Goal: Task Accomplishment & Management: Complete application form

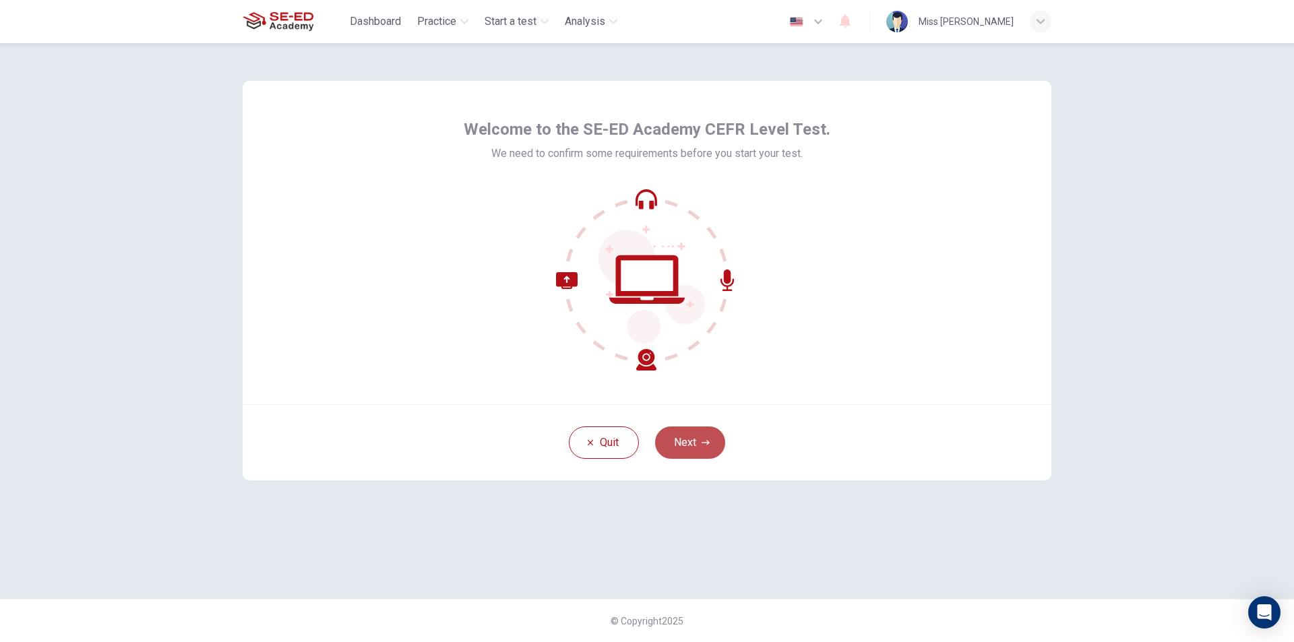
click at [682, 451] on button "Next" at bounding box center [690, 442] width 70 height 32
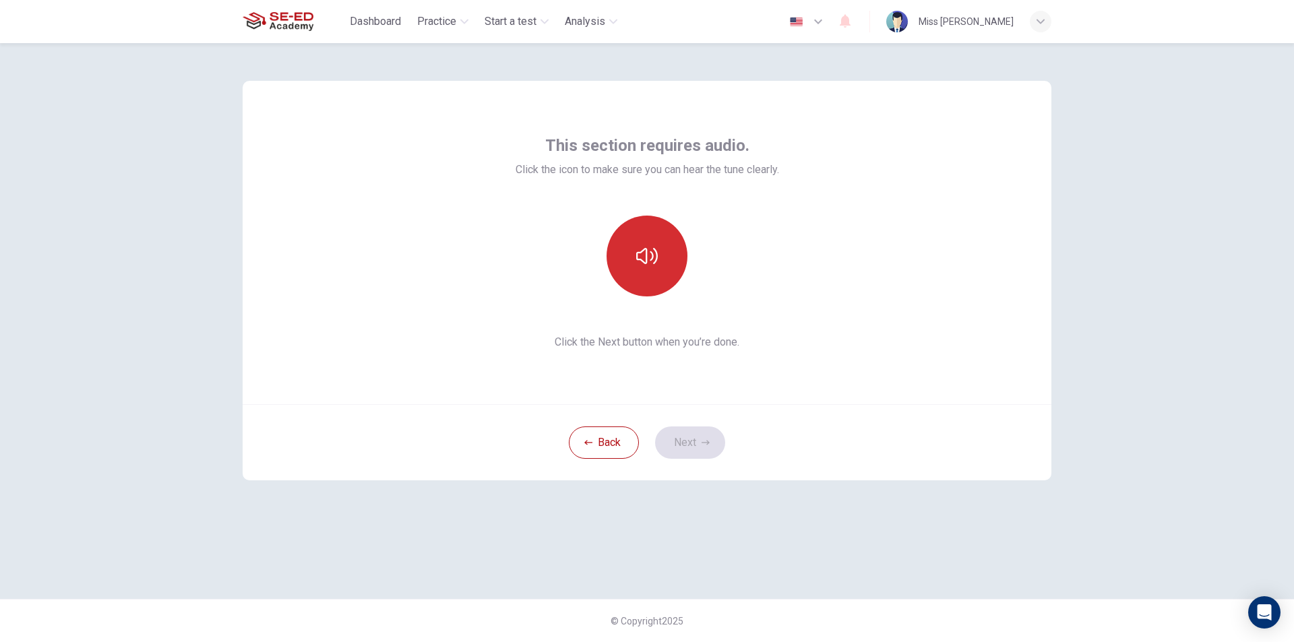
click at [658, 263] on button "button" at bounding box center [646, 256] width 81 height 81
click at [695, 455] on button "Next" at bounding box center [690, 442] width 70 height 32
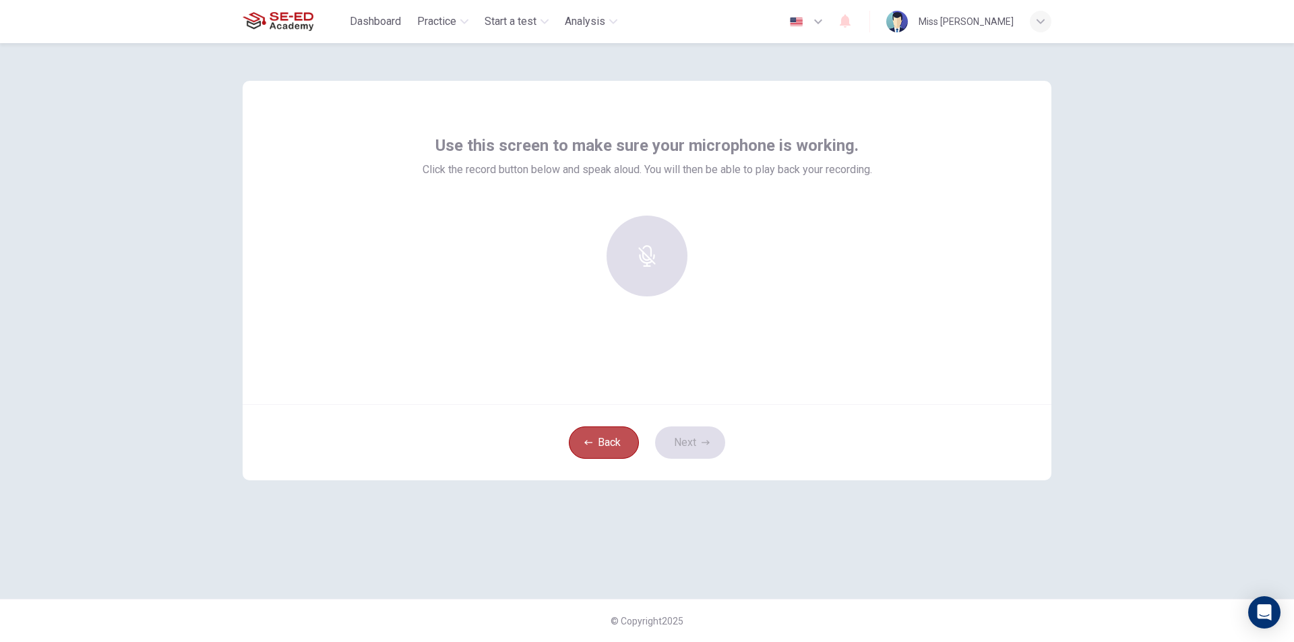
click at [630, 448] on button "Back" at bounding box center [604, 442] width 70 height 32
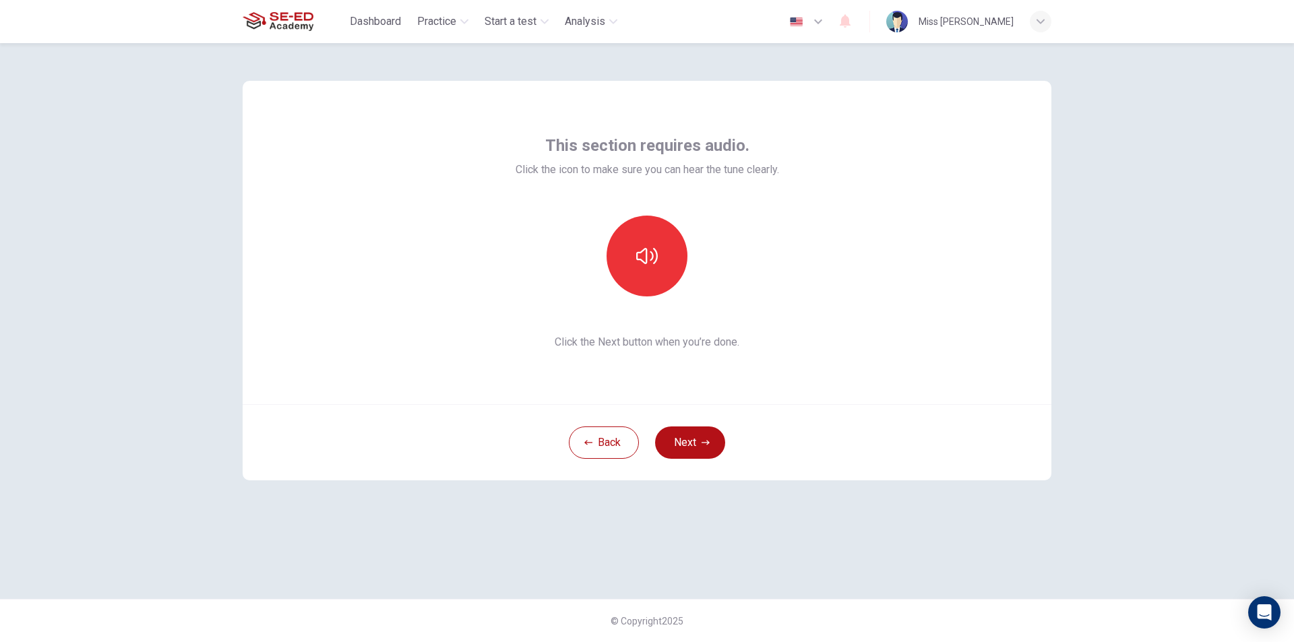
click at [625, 350] on div "This section requires audio. Click the icon to make sure you can hear the tune …" at bounding box center [647, 242] width 808 height 323
click at [617, 262] on button "button" at bounding box center [646, 256] width 81 height 81
click at [673, 437] on button "Next" at bounding box center [690, 442] width 70 height 32
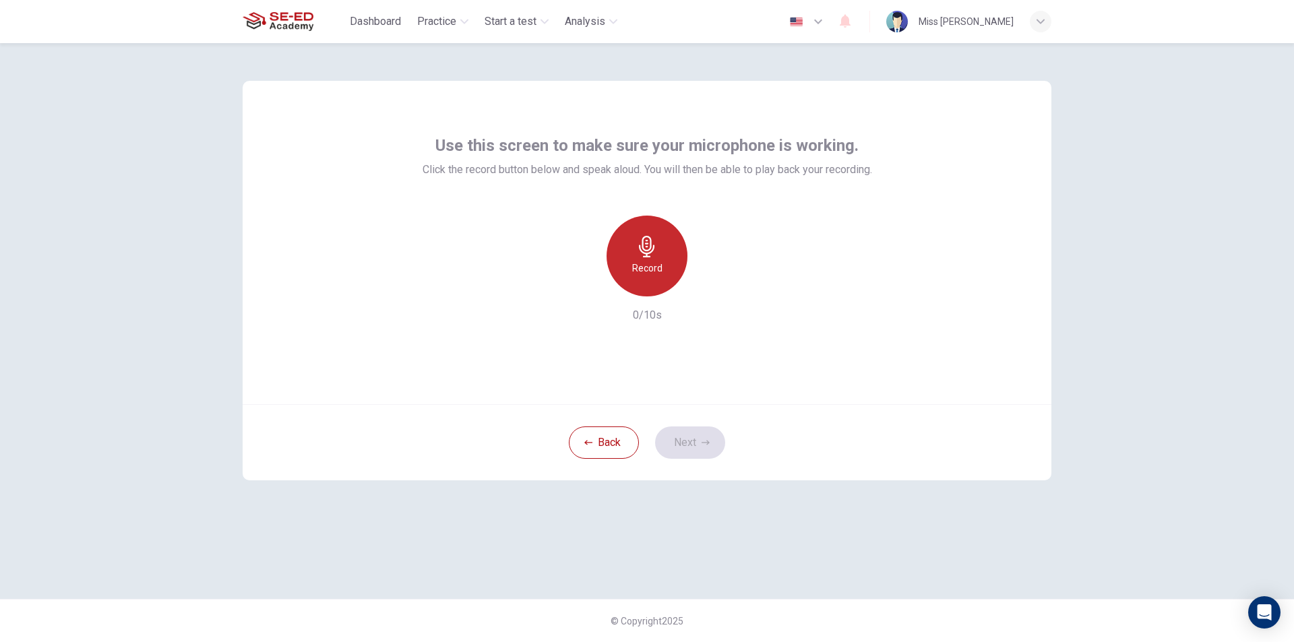
click at [640, 287] on div "Record" at bounding box center [646, 256] width 81 height 81
click at [645, 283] on div "Stop" at bounding box center [646, 256] width 81 height 81
click at [645, 283] on div "Record" at bounding box center [646, 256] width 81 height 81
click at [707, 452] on button "Next" at bounding box center [690, 442] width 70 height 32
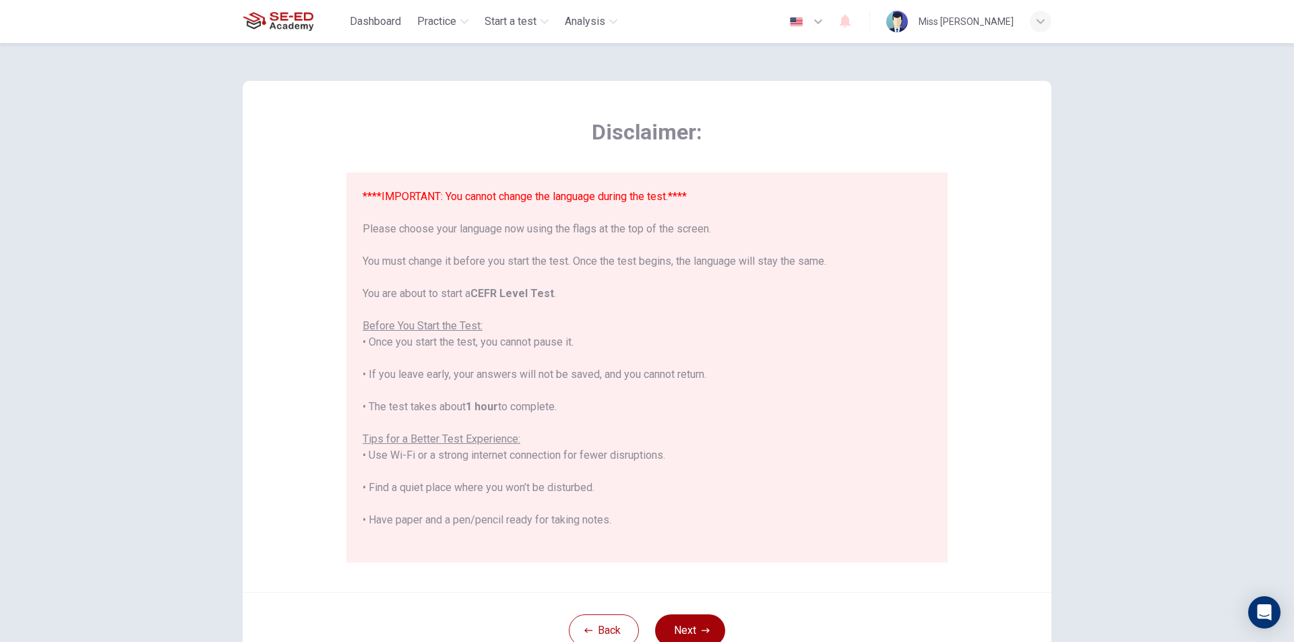
click at [703, 623] on button "Next" at bounding box center [690, 630] width 70 height 32
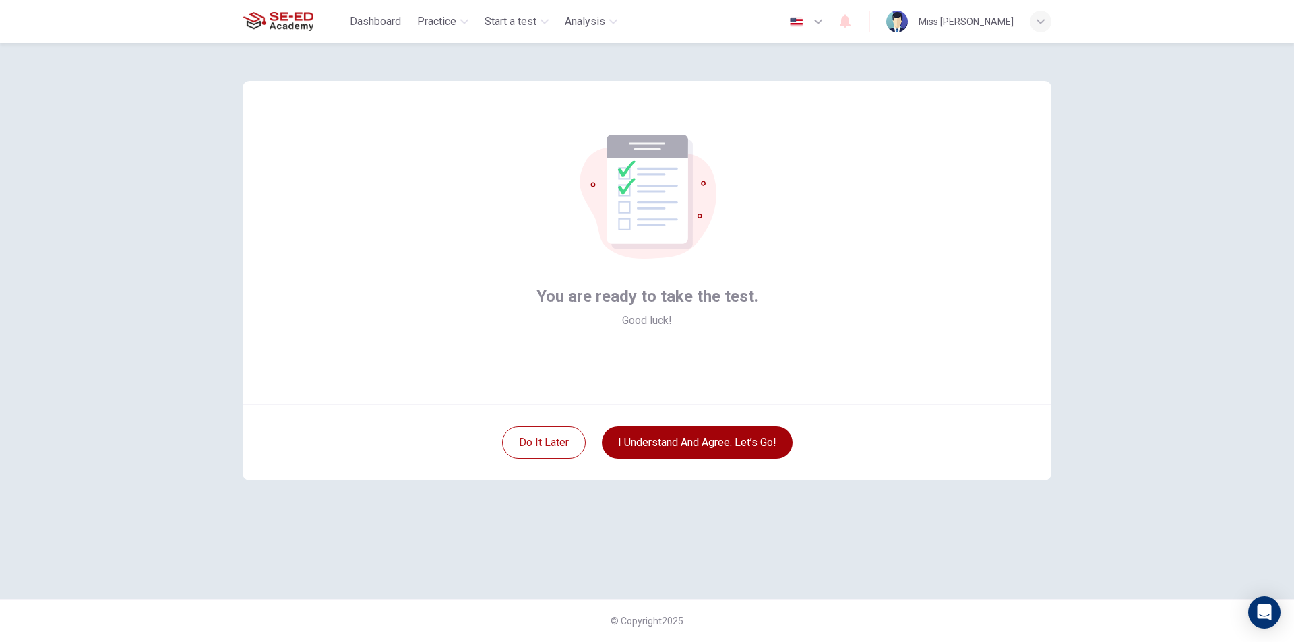
click at [684, 453] on button "I understand and agree. Let’s go!" at bounding box center [697, 442] width 191 height 32
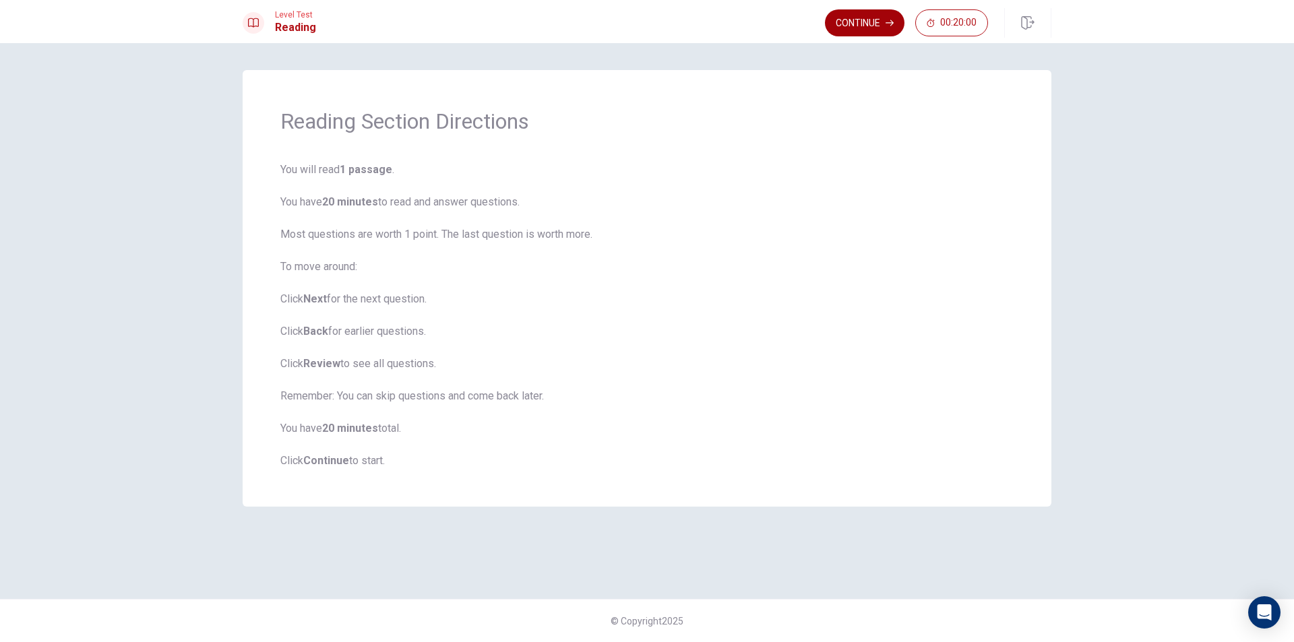
click at [864, 28] on button "Continue" at bounding box center [865, 22] width 80 height 27
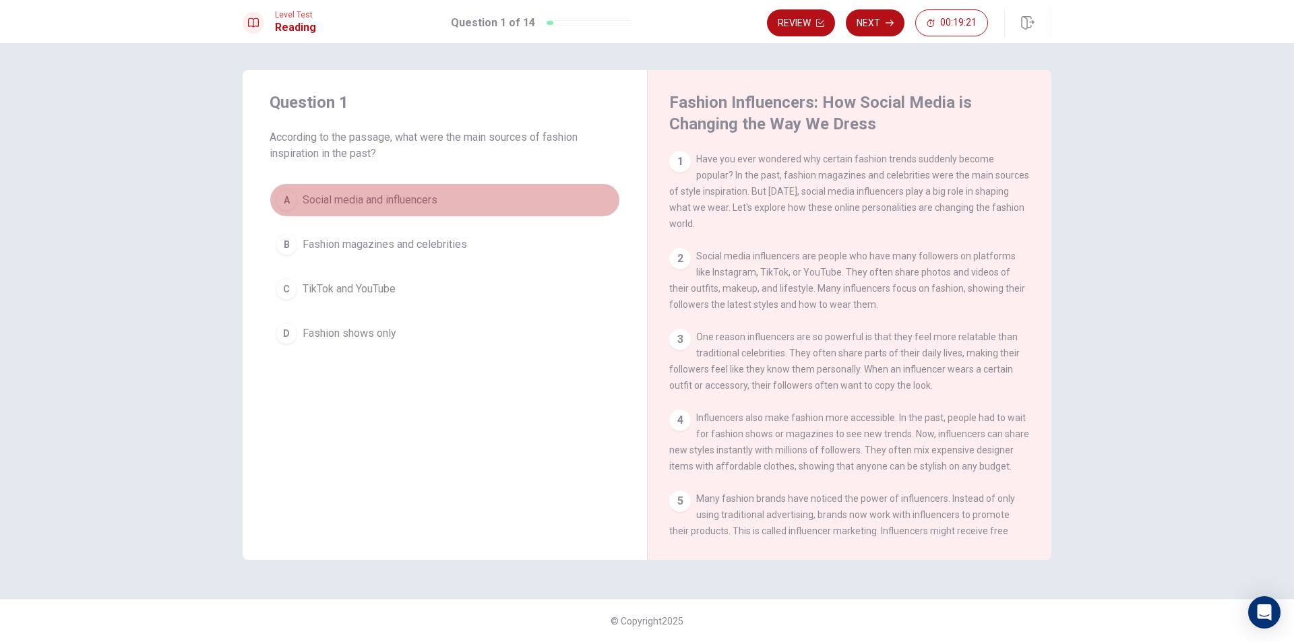
click at [427, 201] on span "Social media and influencers" at bounding box center [370, 200] width 135 height 16
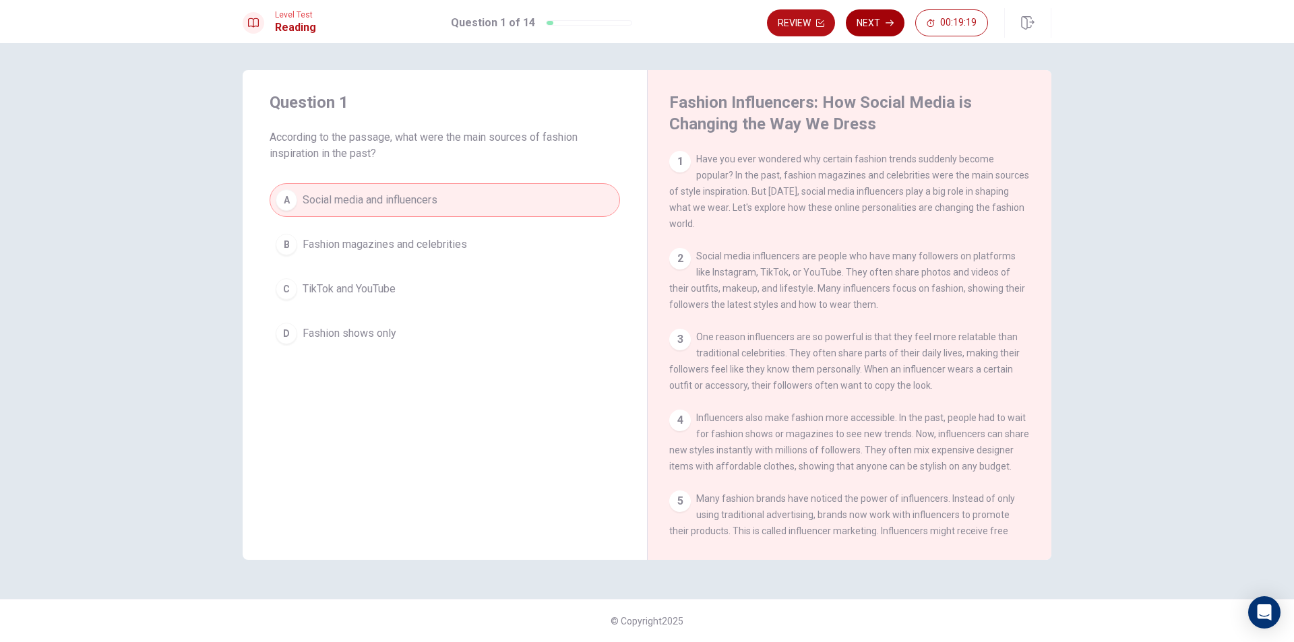
click at [873, 26] on button "Next" at bounding box center [875, 22] width 59 height 27
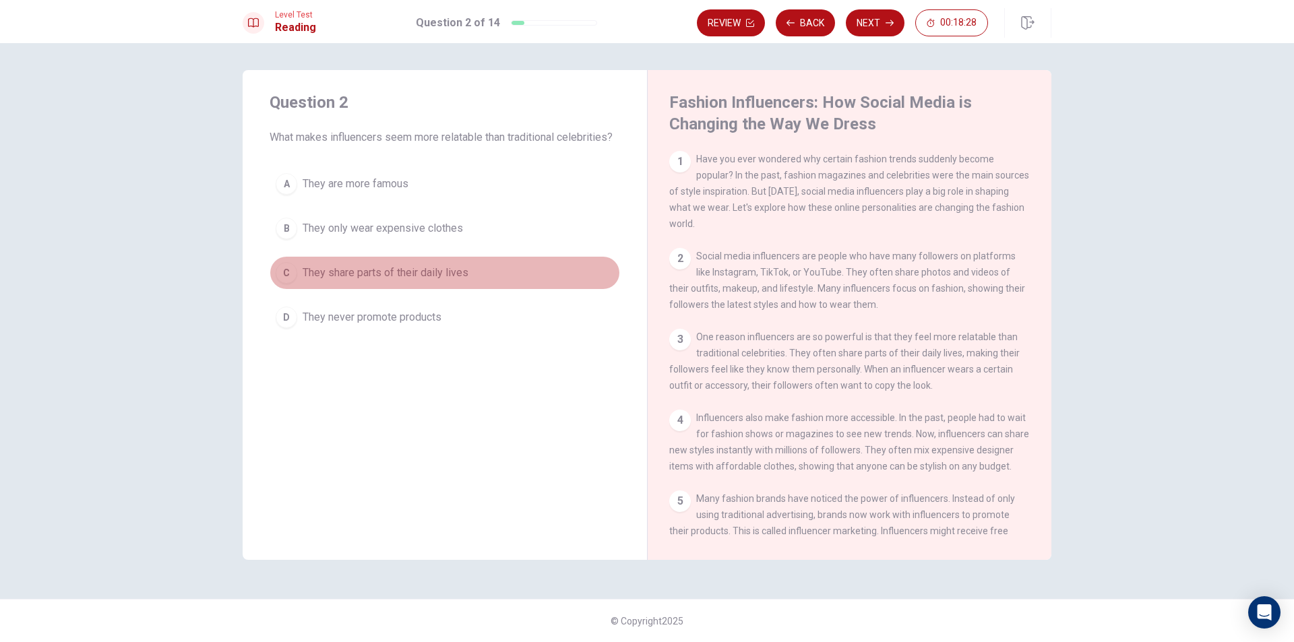
click at [377, 269] on span "They share parts of their daily lives" at bounding box center [386, 273] width 166 height 16
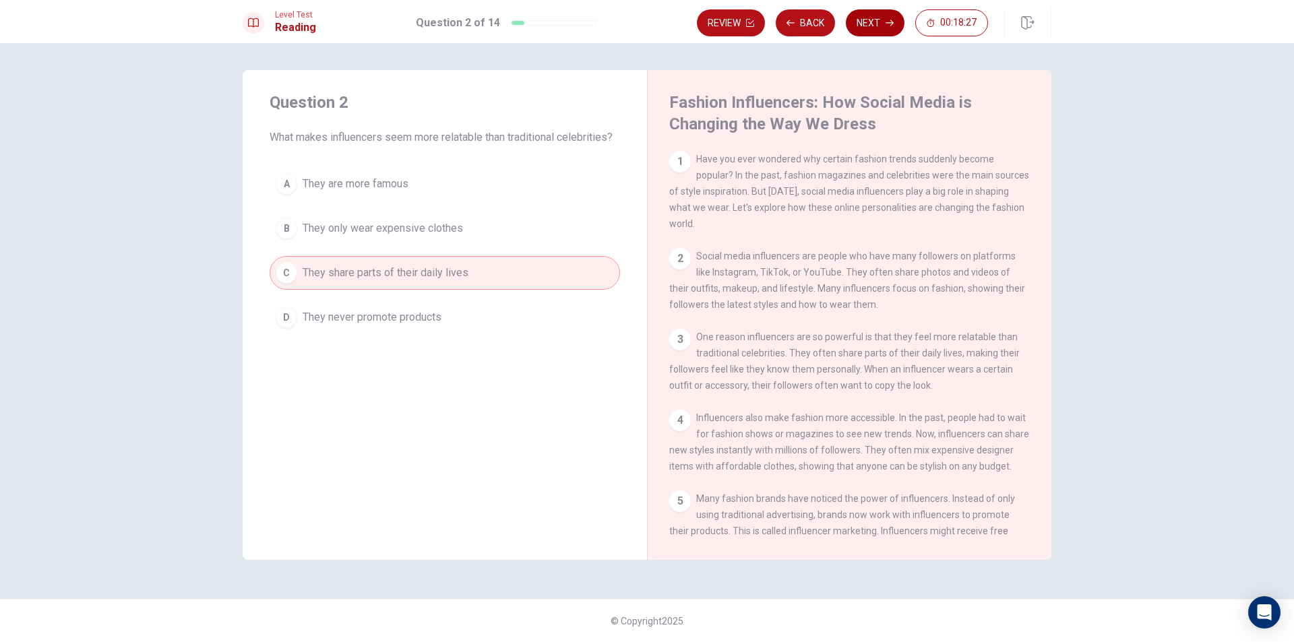
click at [881, 34] on button "Next" at bounding box center [875, 22] width 59 height 27
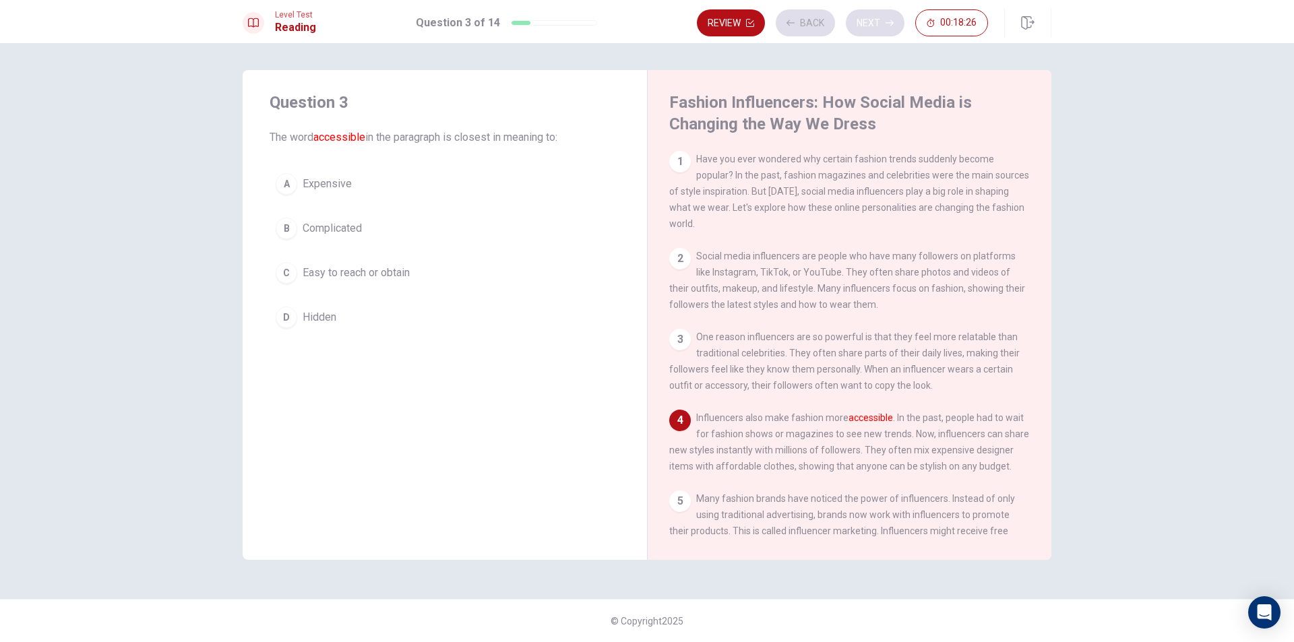
scroll to position [99, 0]
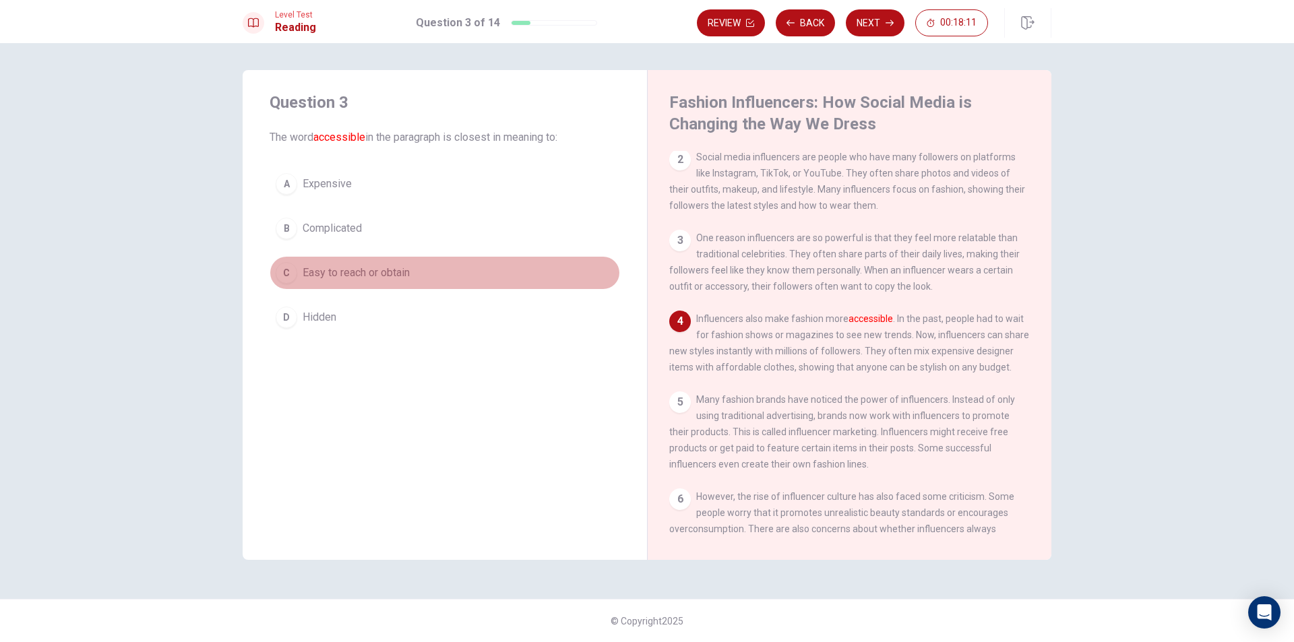
click at [401, 274] on span "Easy to reach or obtain" at bounding box center [356, 273] width 107 height 16
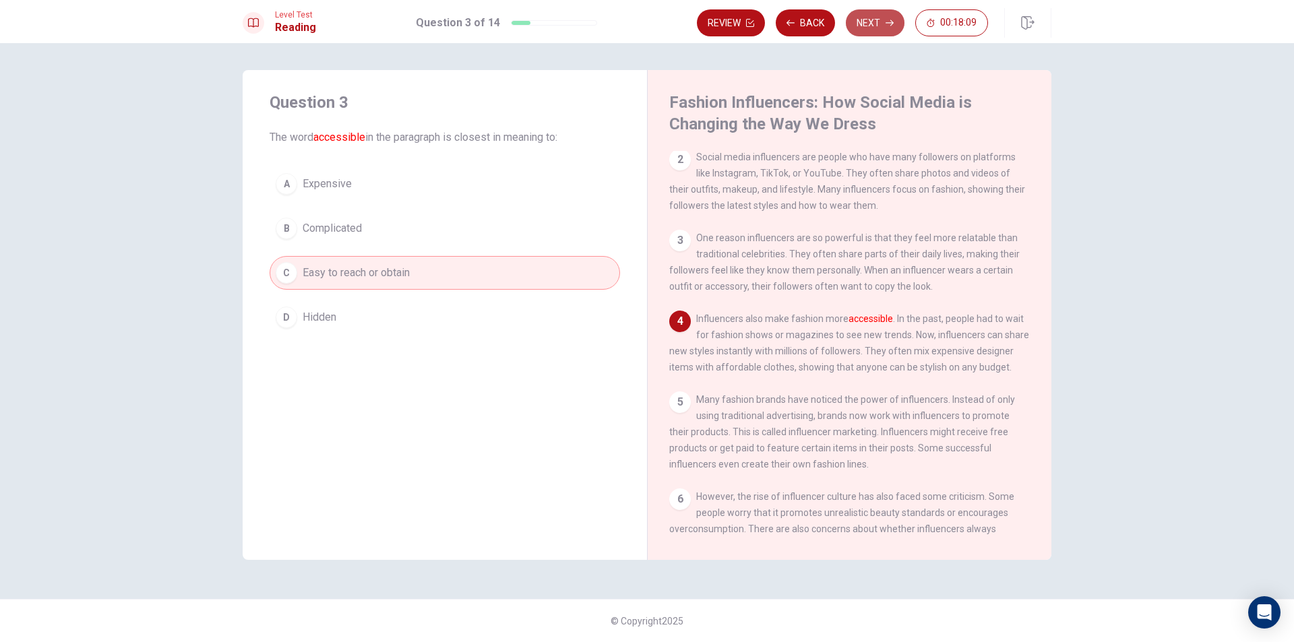
click at [866, 27] on button "Next" at bounding box center [875, 22] width 59 height 27
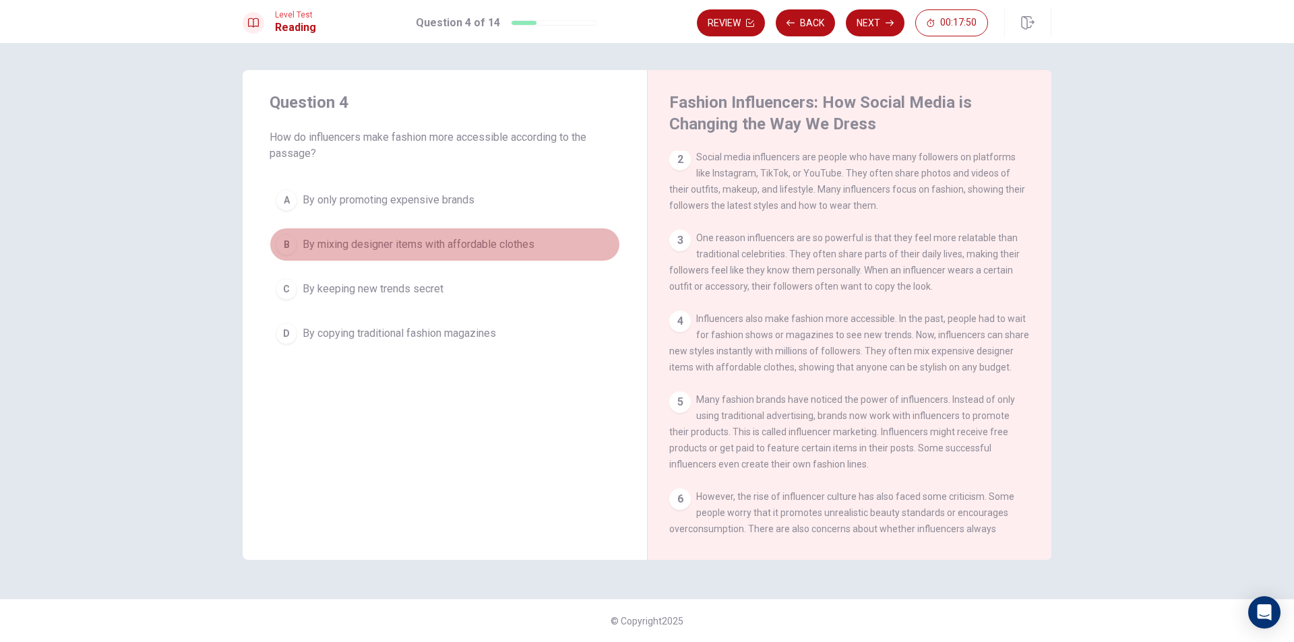
click at [291, 247] on div "B" at bounding box center [287, 245] width 22 height 22
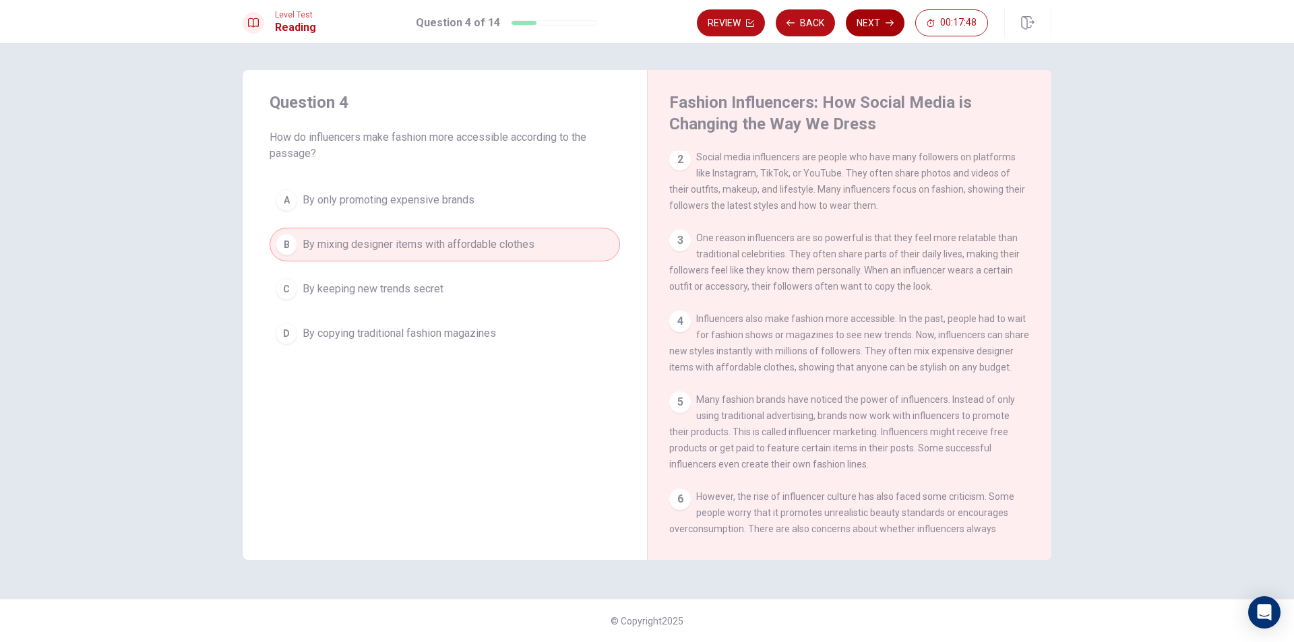
click at [878, 26] on button "Next" at bounding box center [875, 22] width 59 height 27
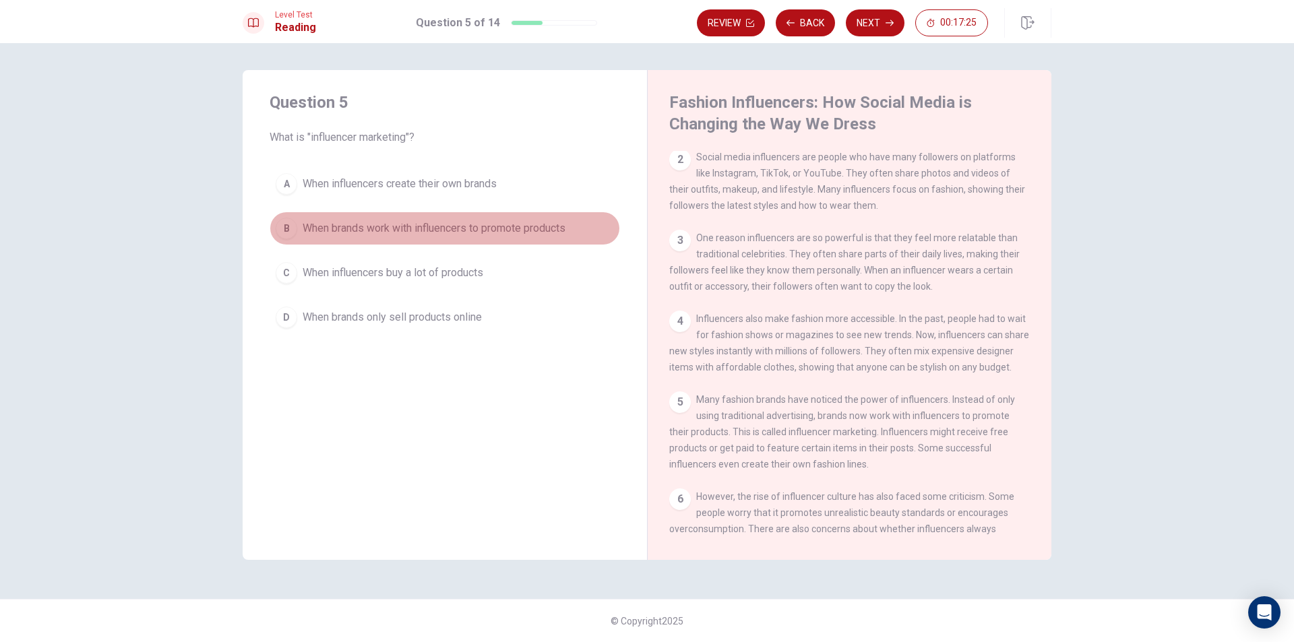
click at [362, 230] on span "When brands work with influencers to promote products" at bounding box center [434, 228] width 263 height 16
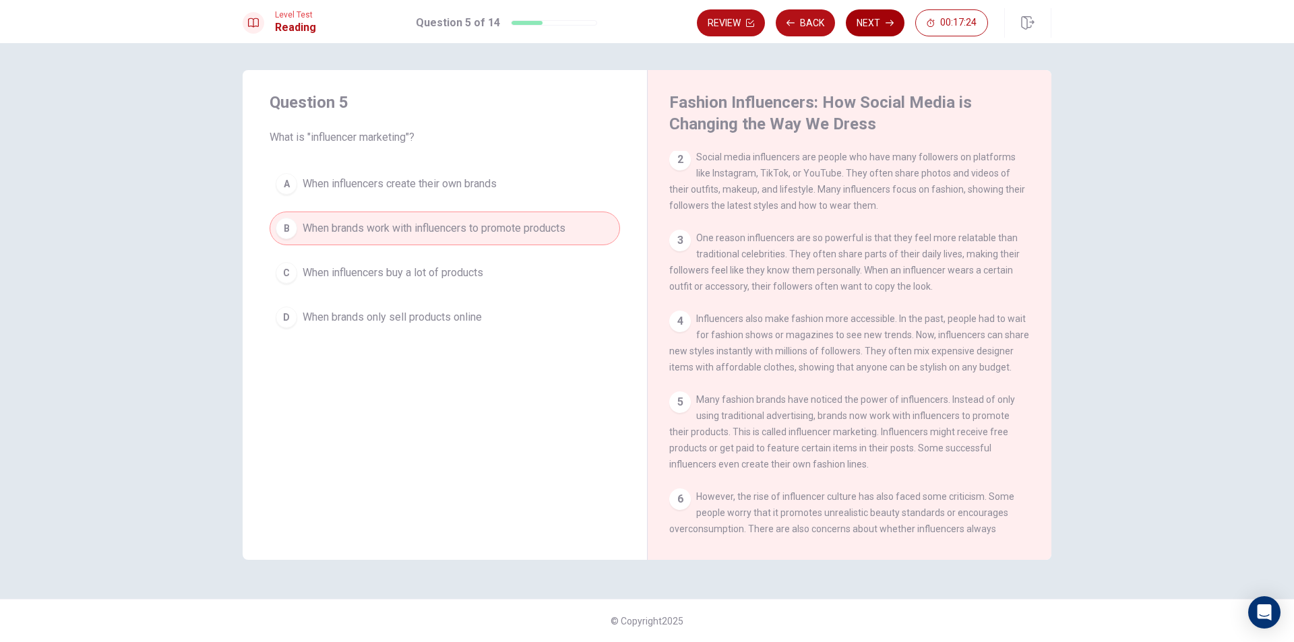
click at [880, 22] on button "Next" at bounding box center [875, 22] width 59 height 27
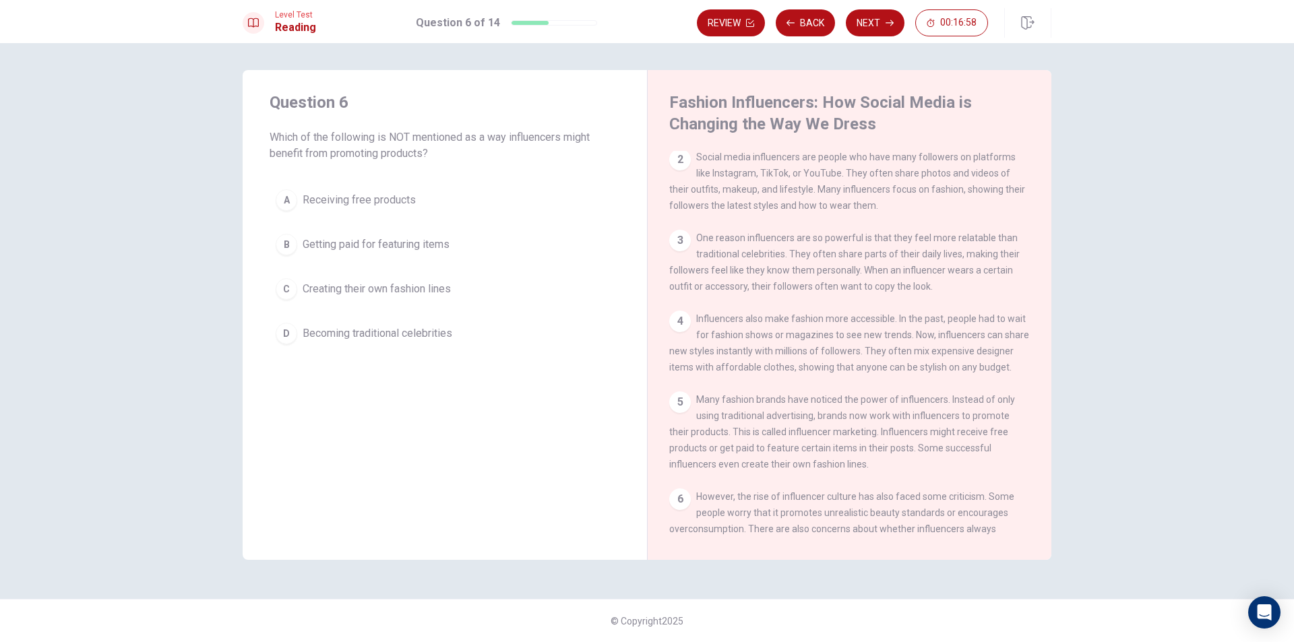
click at [388, 332] on span "Becoming traditional celebrities" at bounding box center [378, 333] width 150 height 16
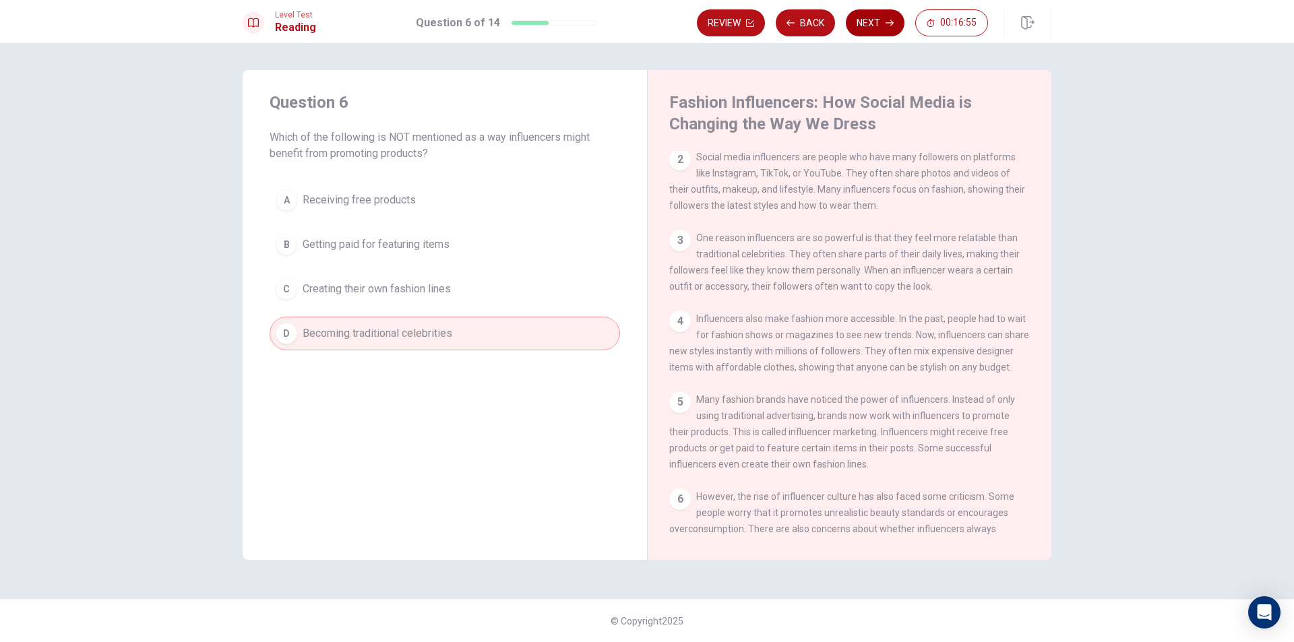
click at [860, 18] on button "Next" at bounding box center [875, 22] width 59 height 27
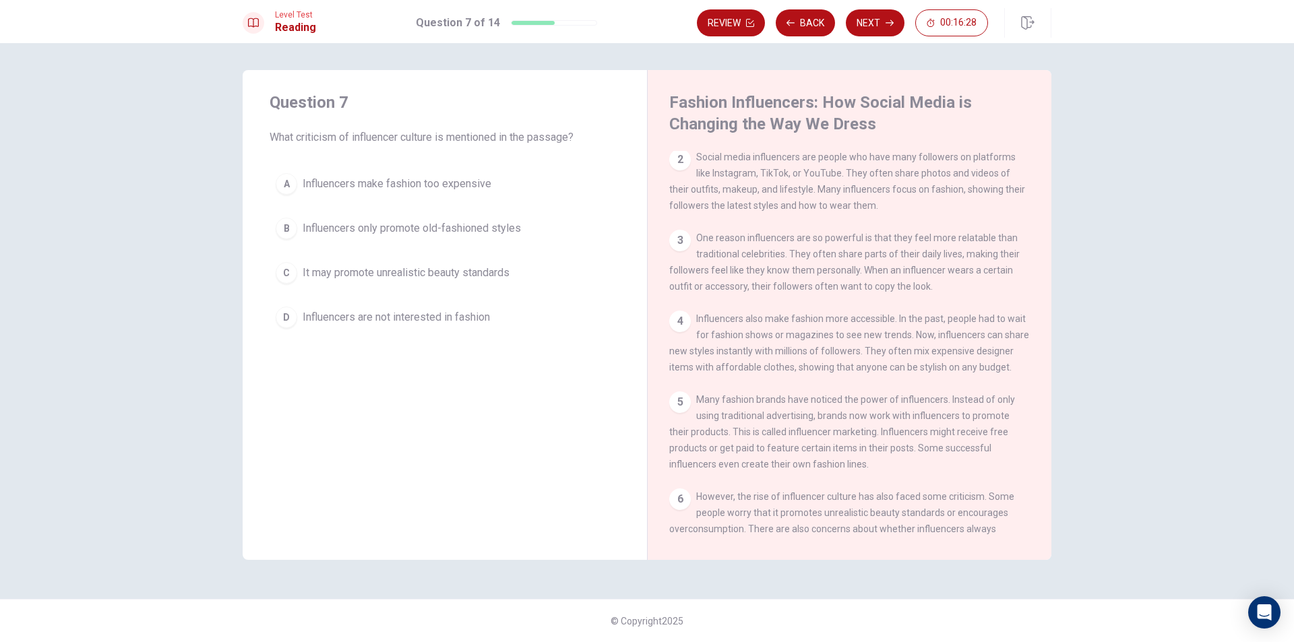
click at [495, 274] on span "It may promote unrealistic beauty standards" at bounding box center [406, 273] width 207 height 16
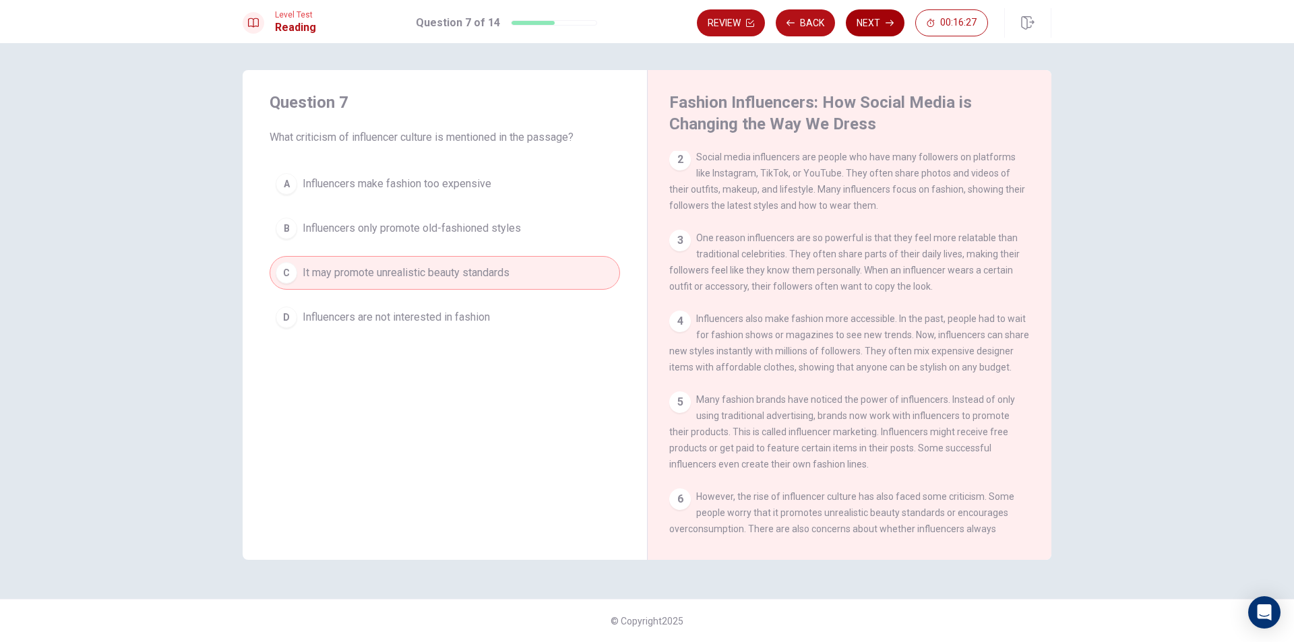
click at [851, 18] on button "Next" at bounding box center [875, 22] width 59 height 27
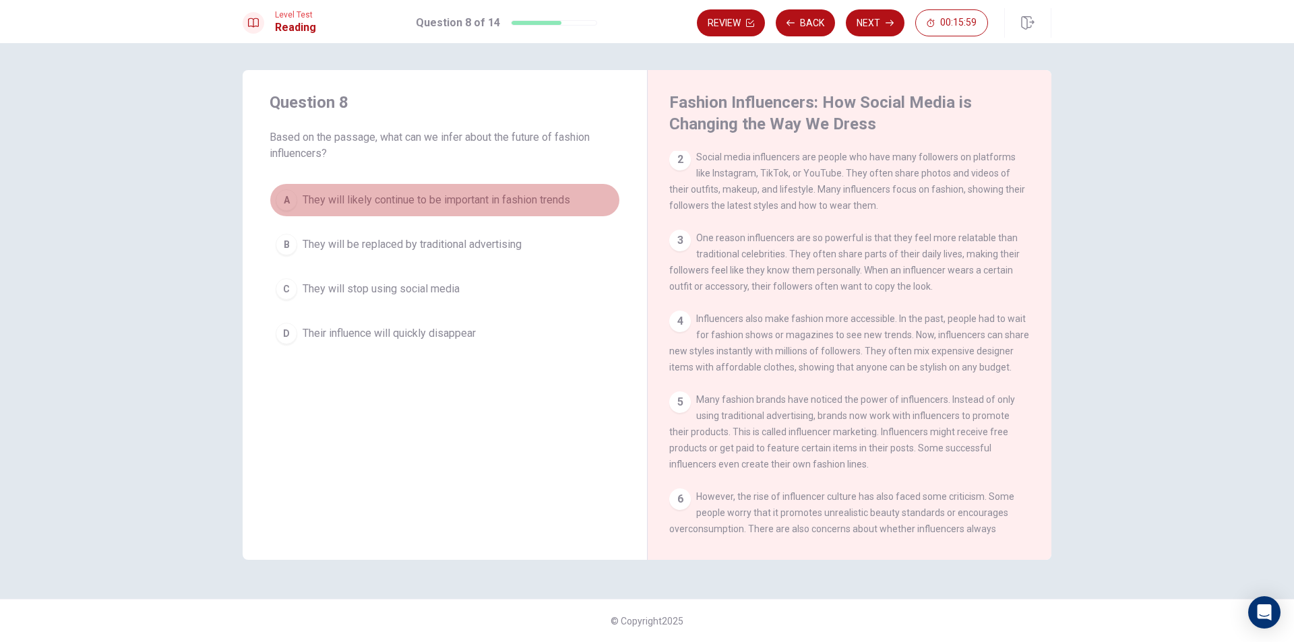
click at [489, 204] on span "They will likely continue to be important in fashion trends" at bounding box center [436, 200] width 267 height 16
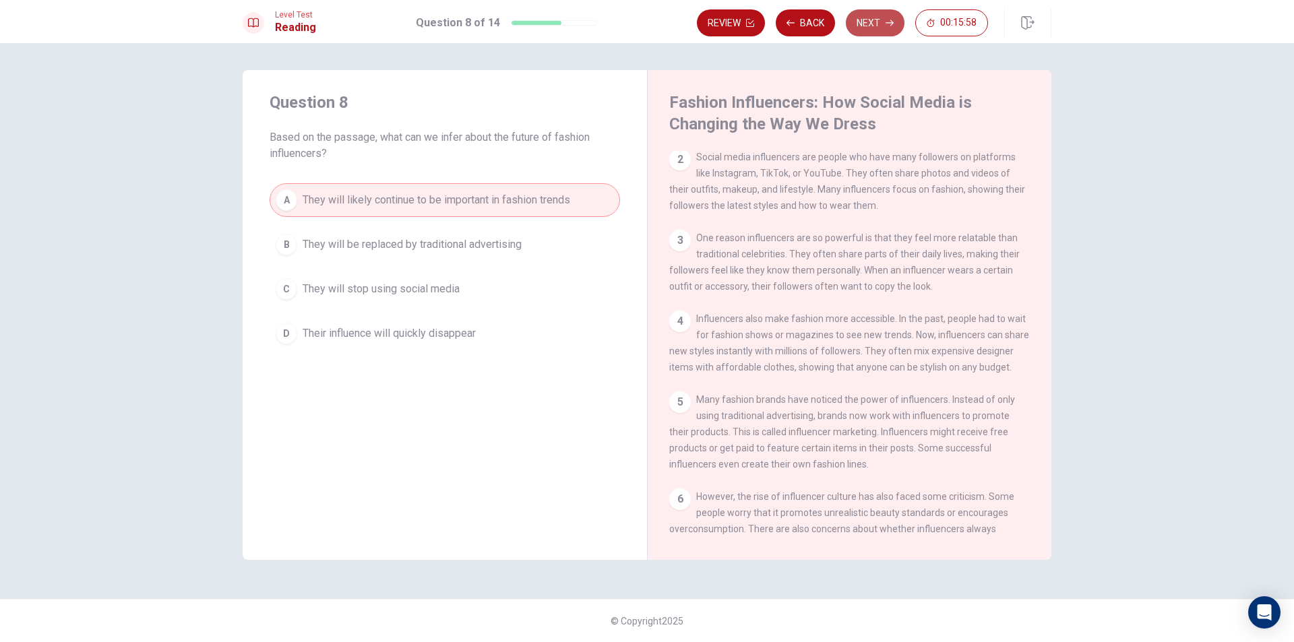
click at [892, 24] on icon "button" at bounding box center [889, 23] width 8 height 6
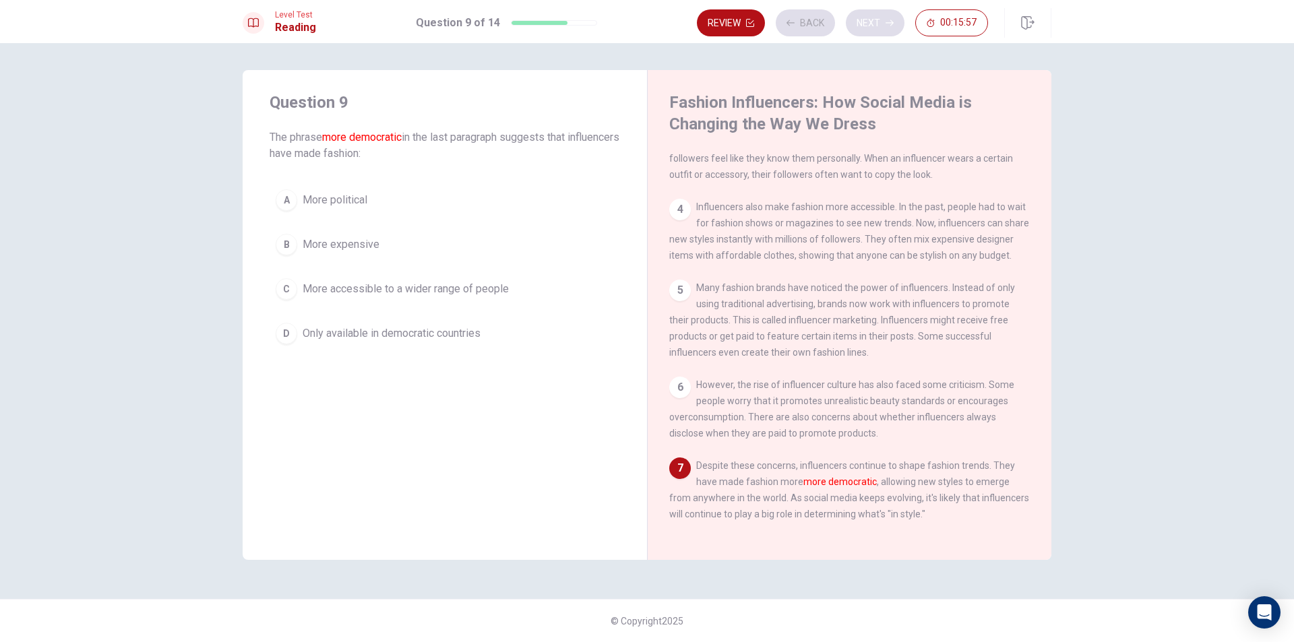
scroll to position [248, 0]
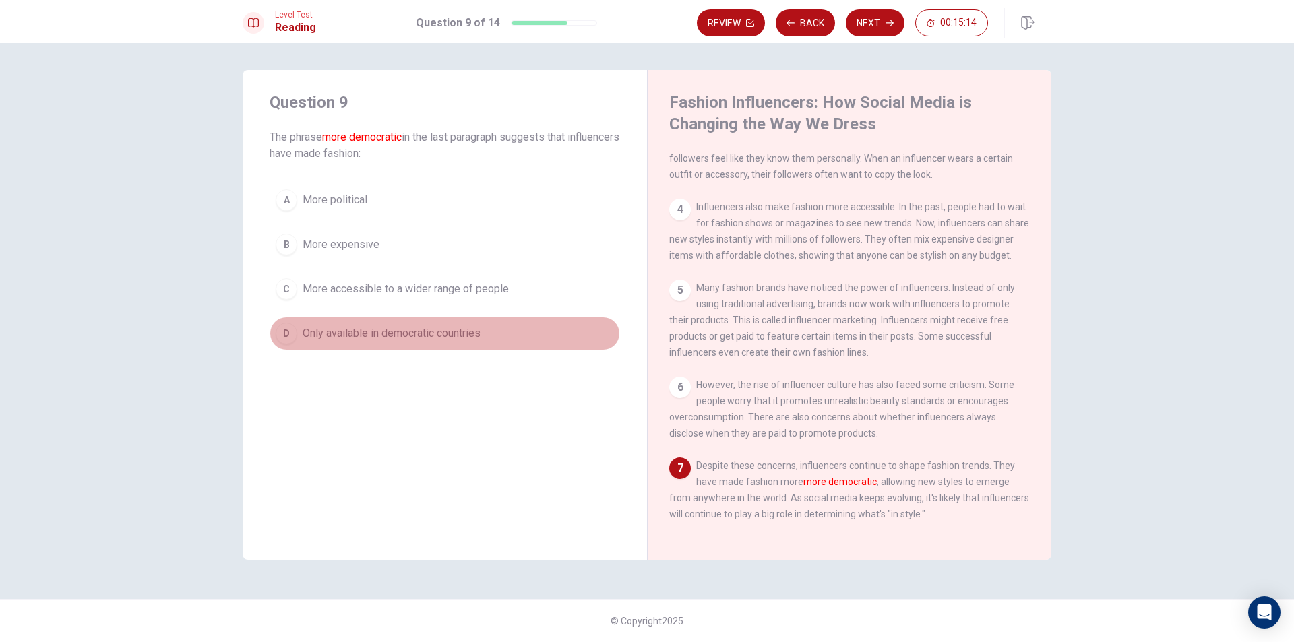
click at [404, 332] on span "Only available in democratic countries" at bounding box center [392, 333] width 178 height 16
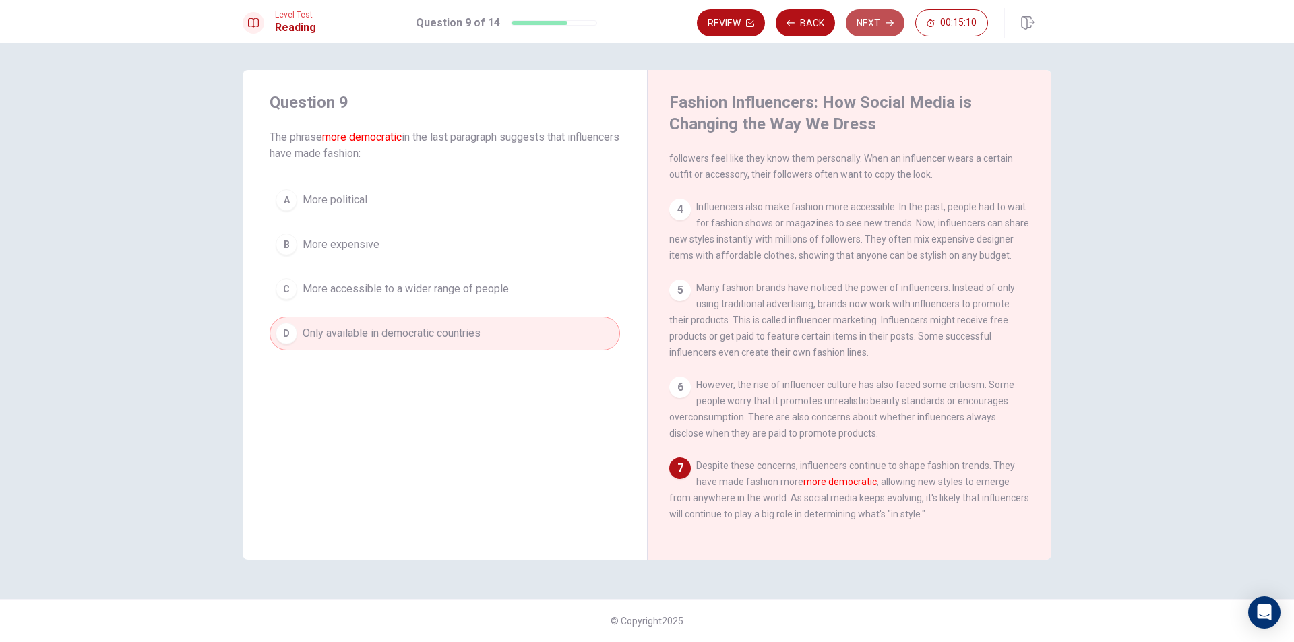
click at [885, 16] on button "Next" at bounding box center [875, 22] width 59 height 27
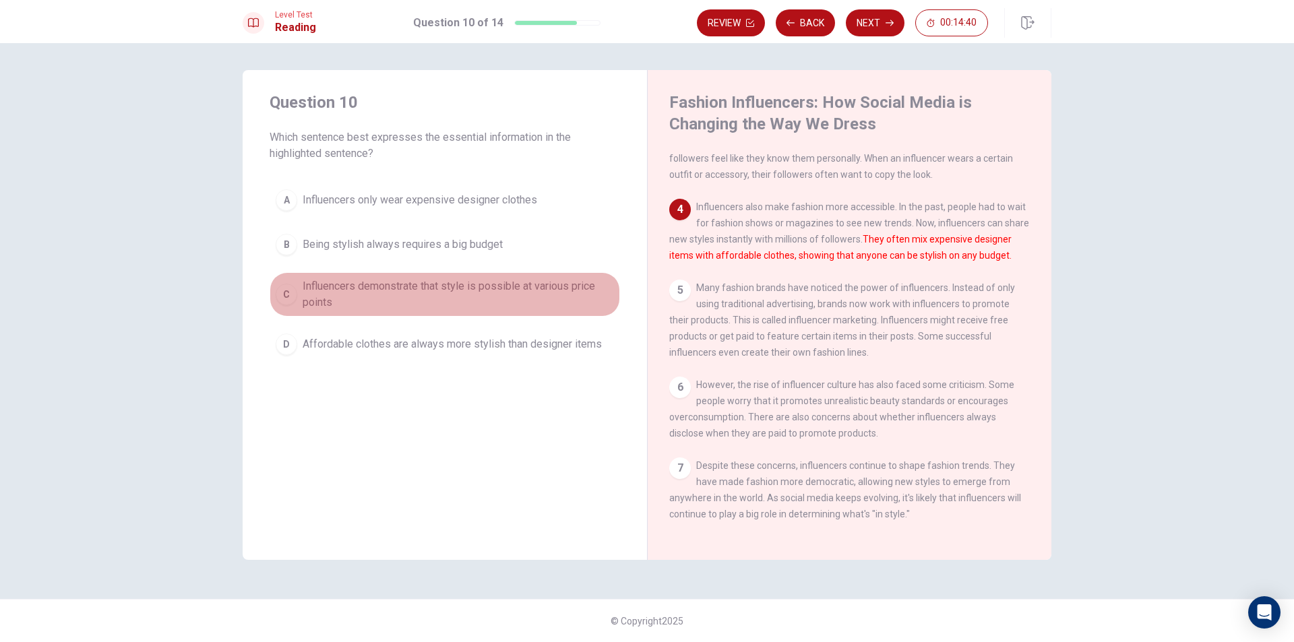
click at [414, 290] on span "Influencers demonstrate that style is possible at various price points" at bounding box center [458, 294] width 311 height 32
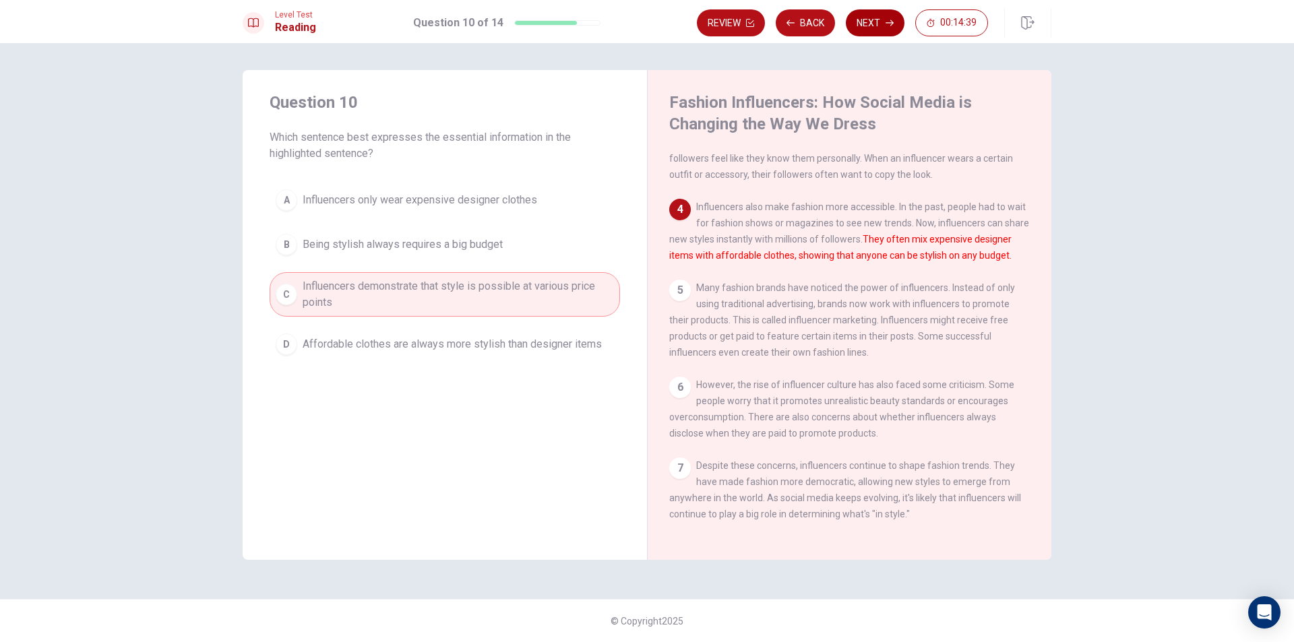
click at [875, 20] on button "Next" at bounding box center [875, 22] width 59 height 27
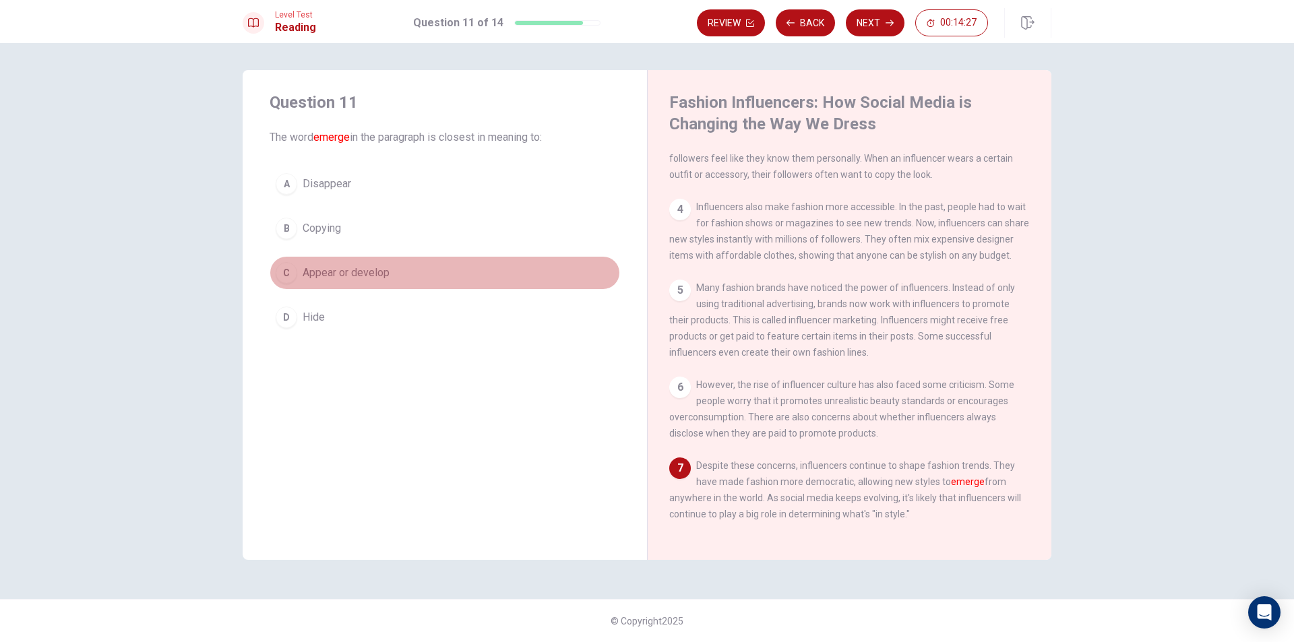
click at [369, 273] on span "Appear or develop" at bounding box center [346, 273] width 87 height 16
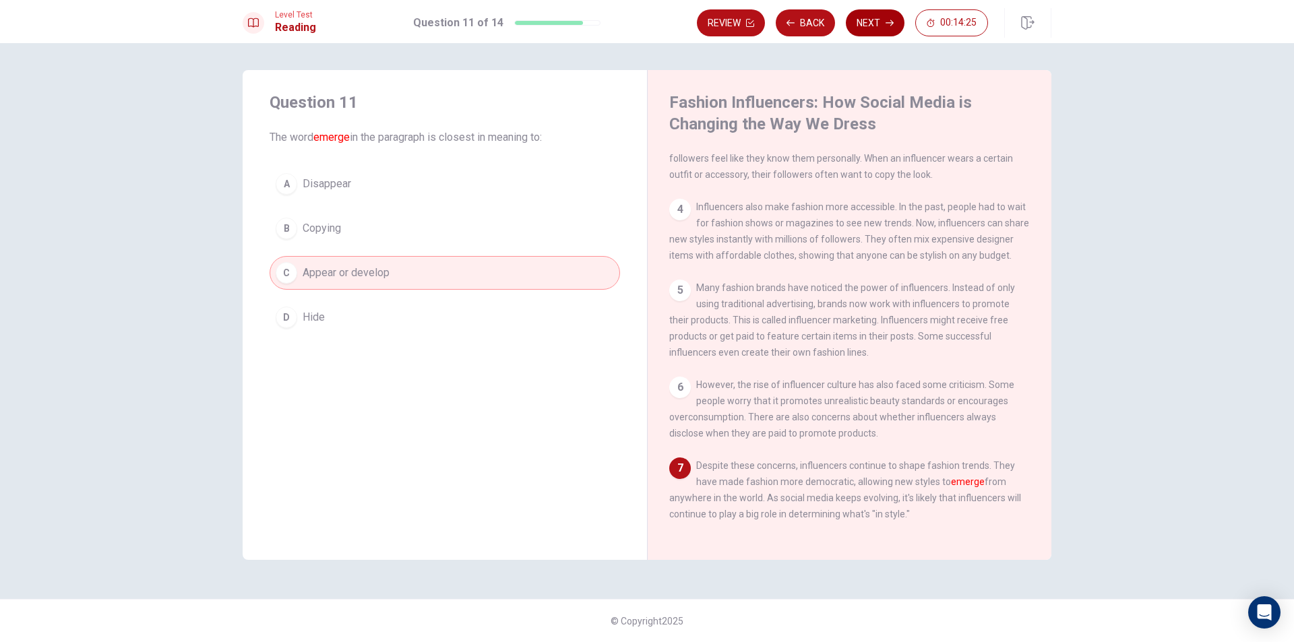
click at [882, 20] on button "Next" at bounding box center [875, 22] width 59 height 27
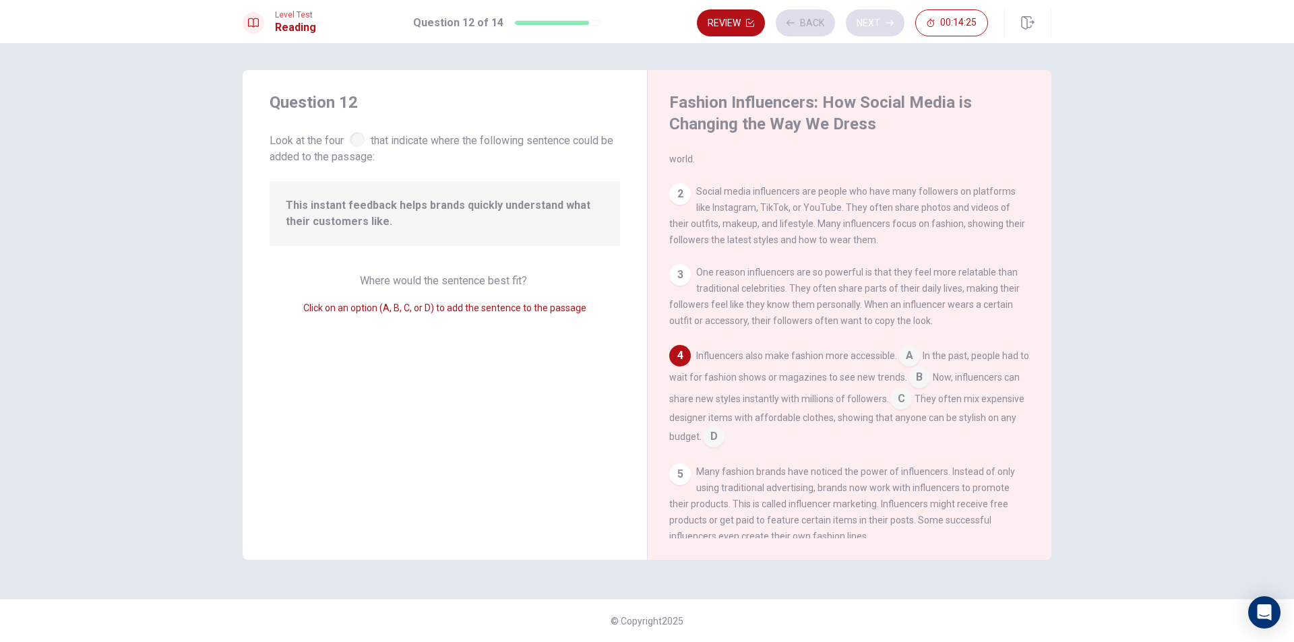
scroll to position [117, 0]
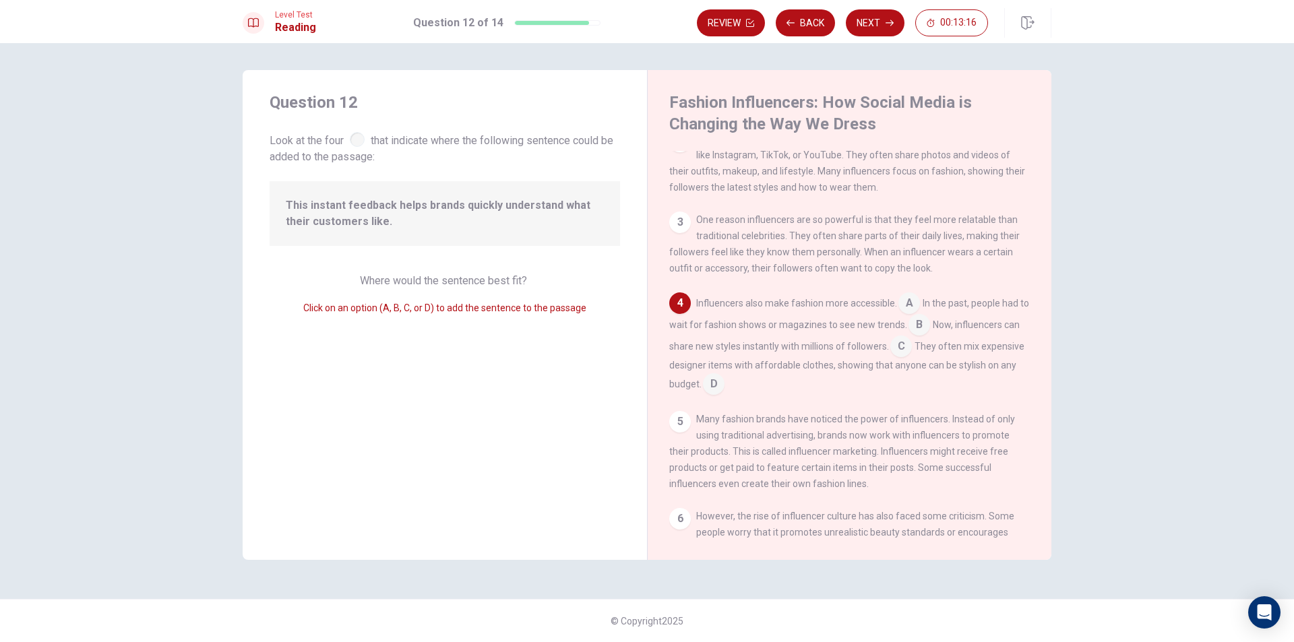
click at [924, 329] on input at bounding box center [919, 326] width 22 height 22
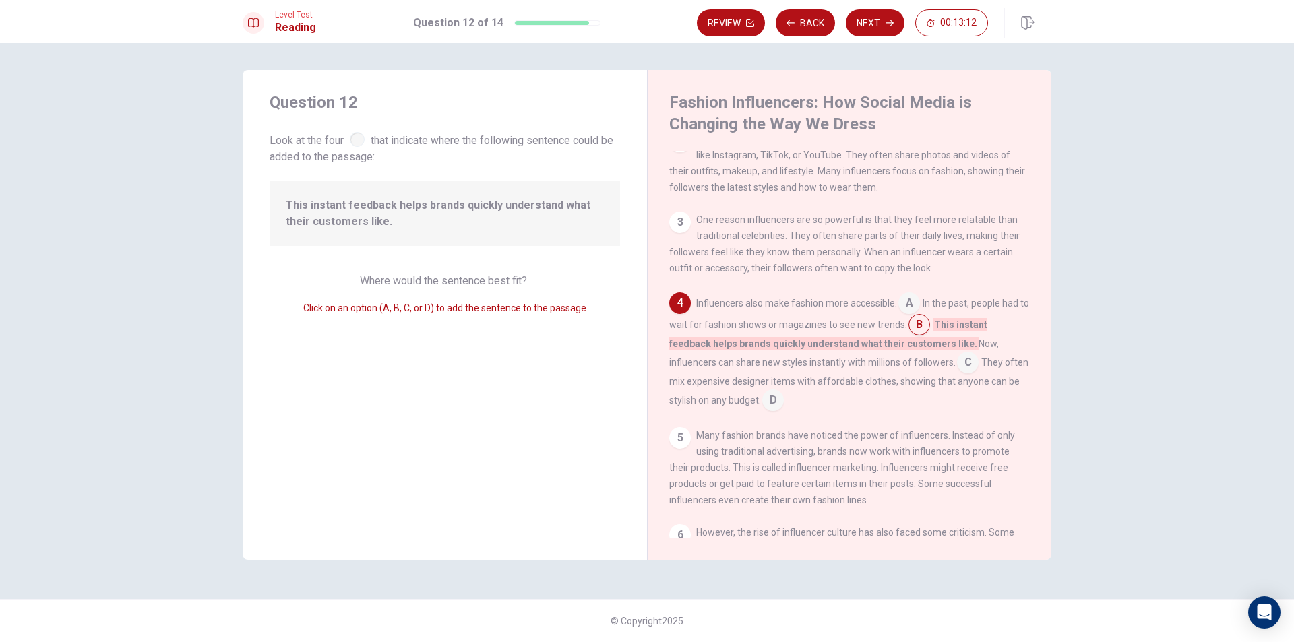
click at [398, 307] on span "Click on an option (A, B, C, or D) to add the sentence to the passage" at bounding box center [444, 308] width 283 height 11
click at [879, 32] on button "Next" at bounding box center [875, 22] width 59 height 27
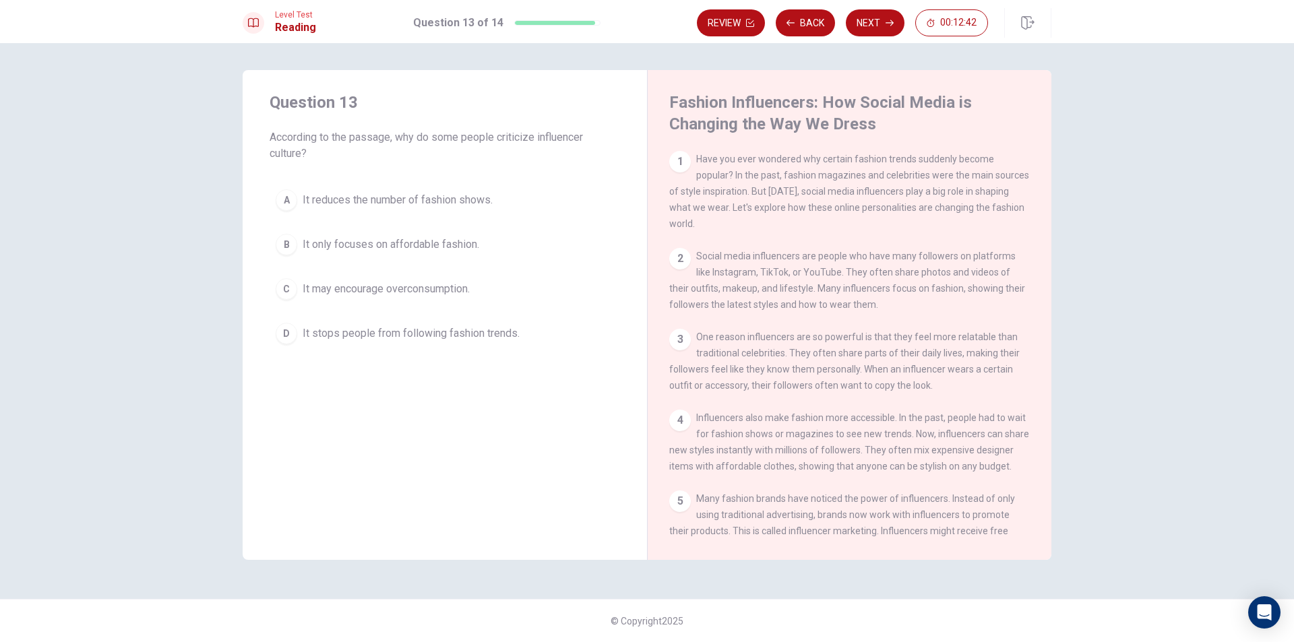
click at [426, 242] on span "It only focuses on affordable fashion." at bounding box center [391, 244] width 177 height 16
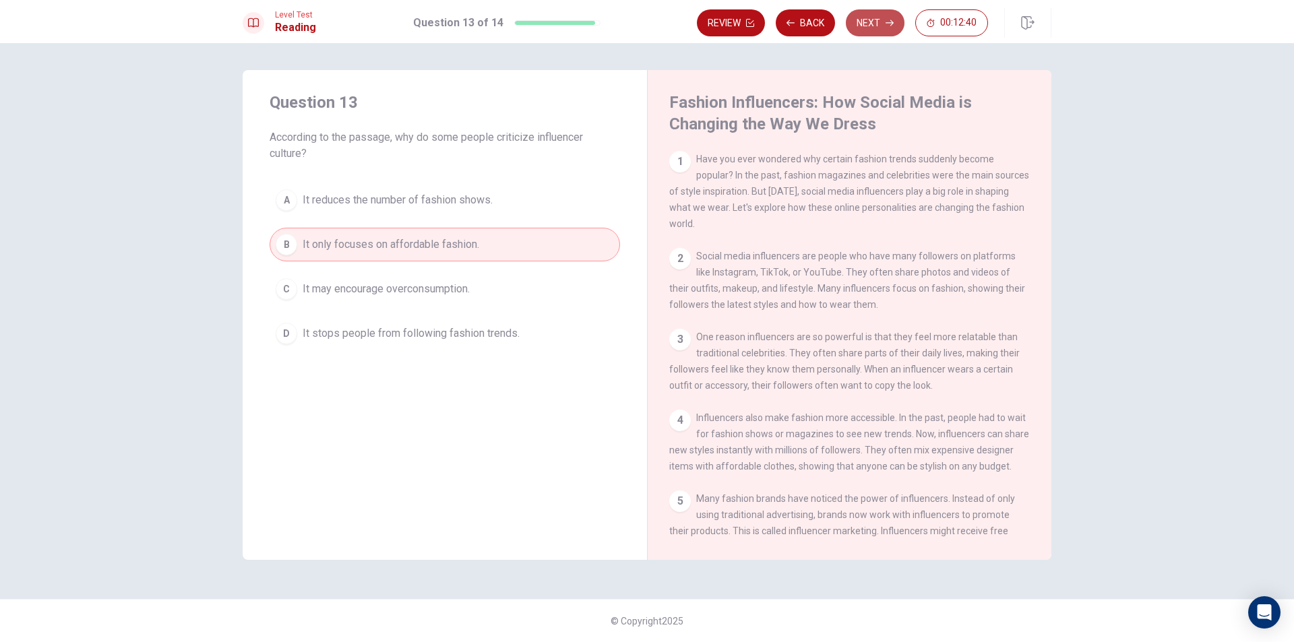
click at [859, 20] on button "Next" at bounding box center [875, 22] width 59 height 27
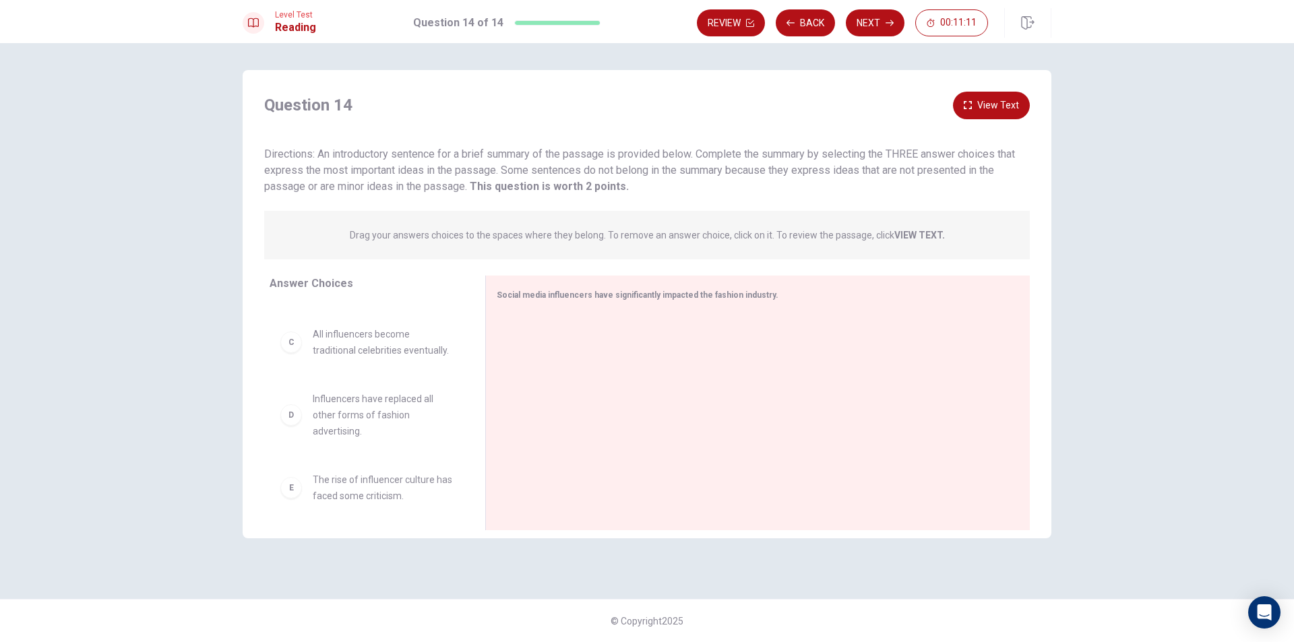
scroll to position [116, 0]
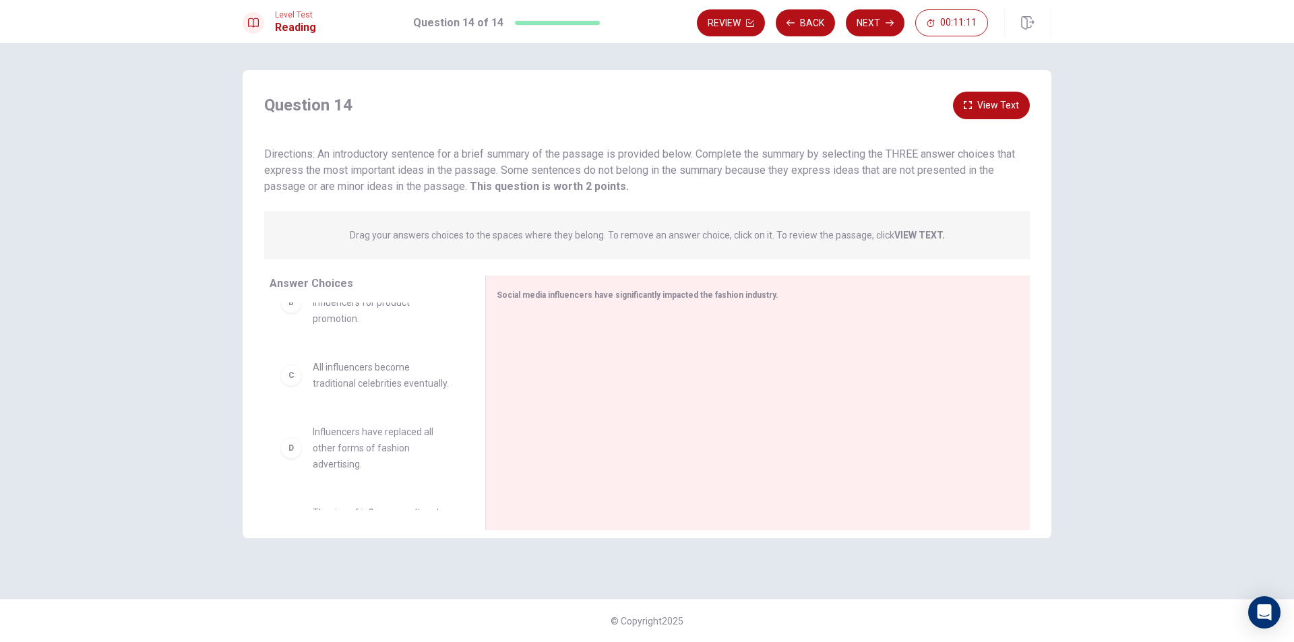
click at [331, 442] on span "Influencers have replaced all other forms of fashion advertising." at bounding box center [383, 448] width 140 height 49
click at [299, 472] on div "D Influencers have replaced all other forms of fashion advertising." at bounding box center [366, 448] width 172 height 49
click at [295, 459] on div "D" at bounding box center [291, 448] width 22 height 22
click at [294, 459] on div "D" at bounding box center [291, 448] width 22 height 22
click at [532, 319] on div at bounding box center [752, 404] width 511 height 181
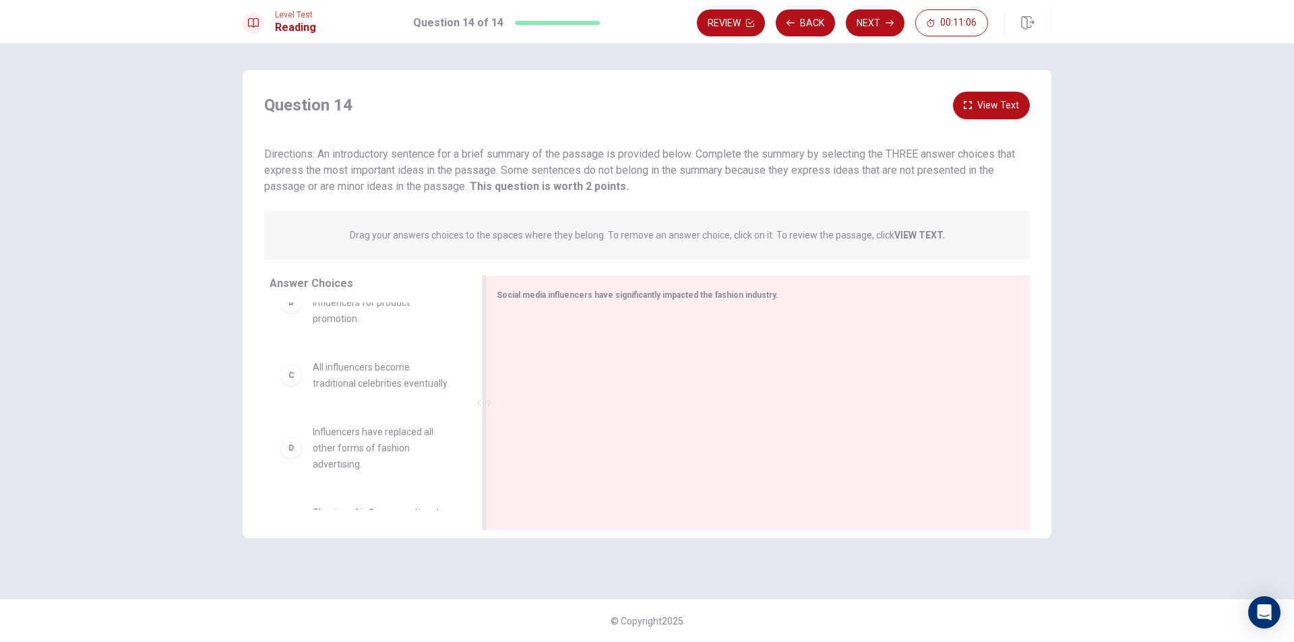
click at [506, 297] on span "Social media influencers have significantly impacted the fashion industry." at bounding box center [638, 294] width 282 height 9
click at [291, 386] on div "C" at bounding box center [291, 375] width 22 height 22
click at [371, 391] on span "All influencers become traditional celebrities eventually." at bounding box center [383, 375] width 140 height 32
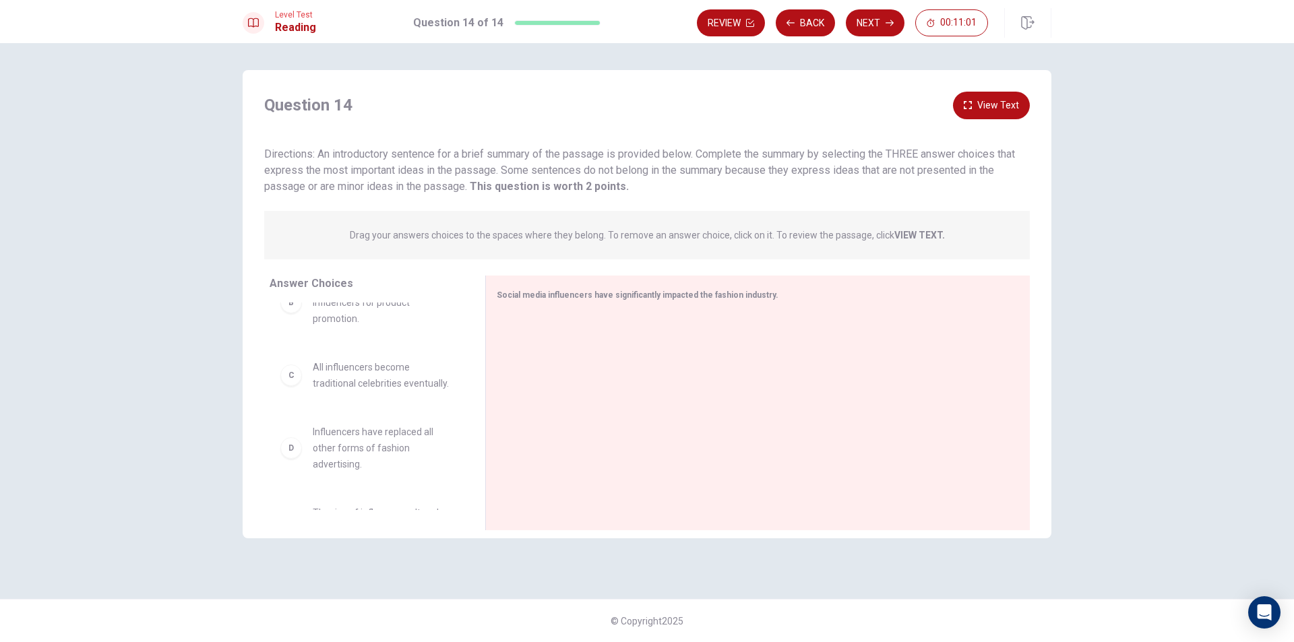
click at [381, 450] on span "Influencers have replaced all other forms of fashion advertising." at bounding box center [383, 448] width 140 height 49
click at [361, 470] on span "Influencers have replaced all other forms of fashion advertising." at bounding box center [383, 448] width 140 height 49
click at [290, 459] on div "D" at bounding box center [291, 448] width 22 height 22
drag, startPoint x: 290, startPoint y: 470, endPoint x: 319, endPoint y: 470, distance: 29.0
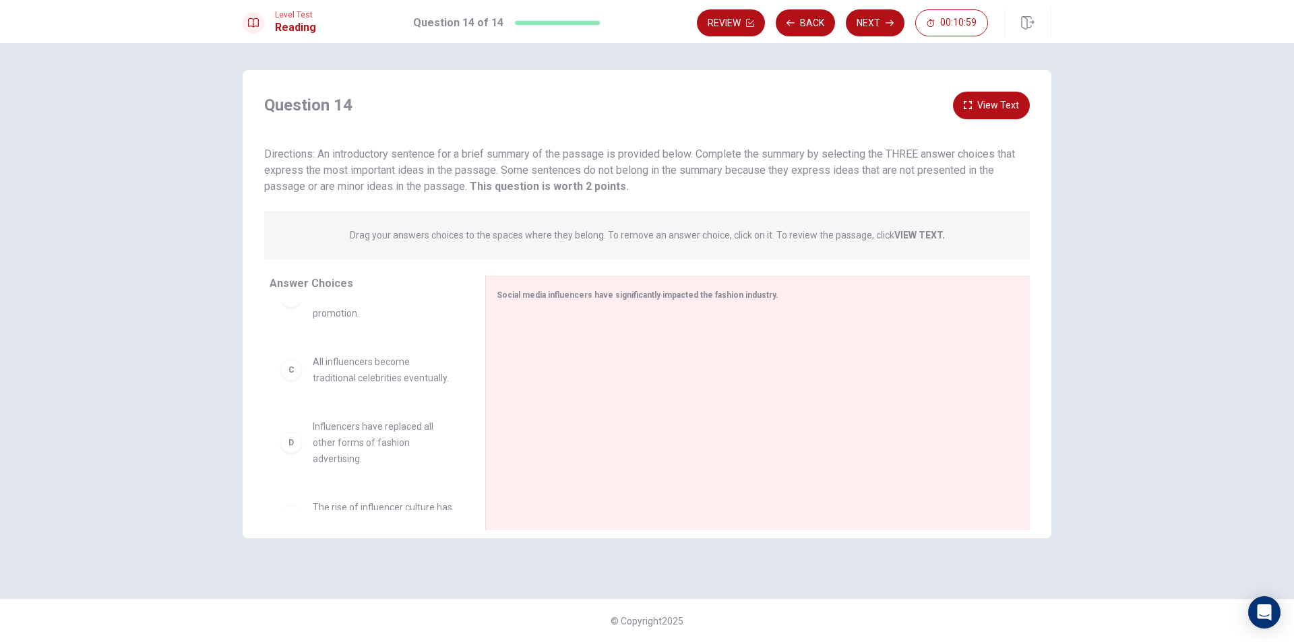
click at [319, 466] on span "Influencers have replaced all other forms of fashion advertising." at bounding box center [383, 442] width 140 height 49
drag, startPoint x: 339, startPoint y: 464, endPoint x: 599, endPoint y: 332, distance: 291.7
drag, startPoint x: 303, startPoint y: 387, endPoint x: 569, endPoint y: 391, distance: 265.5
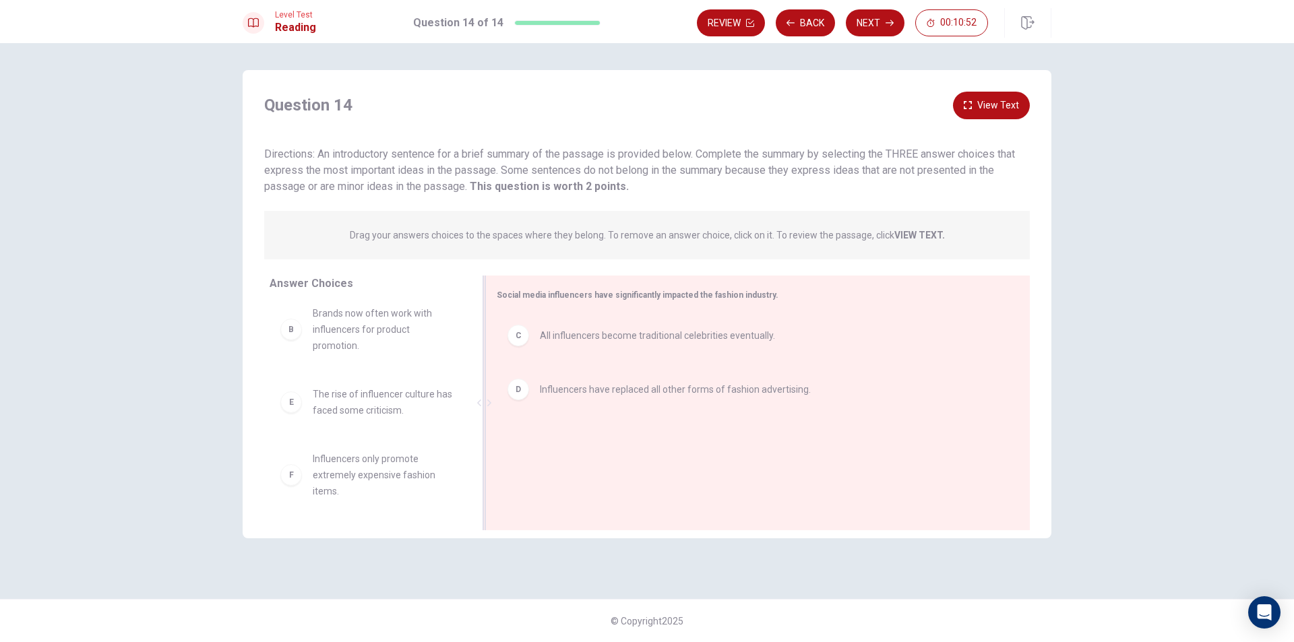
scroll to position [89, 0]
drag, startPoint x: 568, startPoint y: 391, endPoint x: 562, endPoint y: 331, distance: 60.3
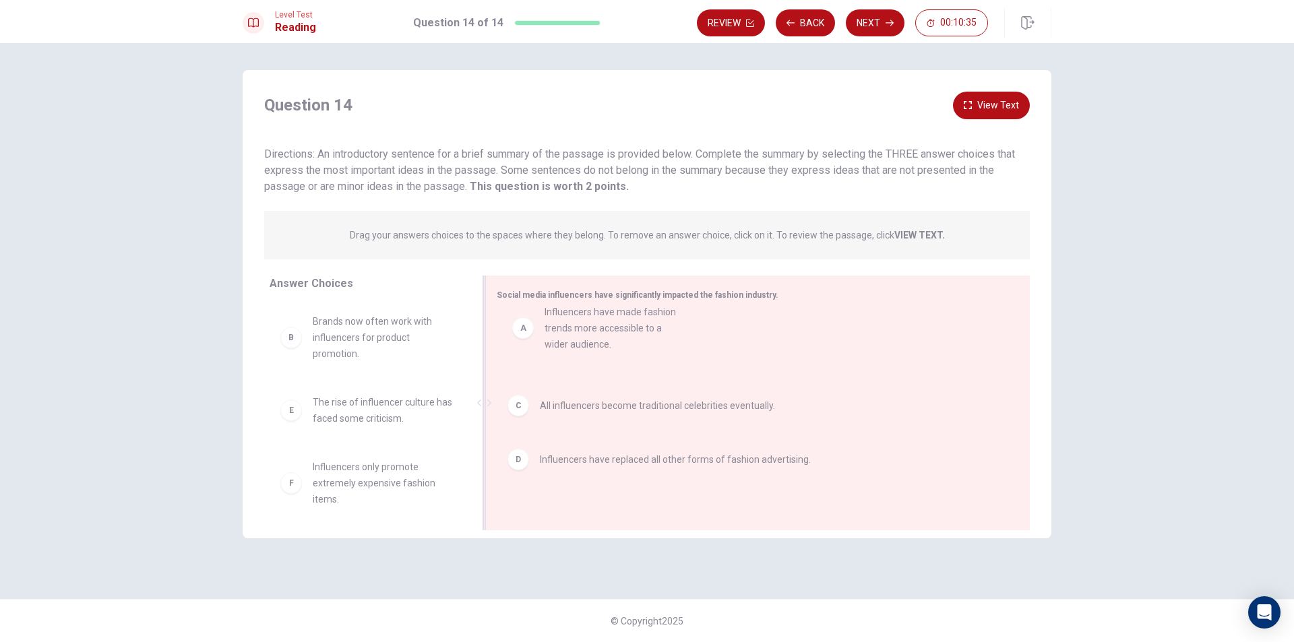
drag, startPoint x: 332, startPoint y: 338, endPoint x: 568, endPoint y: 329, distance: 236.0
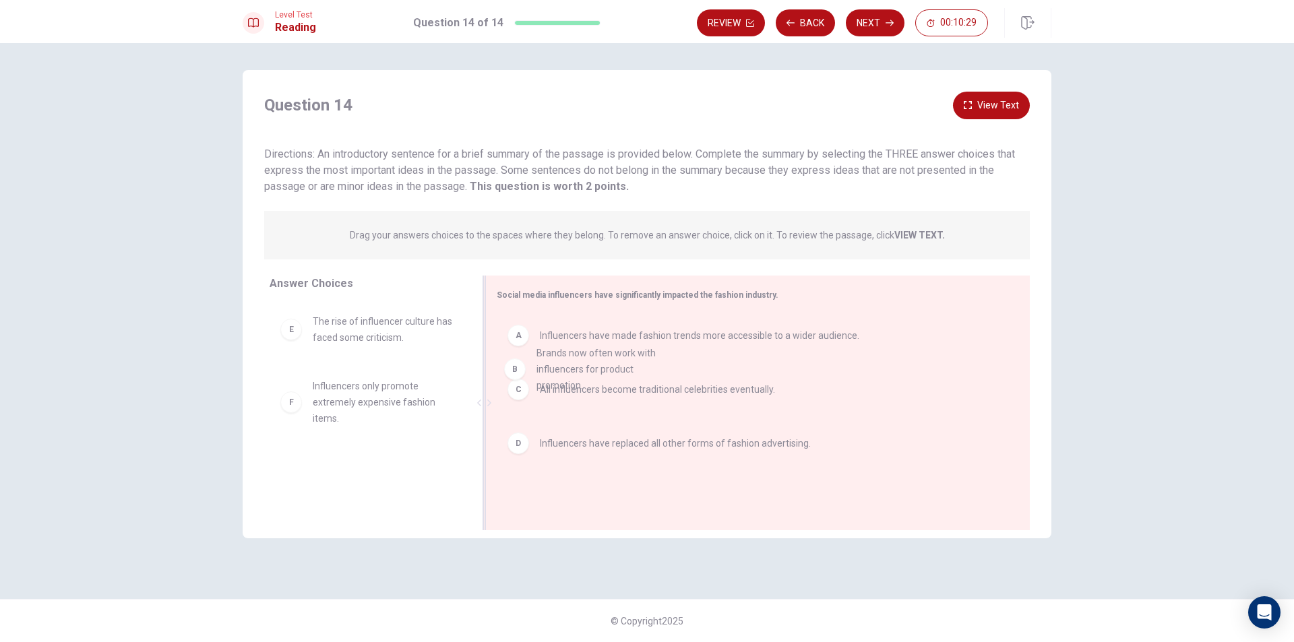
drag, startPoint x: 328, startPoint y: 340, endPoint x: 554, endPoint y: 377, distance: 229.4
drag, startPoint x: 318, startPoint y: 341, endPoint x: 569, endPoint y: 375, distance: 253.6
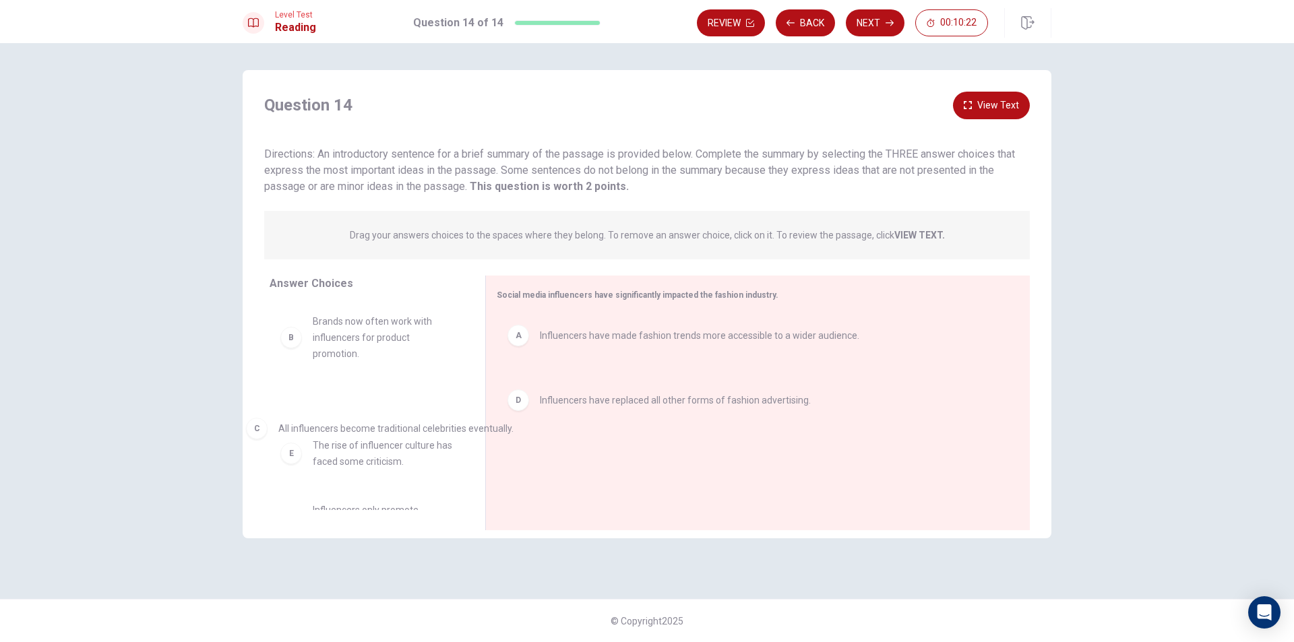
drag, startPoint x: 566, startPoint y: 387, endPoint x: 298, endPoint y: 429, distance: 271.4
drag, startPoint x: 669, startPoint y: 394, endPoint x: 406, endPoint y: 427, distance: 264.8
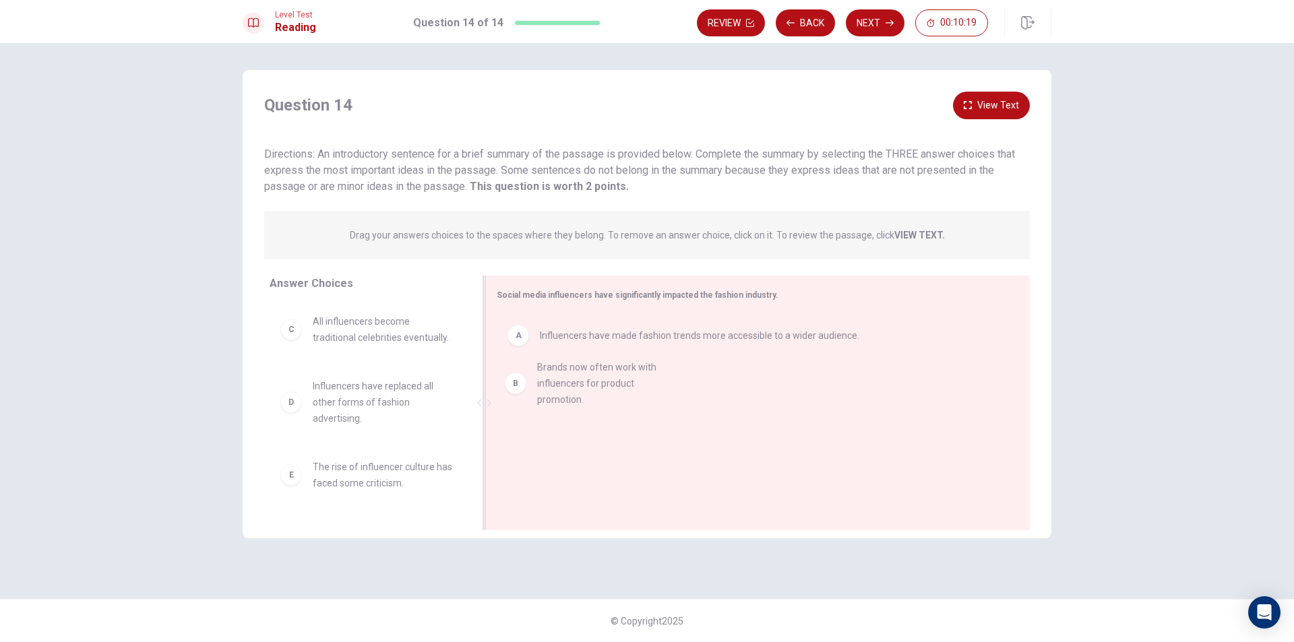
drag, startPoint x: 323, startPoint y: 341, endPoint x: 555, endPoint y: 392, distance: 237.4
drag, startPoint x: 354, startPoint y: 340, endPoint x: 582, endPoint y: 400, distance: 235.3
click at [899, 34] on div "Review Back Next 00:10:07" at bounding box center [842, 22] width 291 height 27
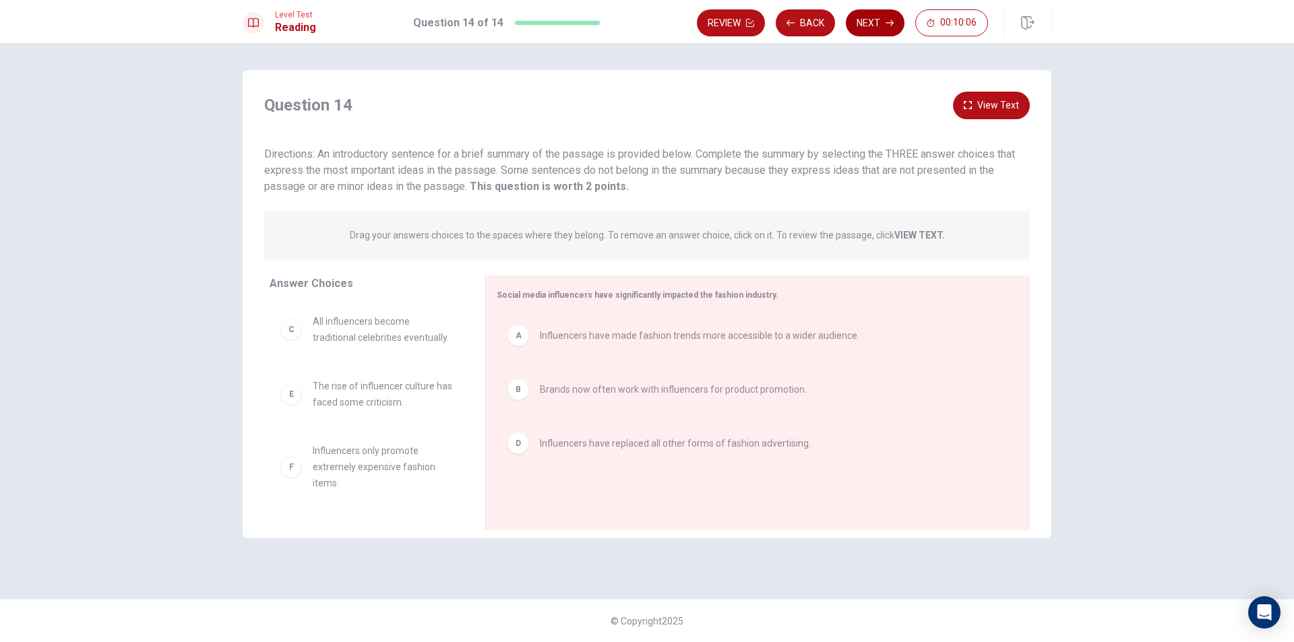
click at [888, 25] on icon "button" at bounding box center [889, 23] width 8 height 8
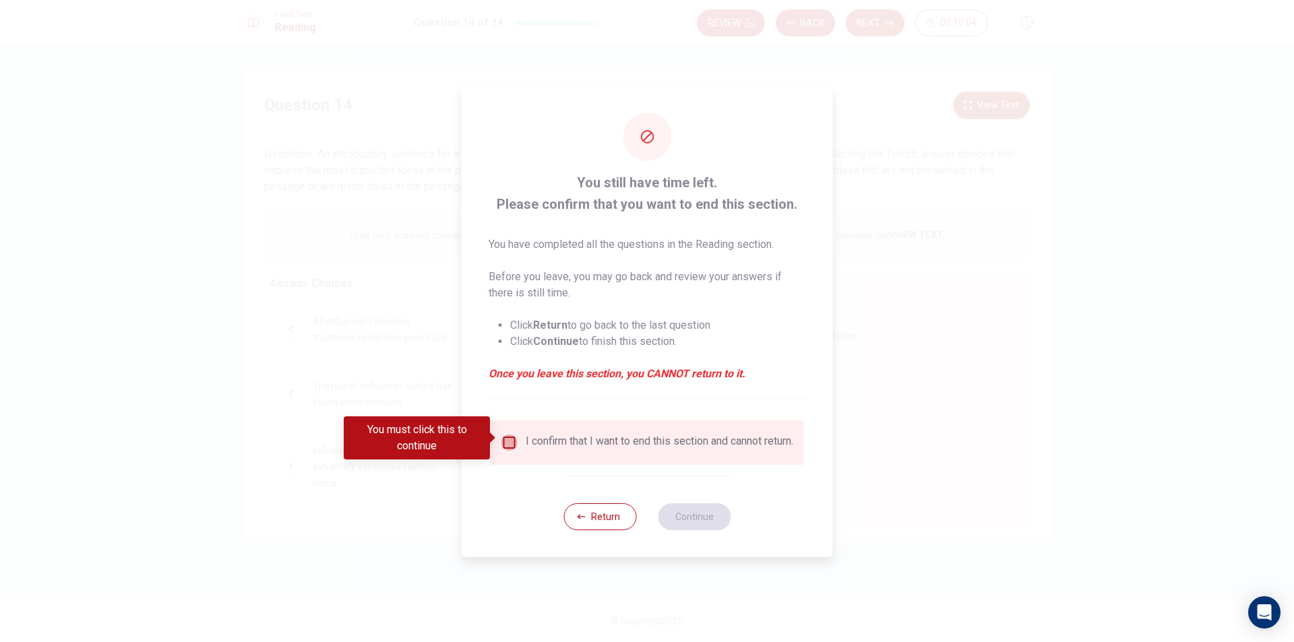
click at [514, 441] on input "You must click this to continue" at bounding box center [509, 443] width 16 height 16
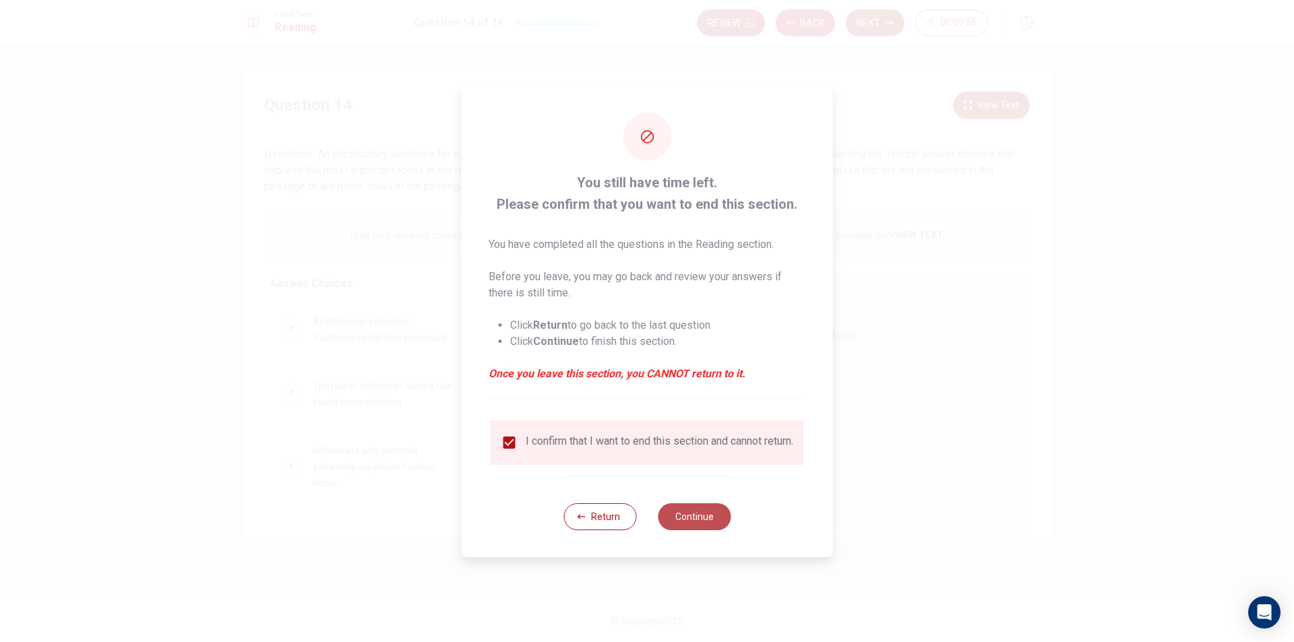
click at [695, 515] on button "Continue" at bounding box center [694, 516] width 73 height 27
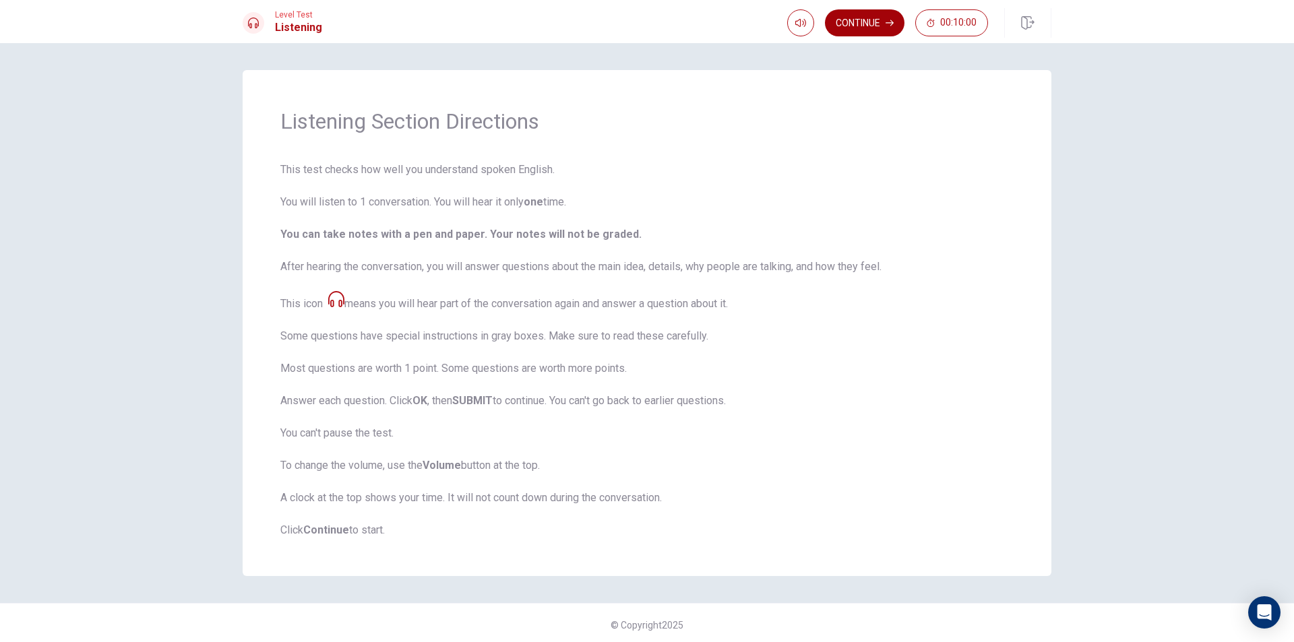
click at [852, 24] on button "Continue" at bounding box center [865, 22] width 80 height 27
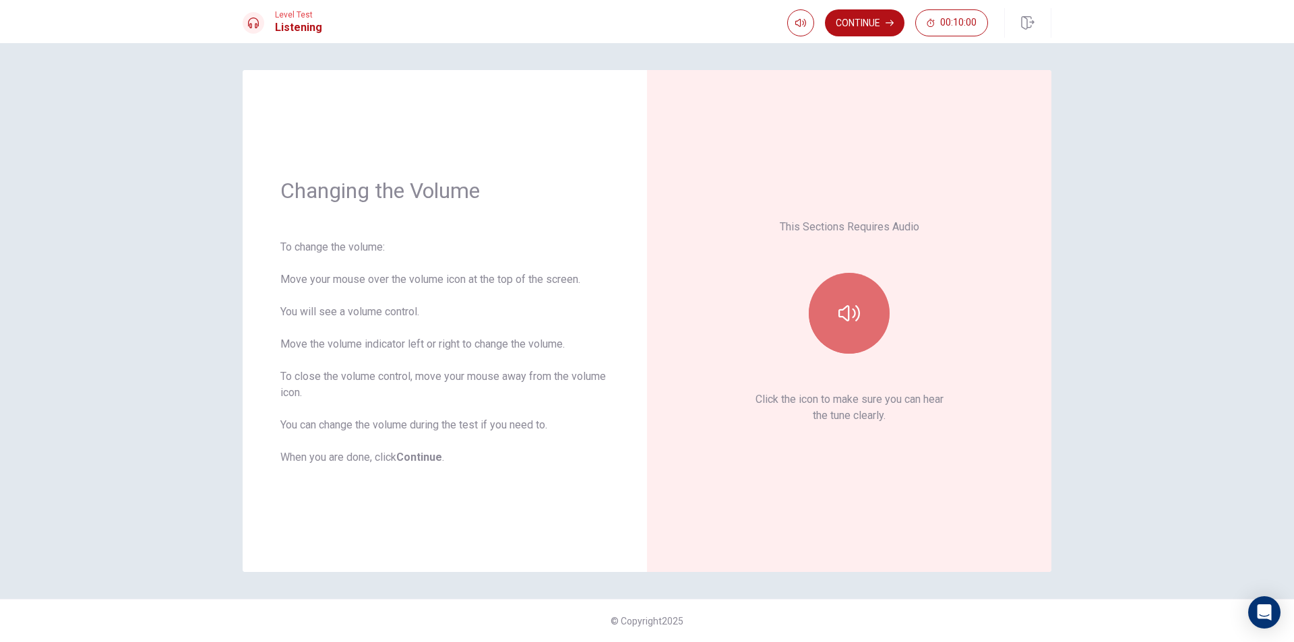
click at [878, 325] on button "button" at bounding box center [848, 313] width 81 height 81
click at [851, 26] on button "Continue" at bounding box center [865, 22] width 80 height 27
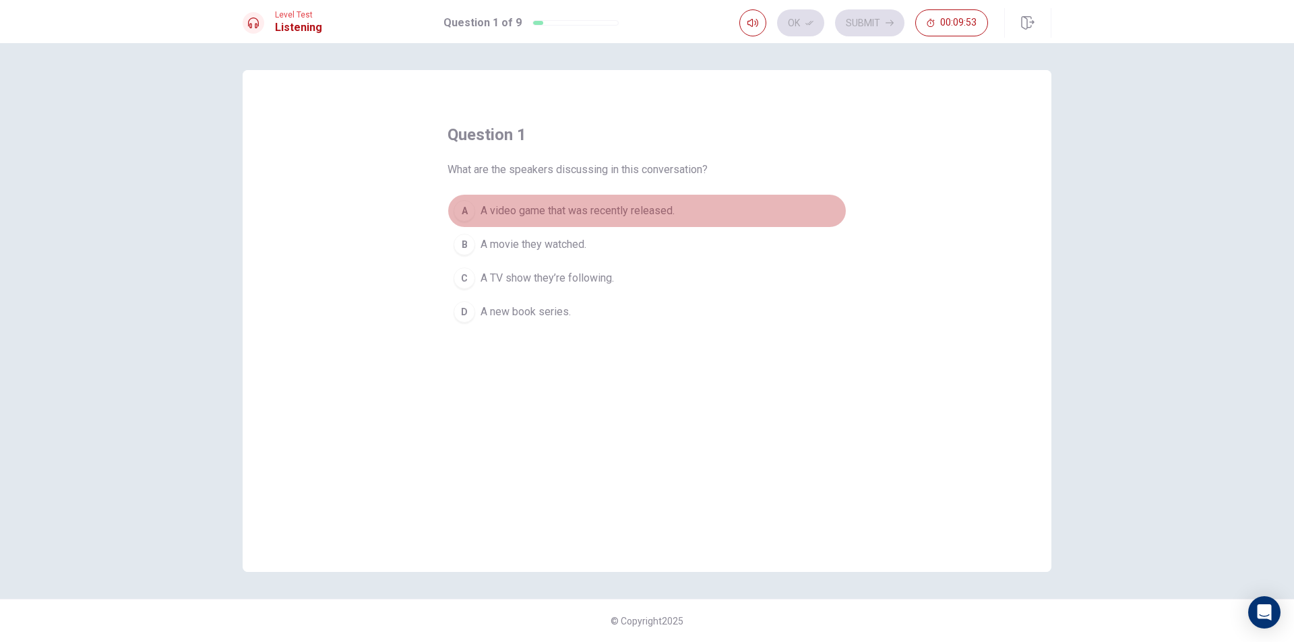
click at [631, 213] on span "A video game that was recently released." at bounding box center [577, 211] width 194 height 16
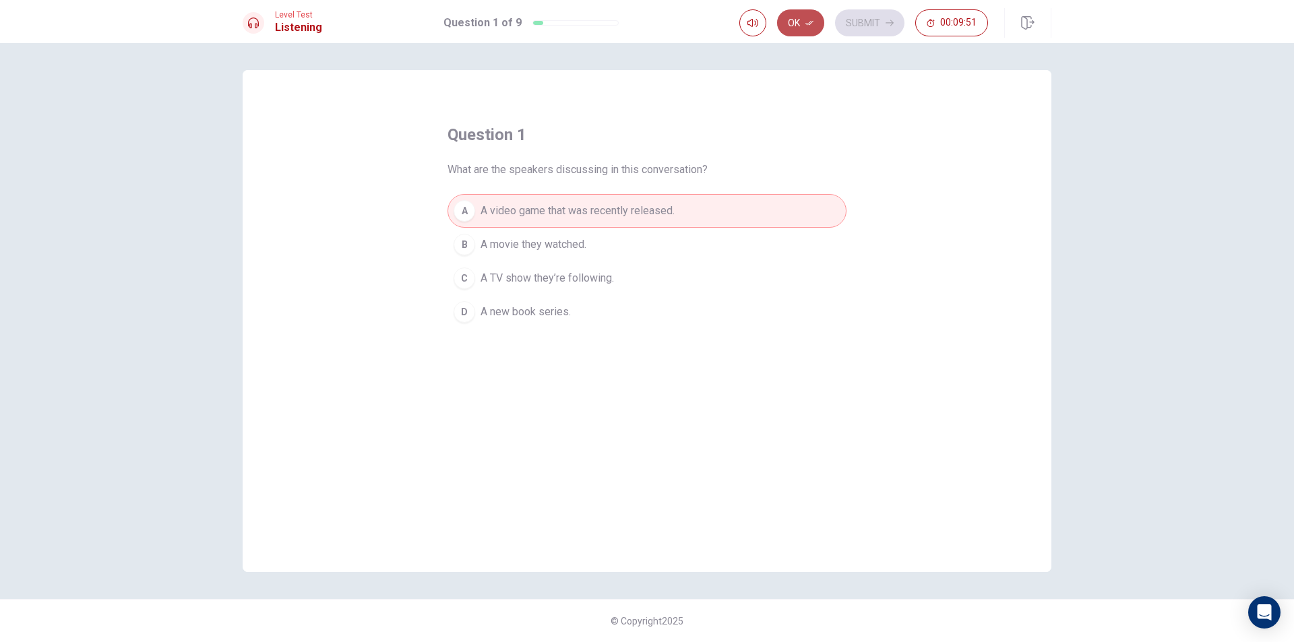
click at [810, 28] on button "Ok" at bounding box center [800, 22] width 47 height 27
click at [855, 22] on button "Submit" at bounding box center [869, 22] width 69 height 27
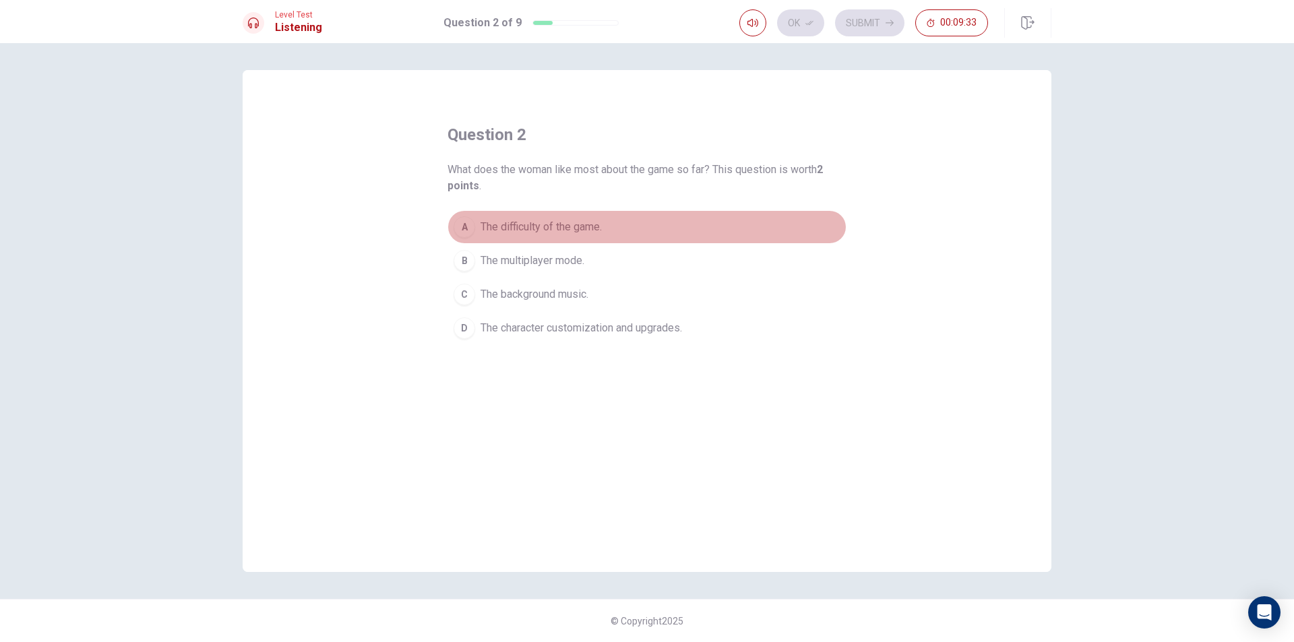
click at [540, 224] on span "The difficulty of the game." at bounding box center [540, 227] width 121 height 16
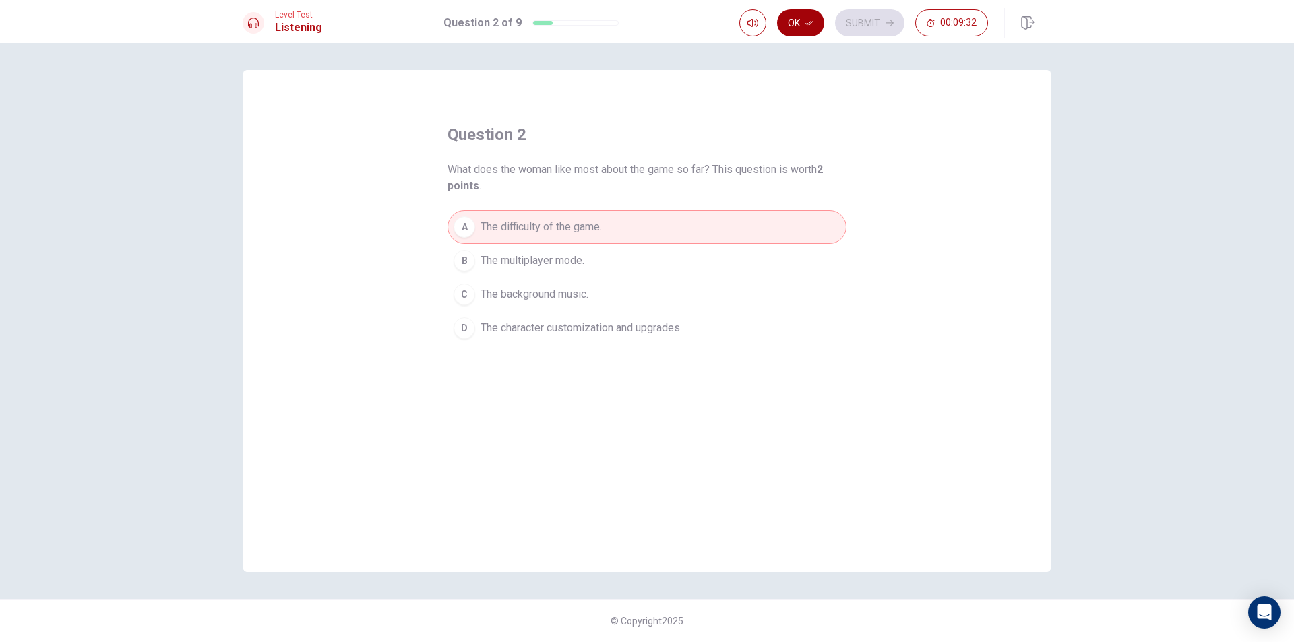
click at [800, 28] on button "Ok" at bounding box center [800, 22] width 47 height 27
click at [883, 16] on button "Submit" at bounding box center [869, 22] width 69 height 27
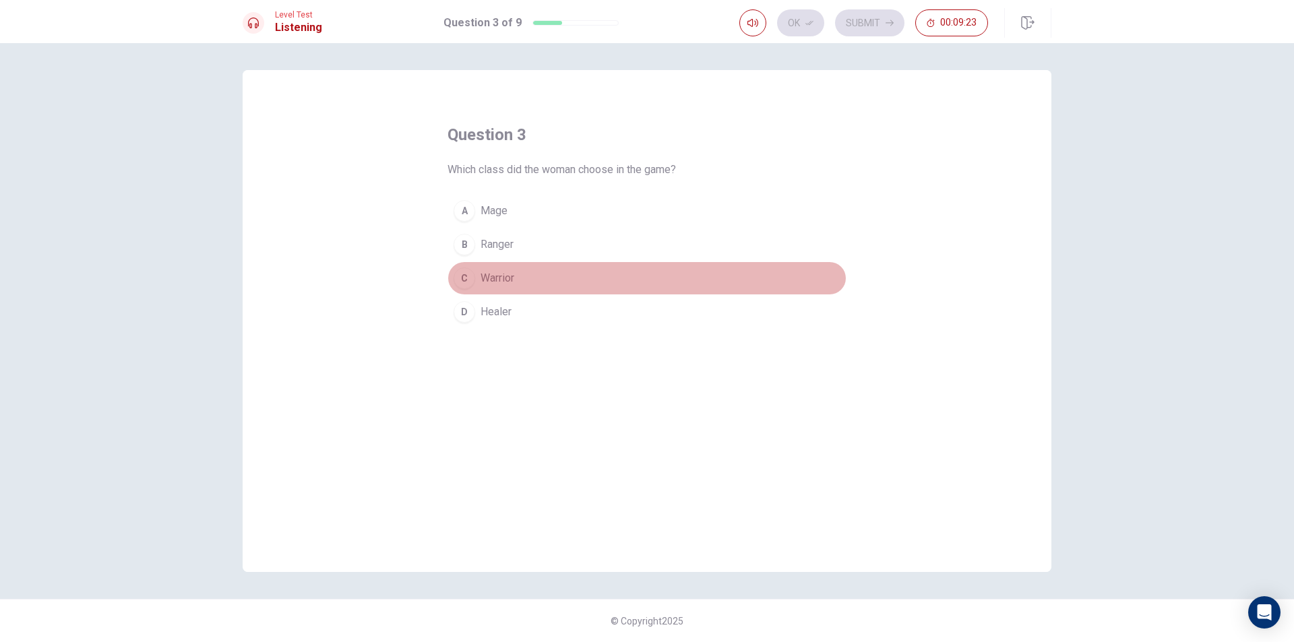
click at [502, 276] on span "Warrior" at bounding box center [497, 278] width 34 height 16
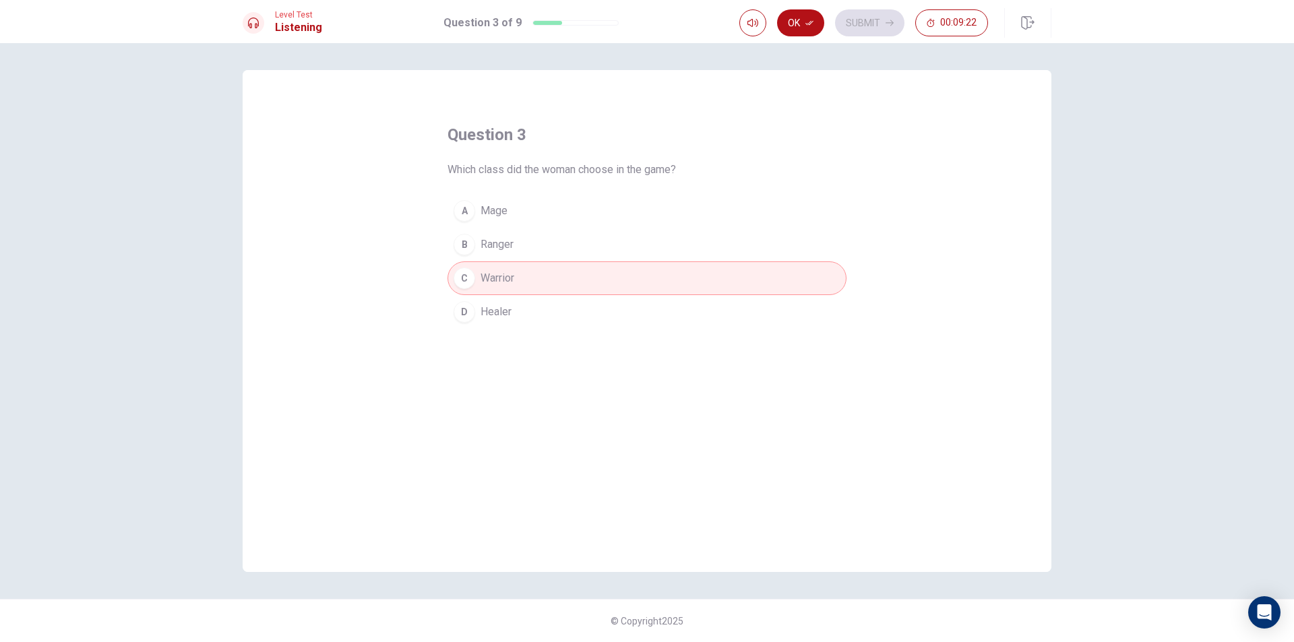
click at [504, 241] on span "Ranger" at bounding box center [496, 244] width 33 height 16
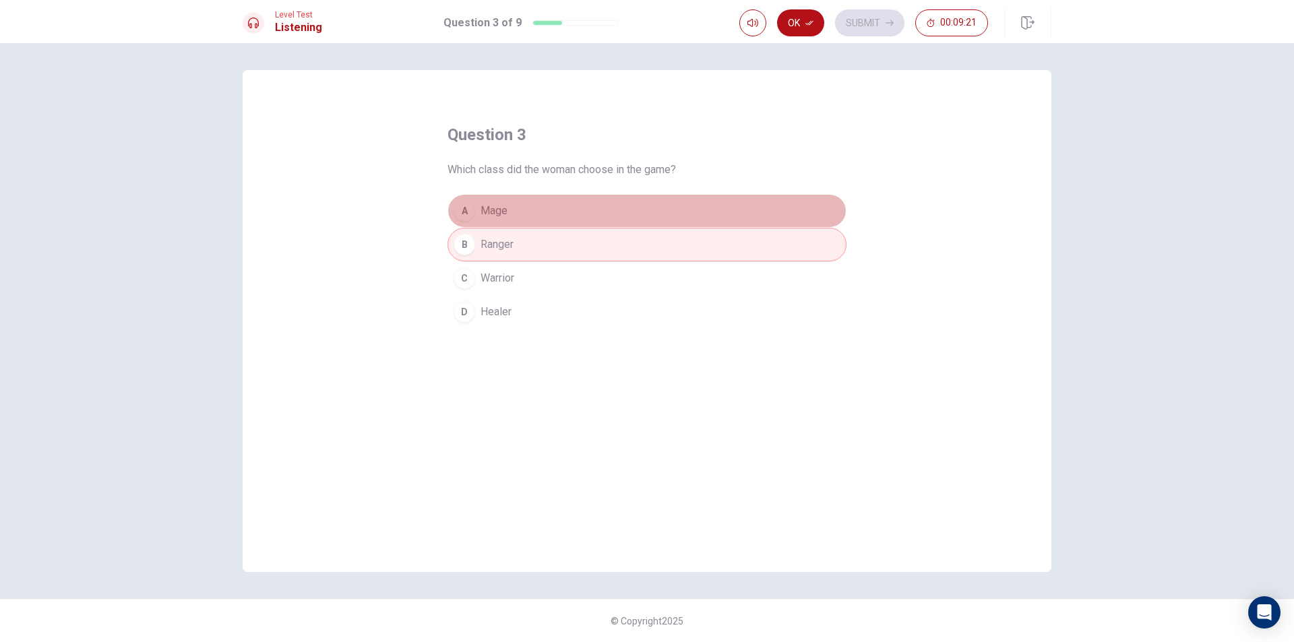
click at [471, 202] on div "A" at bounding box center [464, 211] width 22 height 22
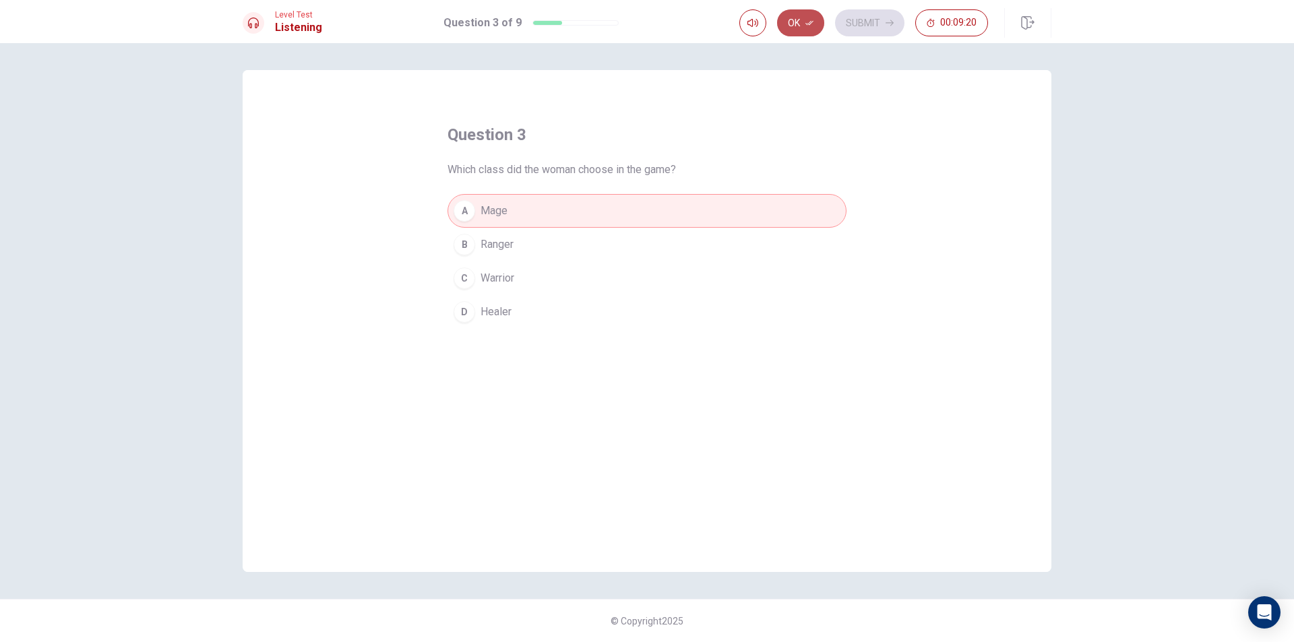
click at [794, 25] on button "Ok" at bounding box center [800, 22] width 47 height 27
click at [853, 24] on button "Submit" at bounding box center [869, 22] width 69 height 27
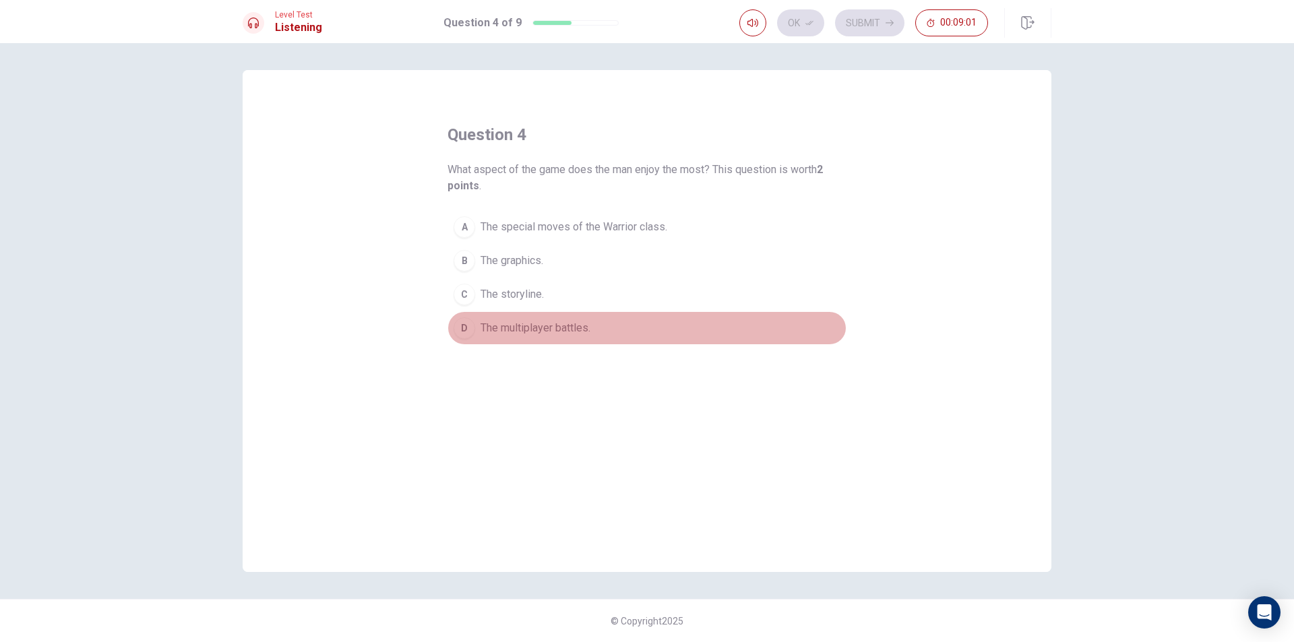
click at [523, 323] on span "The multiplayer battles." at bounding box center [535, 328] width 110 height 16
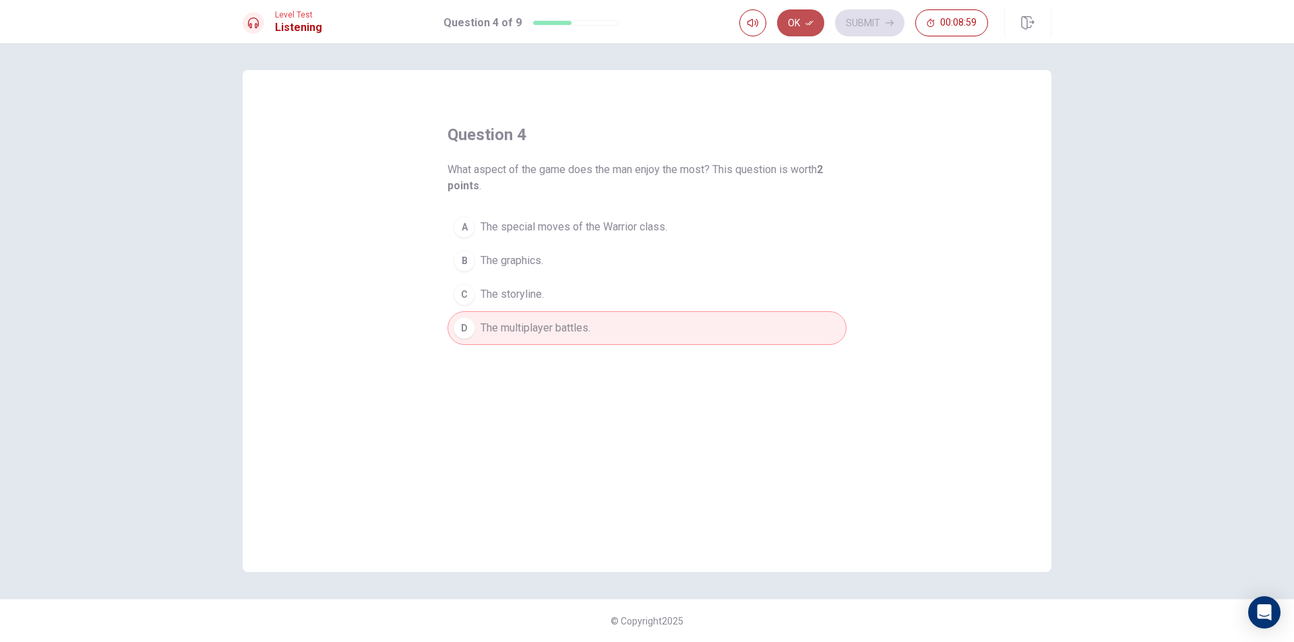
click at [799, 32] on button "Ok" at bounding box center [800, 22] width 47 height 27
click at [858, 20] on button "Submit" at bounding box center [869, 22] width 69 height 27
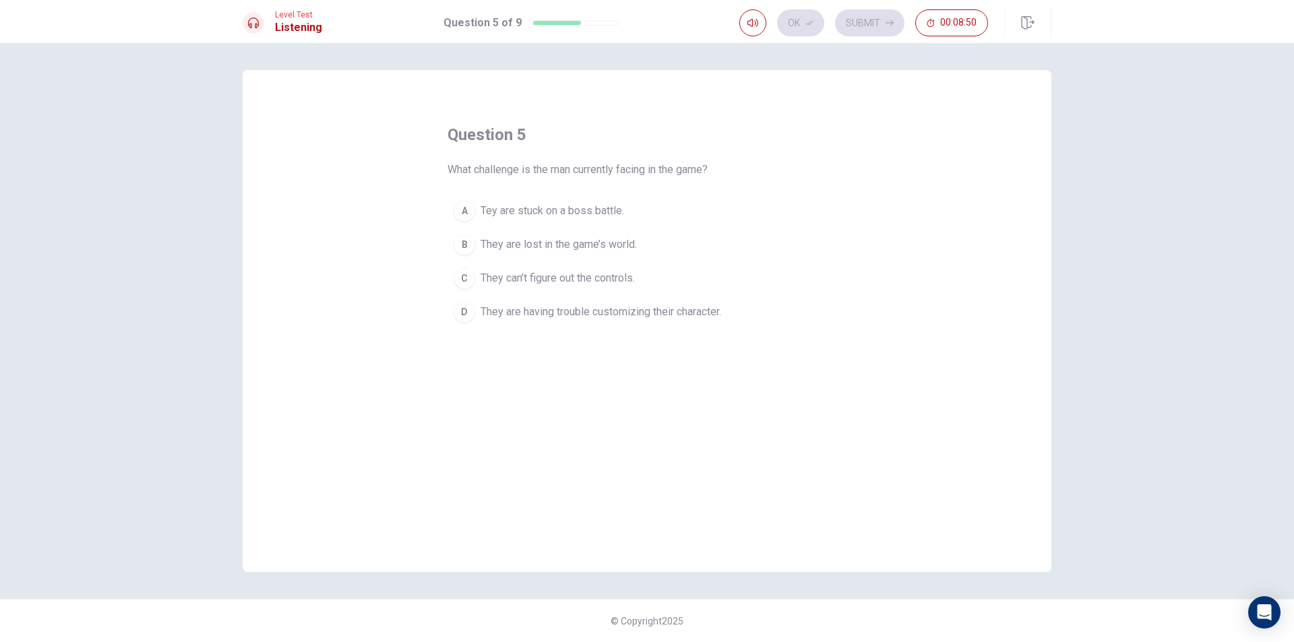
click at [542, 307] on span "They are having trouble customizing their character." at bounding box center [600, 312] width 241 height 16
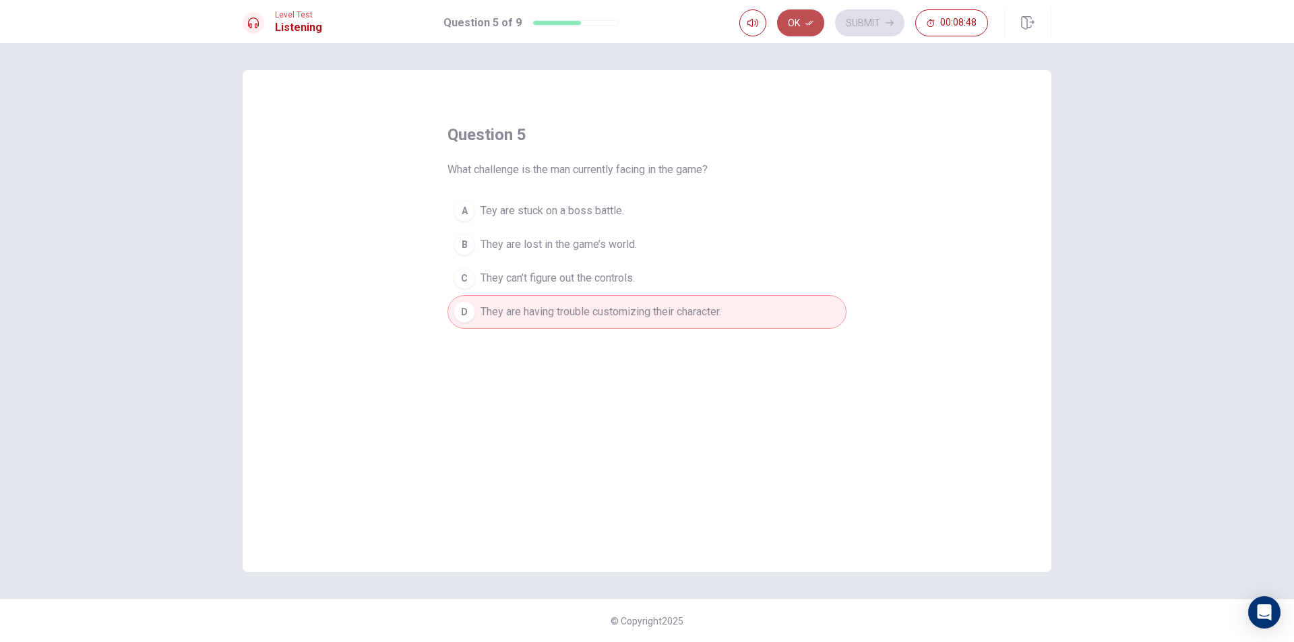
click at [786, 15] on button "Ok" at bounding box center [800, 22] width 47 height 27
click at [856, 22] on button "Submit" at bounding box center [869, 22] width 69 height 27
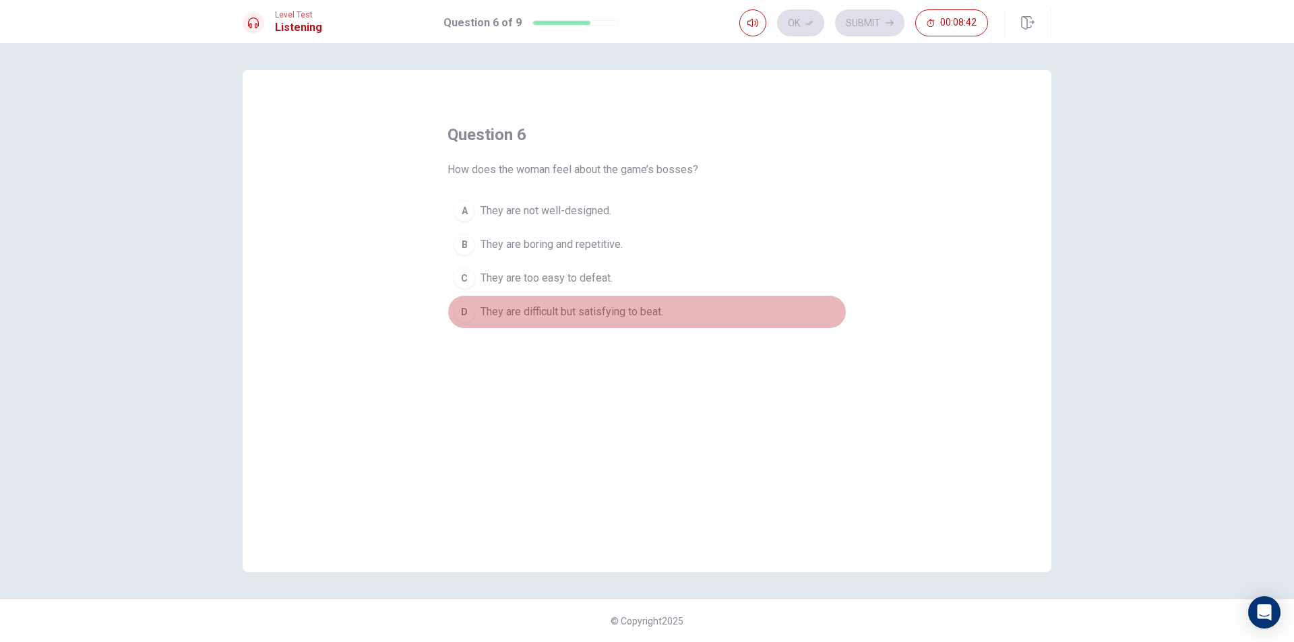
click at [567, 311] on span "They are difficult but satisfying to beat." at bounding box center [571, 312] width 183 height 16
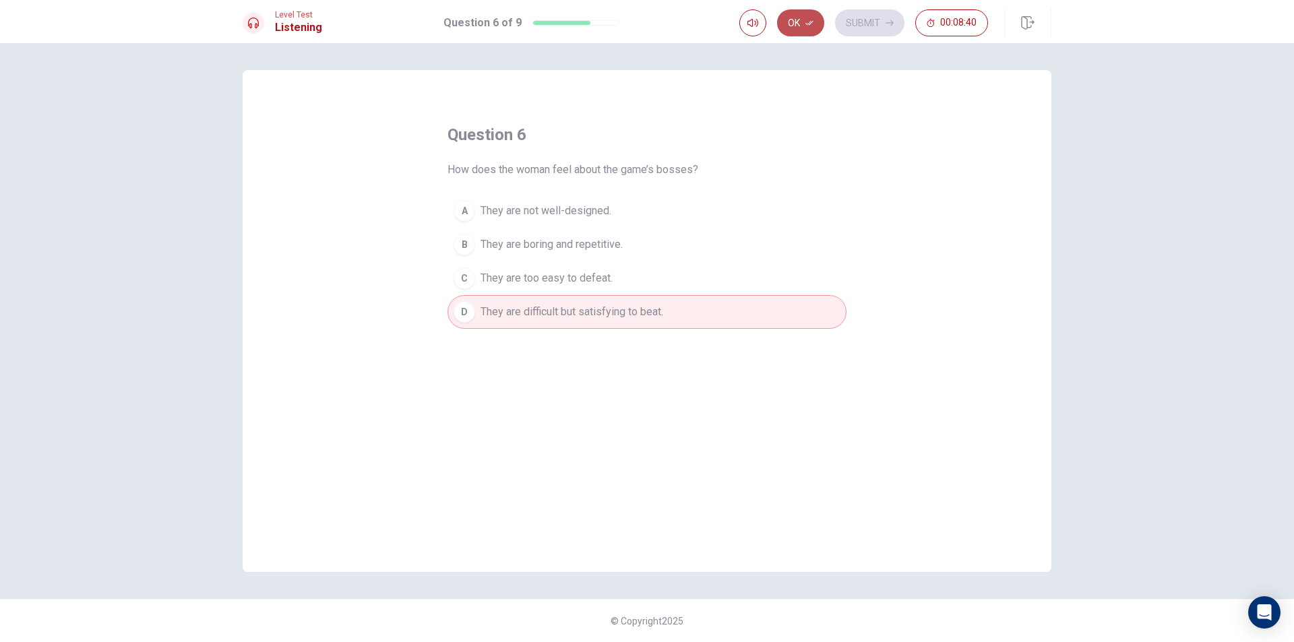
click at [786, 22] on button "Ok" at bounding box center [800, 22] width 47 height 27
click at [843, 22] on button "Submit" at bounding box center [869, 22] width 69 height 27
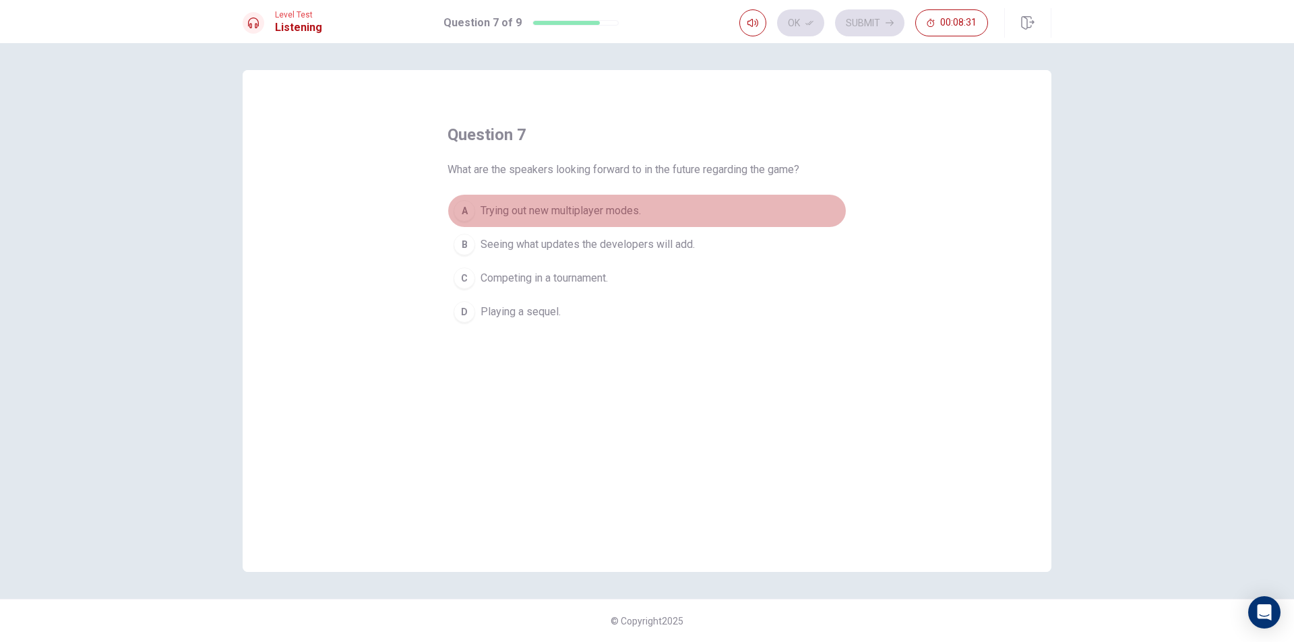
click at [569, 206] on span "Trying out new multiplayer modes." at bounding box center [560, 211] width 160 height 16
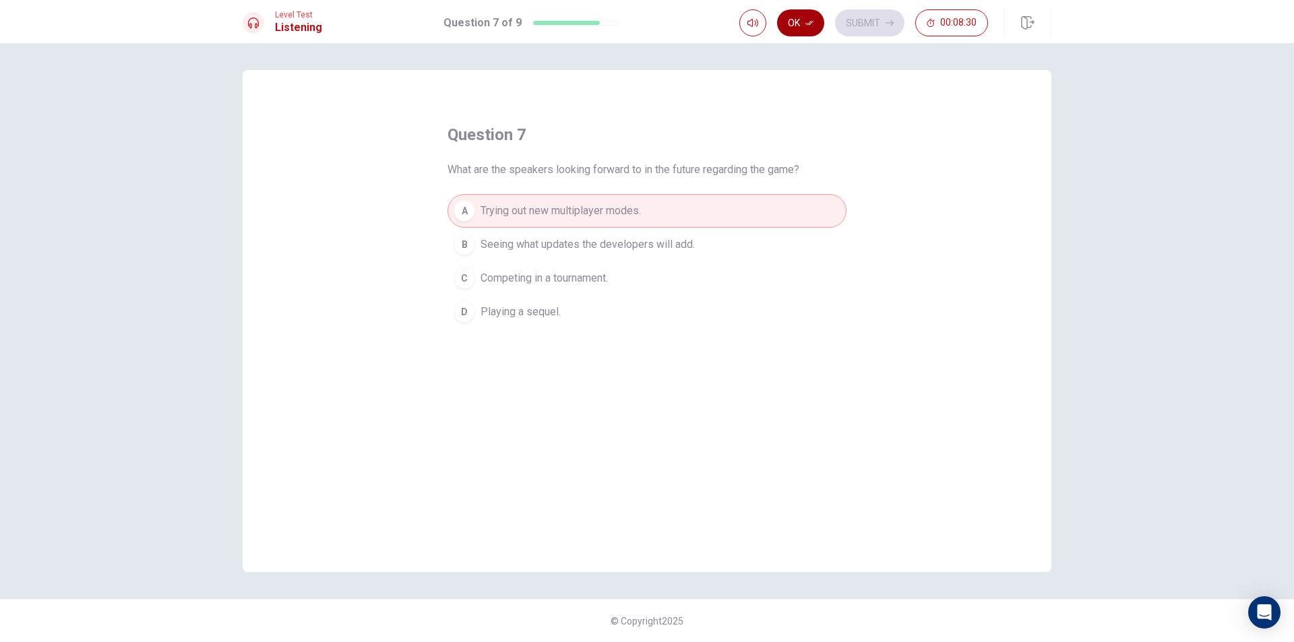
click at [799, 16] on button "Ok" at bounding box center [800, 22] width 47 height 27
click at [840, 27] on button "Submit" at bounding box center [869, 22] width 69 height 27
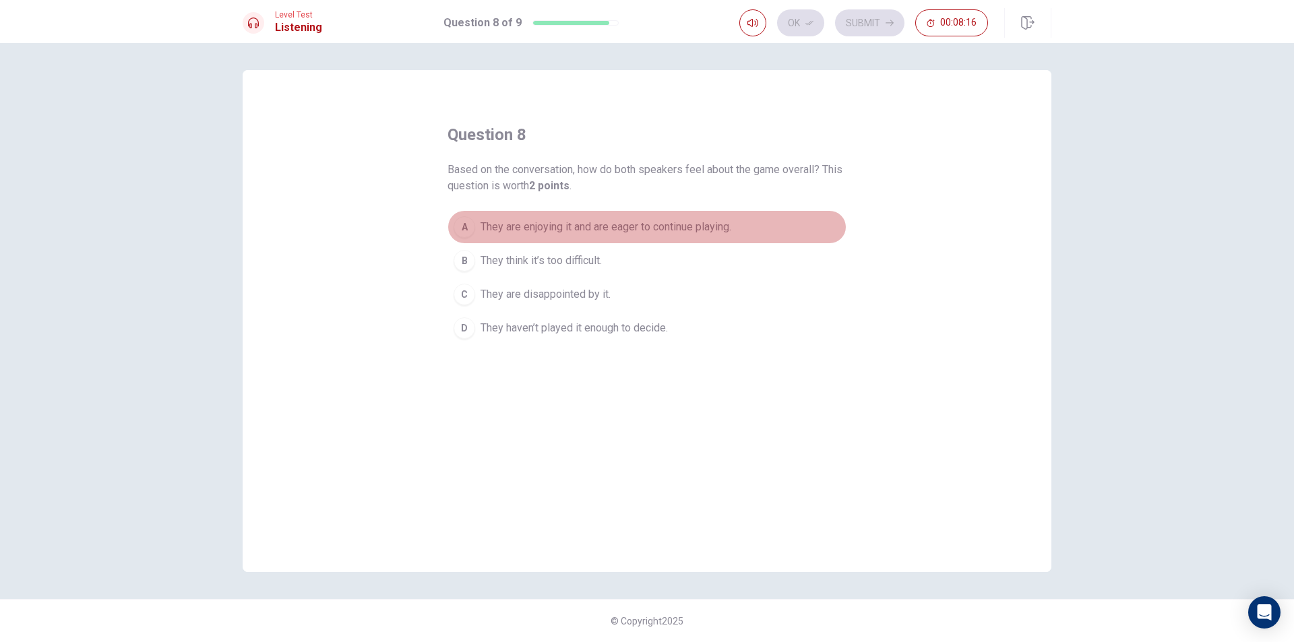
click at [581, 220] on span "They are enjoying it and are eager to continue playing." at bounding box center [605, 227] width 251 height 16
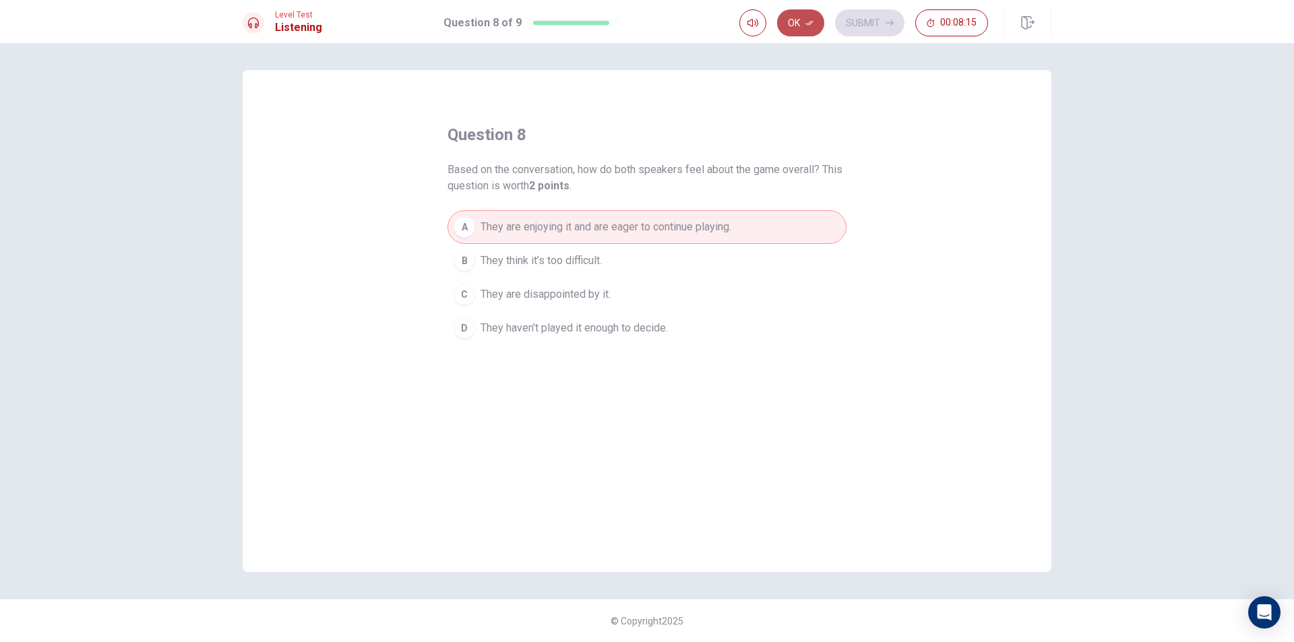
click at [795, 23] on button "Ok" at bounding box center [800, 22] width 47 height 27
click at [846, 22] on button "Submit" at bounding box center [869, 22] width 69 height 27
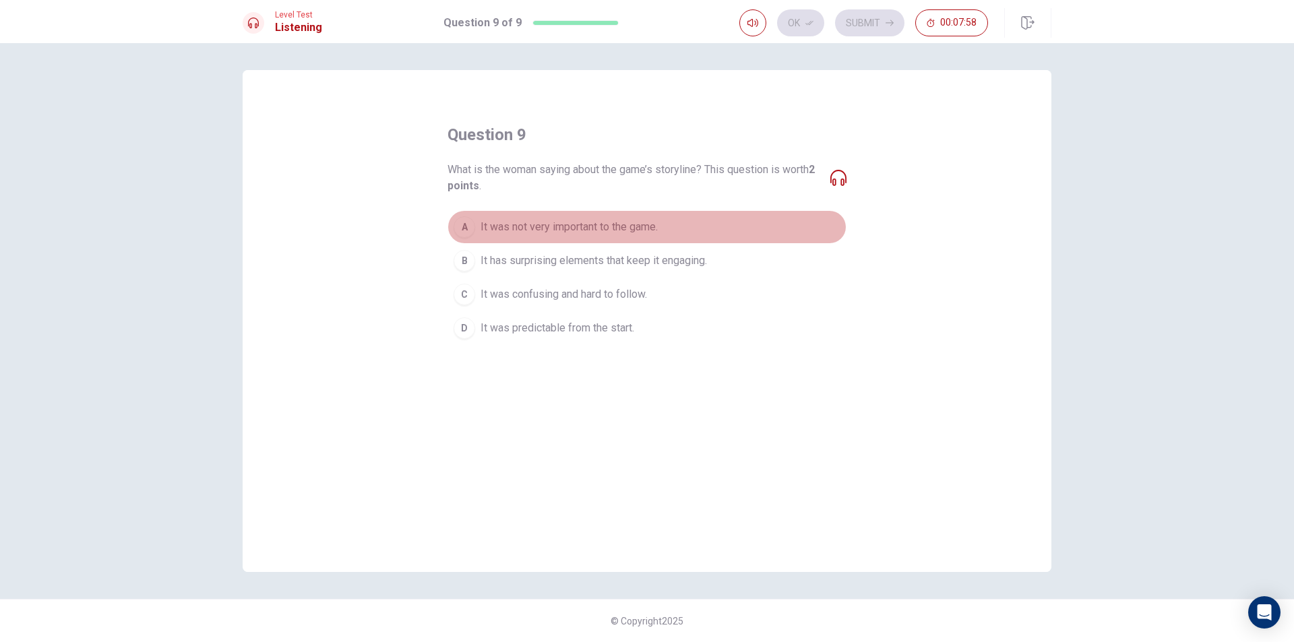
click at [555, 226] on span "It was not very important to the game." at bounding box center [568, 227] width 177 height 16
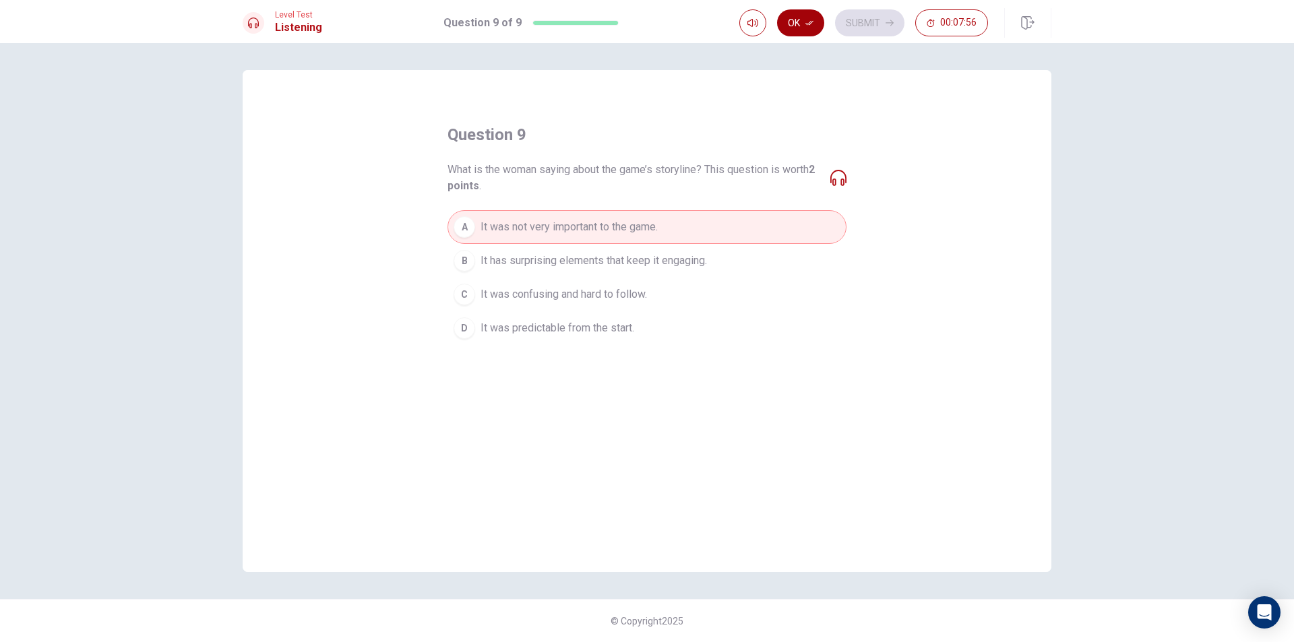
click at [809, 24] on icon "button" at bounding box center [809, 23] width 8 height 8
click at [854, 22] on button "Submit" at bounding box center [869, 22] width 69 height 27
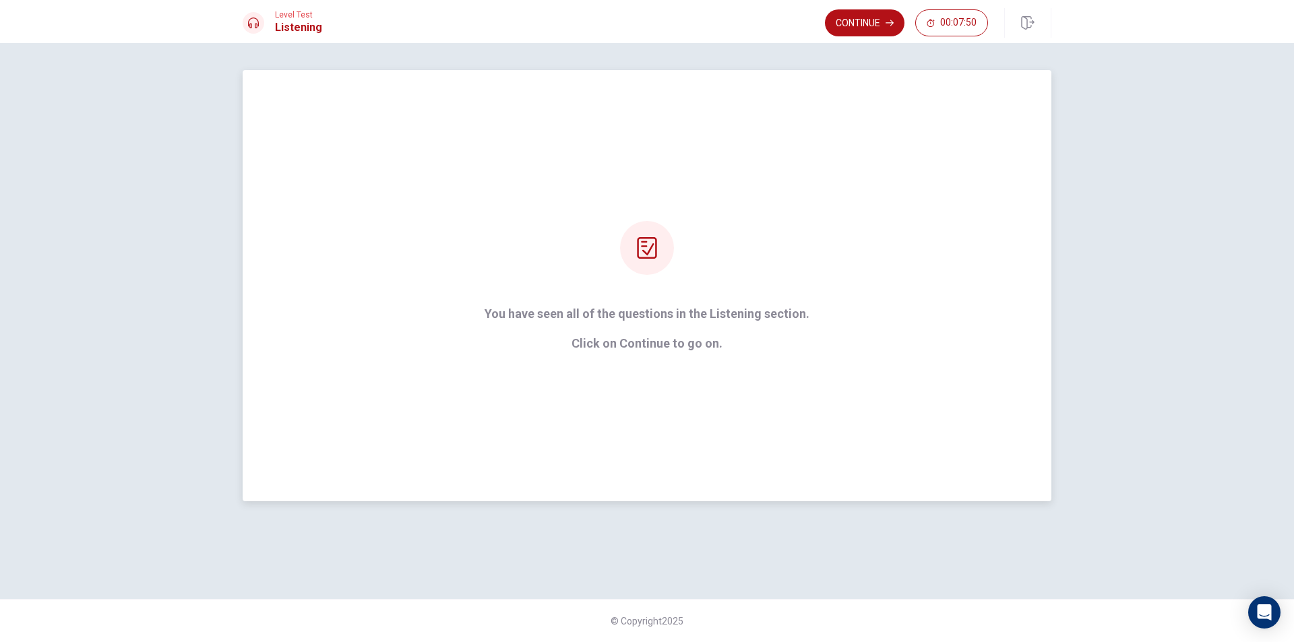
click at [658, 257] on div at bounding box center [647, 248] width 54 height 54
click at [845, 28] on button "Continue" at bounding box center [865, 22] width 80 height 27
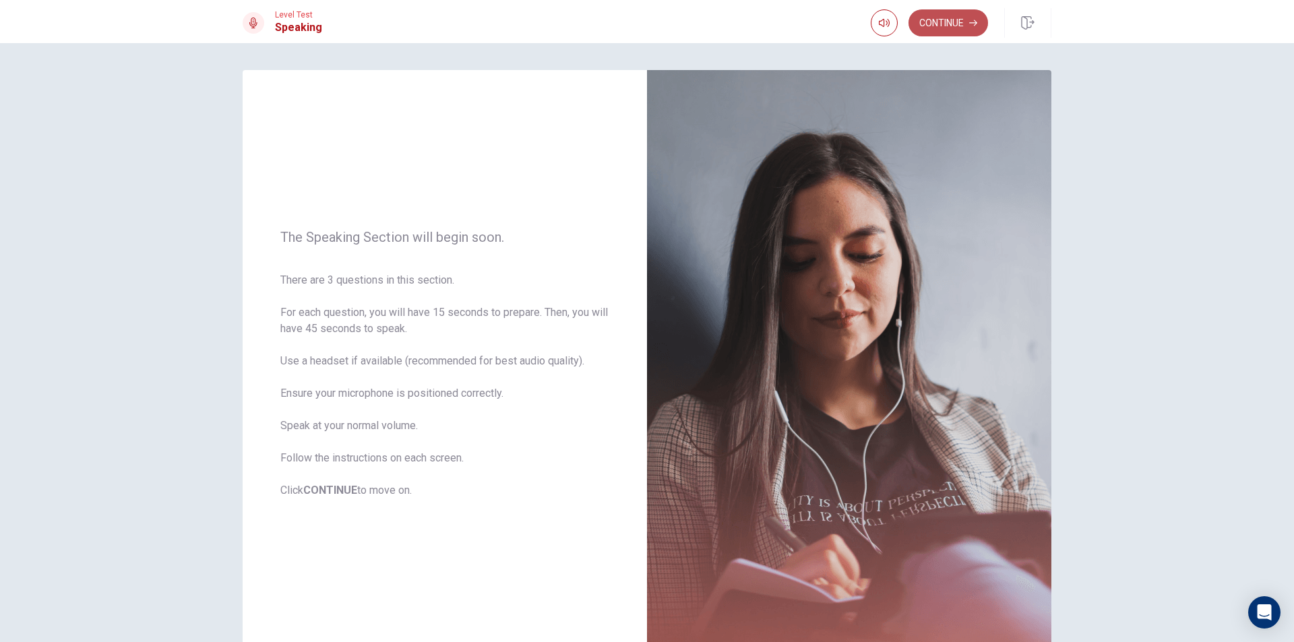
click at [930, 23] on button "Continue" at bounding box center [948, 22] width 80 height 27
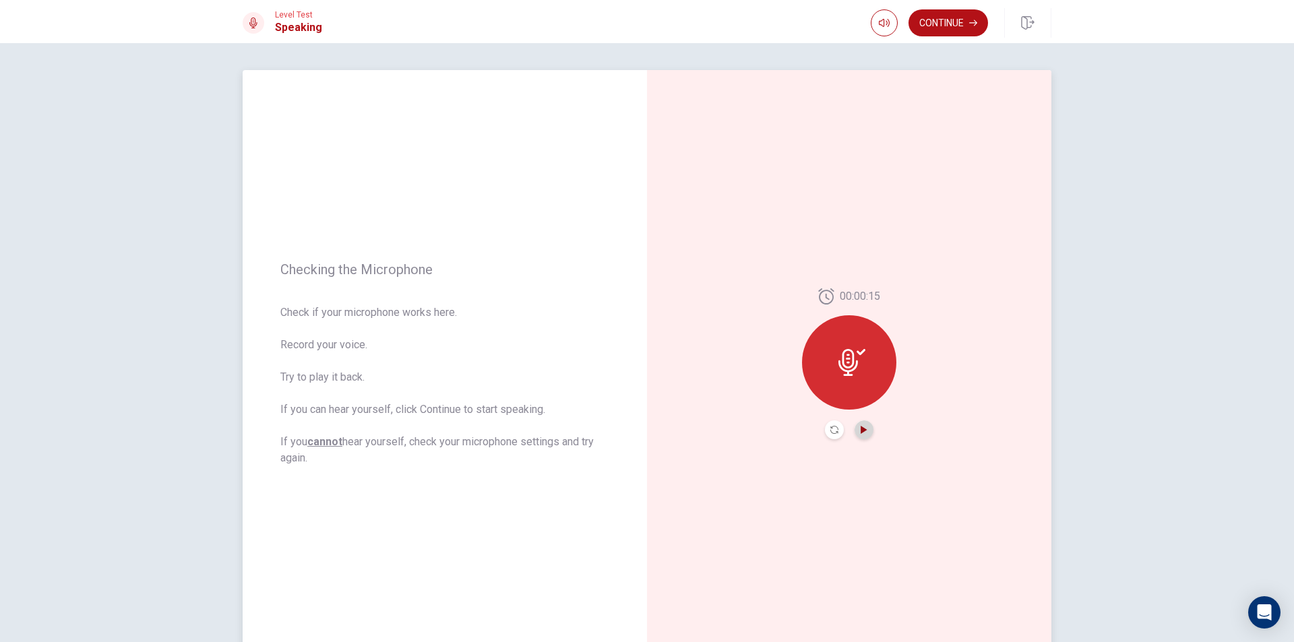
click at [863, 426] on icon "Play Audio" at bounding box center [864, 430] width 8 height 8
click at [962, 28] on button "Continue" at bounding box center [948, 22] width 80 height 27
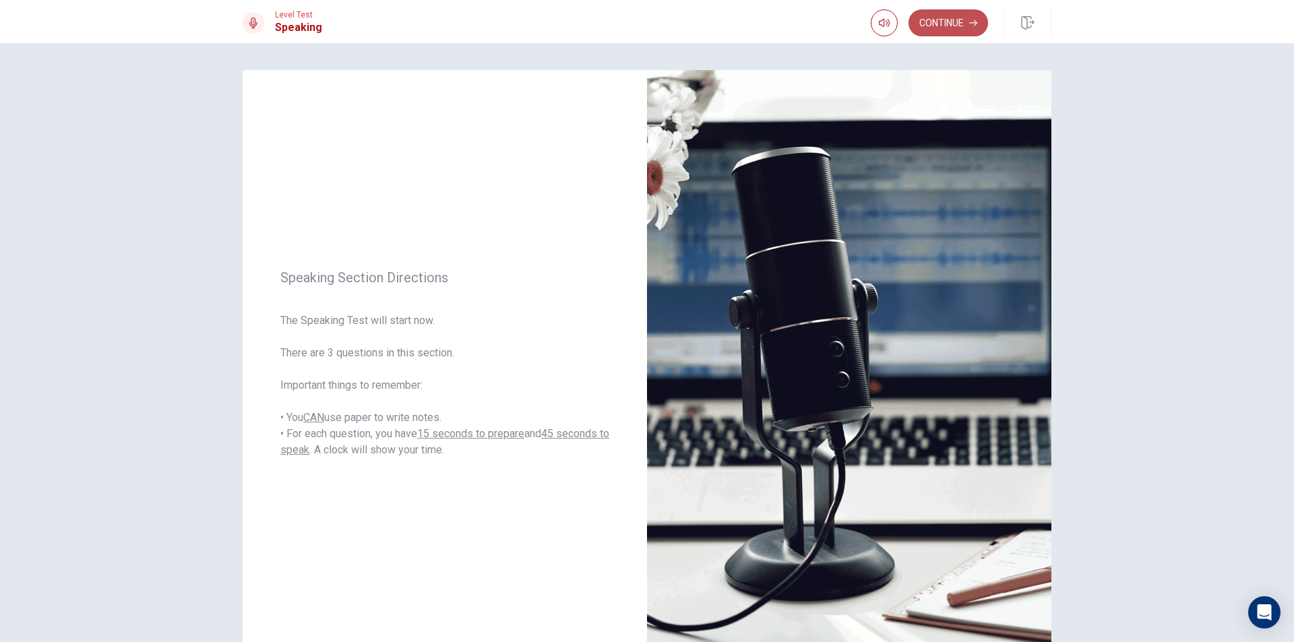
click at [940, 24] on button "Continue" at bounding box center [948, 22] width 80 height 27
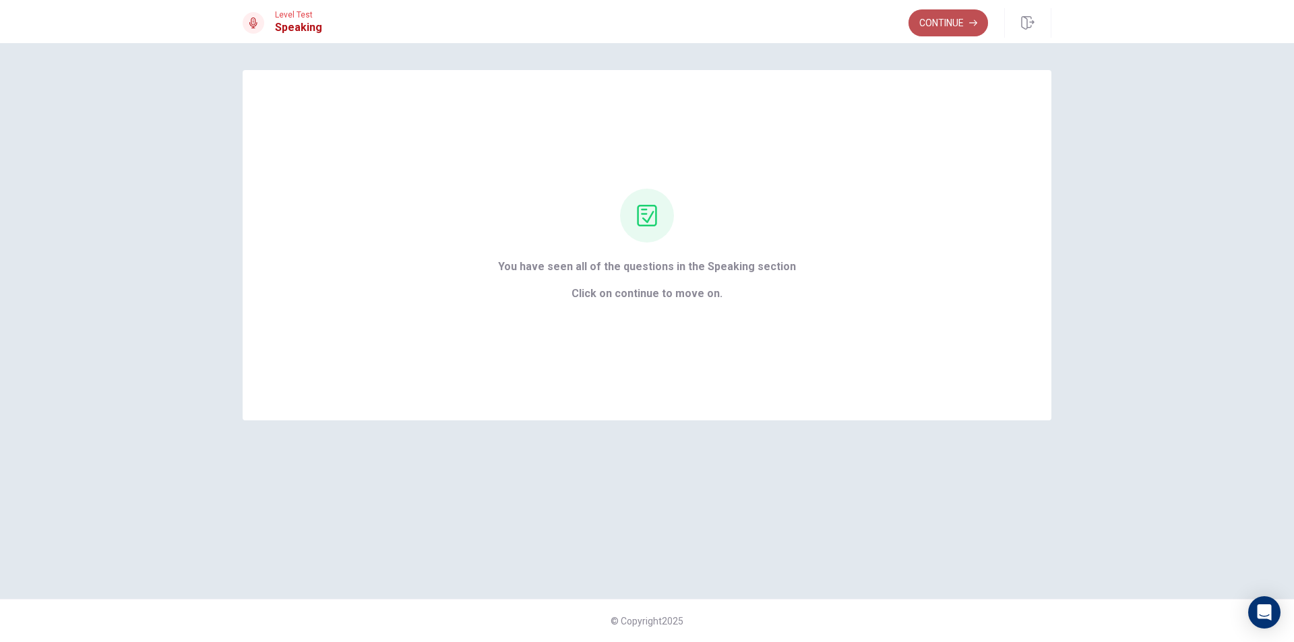
click at [943, 17] on button "Continue" at bounding box center [948, 22] width 80 height 27
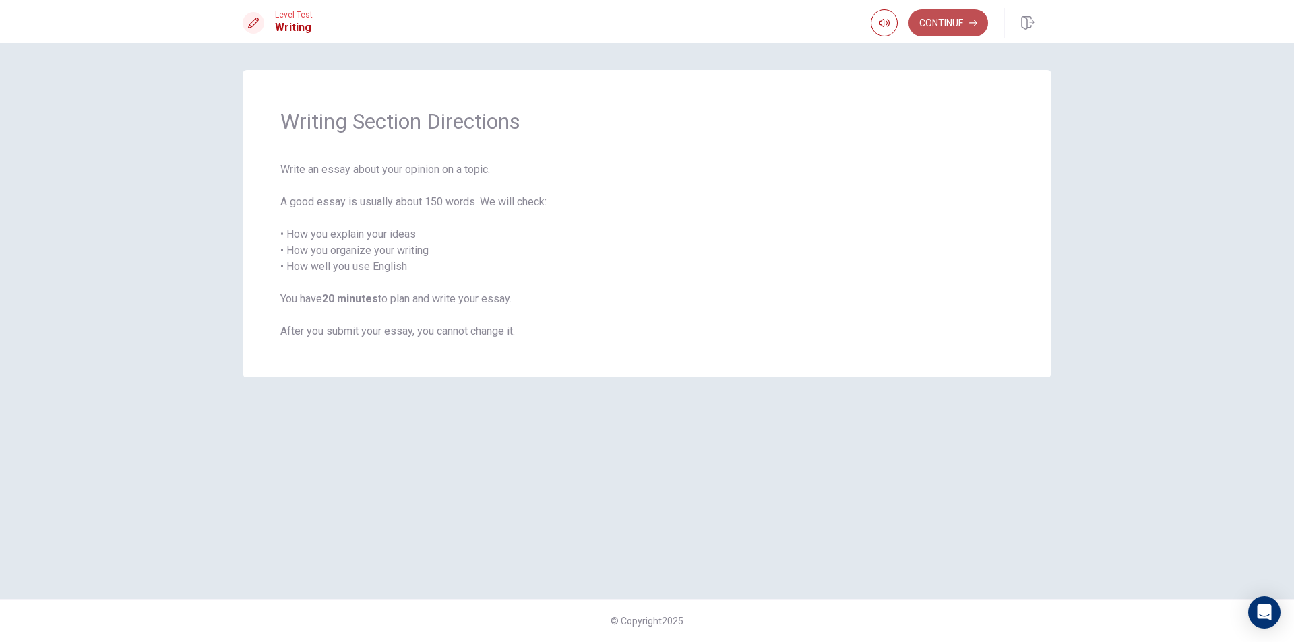
click at [961, 22] on button "Continue" at bounding box center [948, 22] width 80 height 27
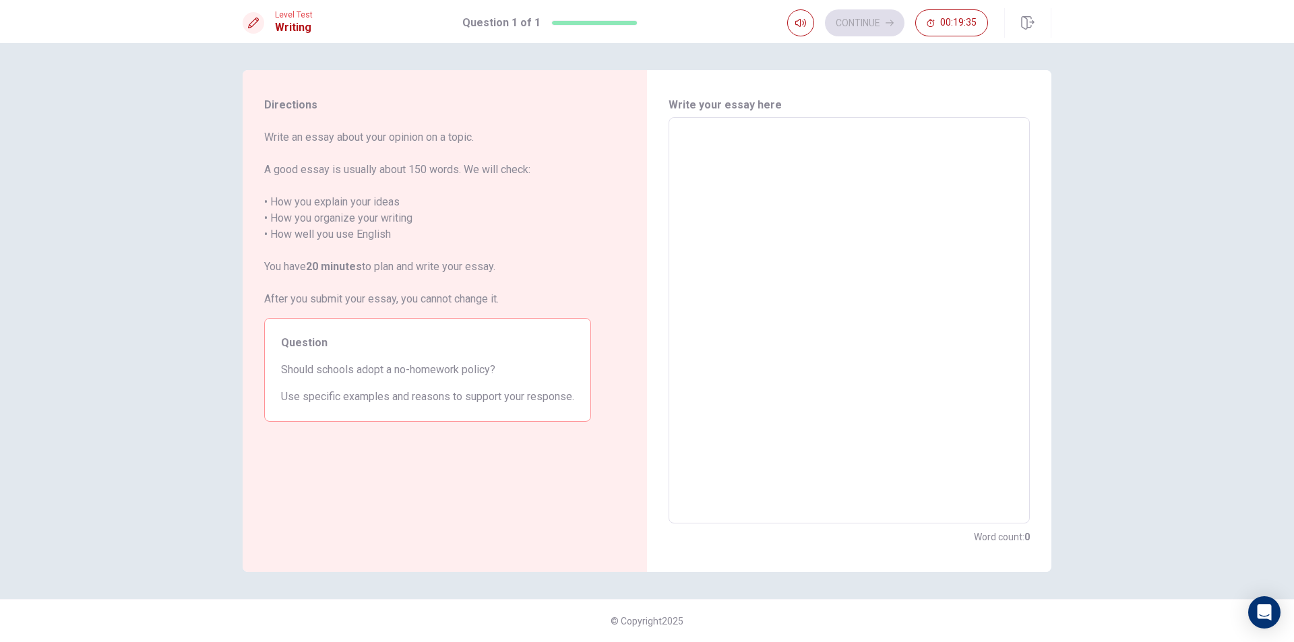
click at [708, 206] on textarea at bounding box center [849, 321] width 342 height 384
type textarea "+"
type textarea "x"
type textarea "+i"
type textarea "x"
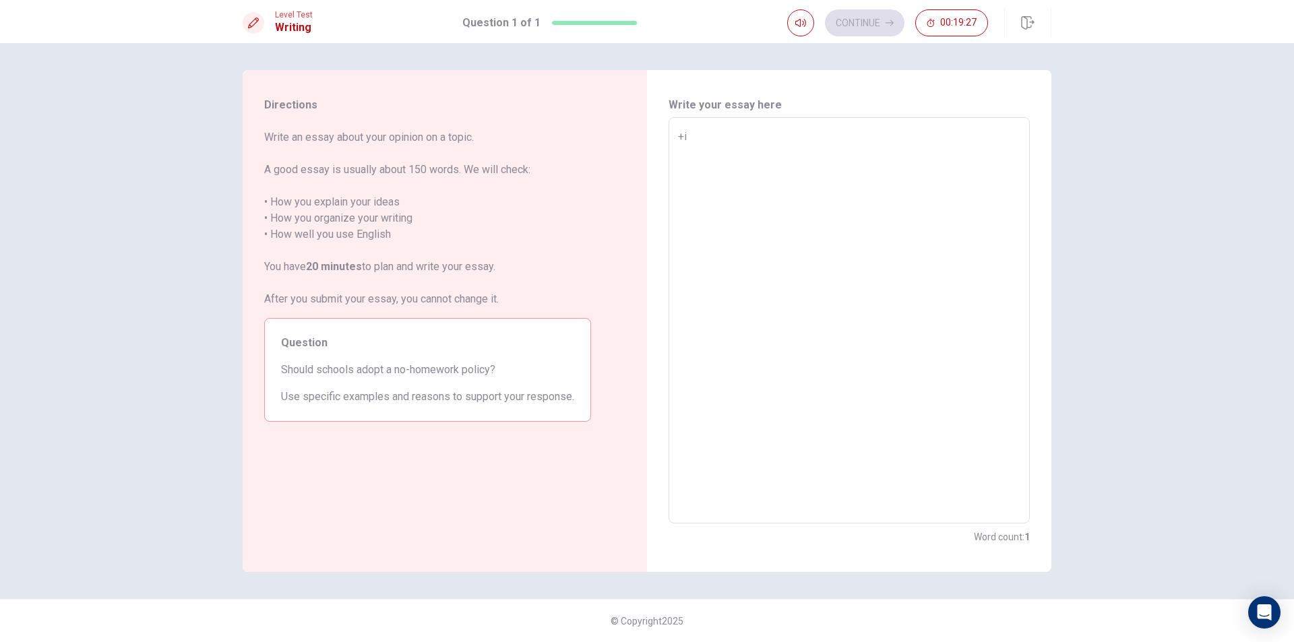
type textarea "+i"
type textarea "x"
type textarea "+i"
type textarea "x"
type textarea "+"
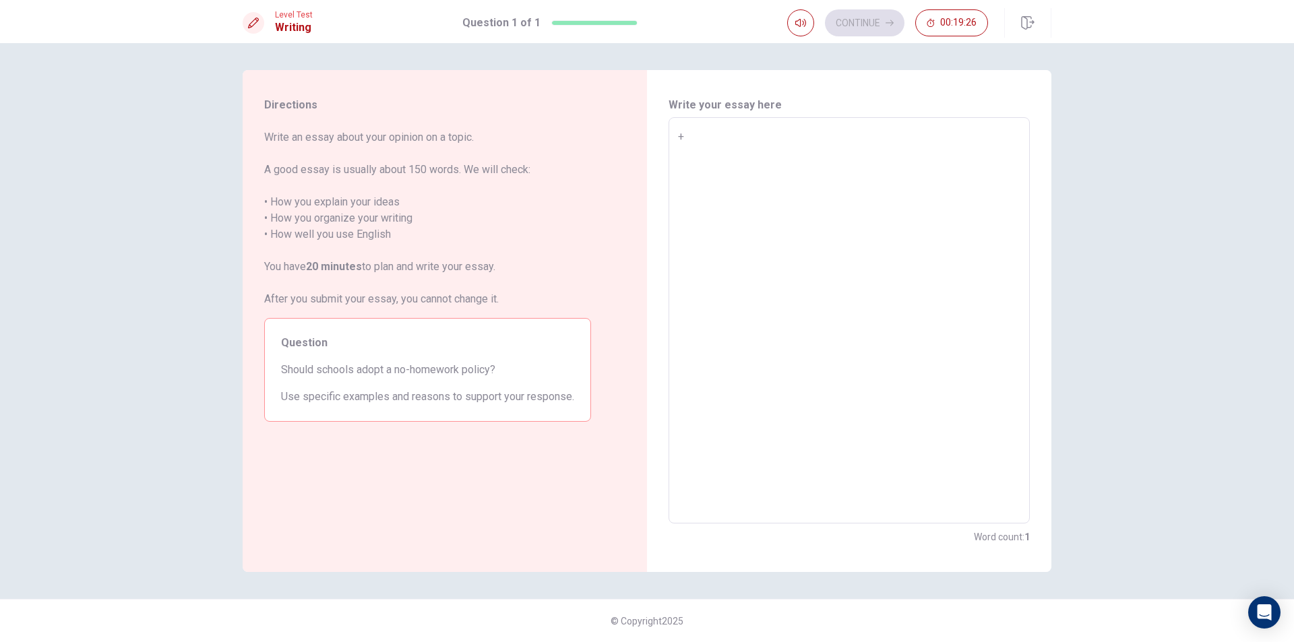
type textarea "x"
type textarea "+"
type textarea "x"
type textarea "+ i"
type textarea "x"
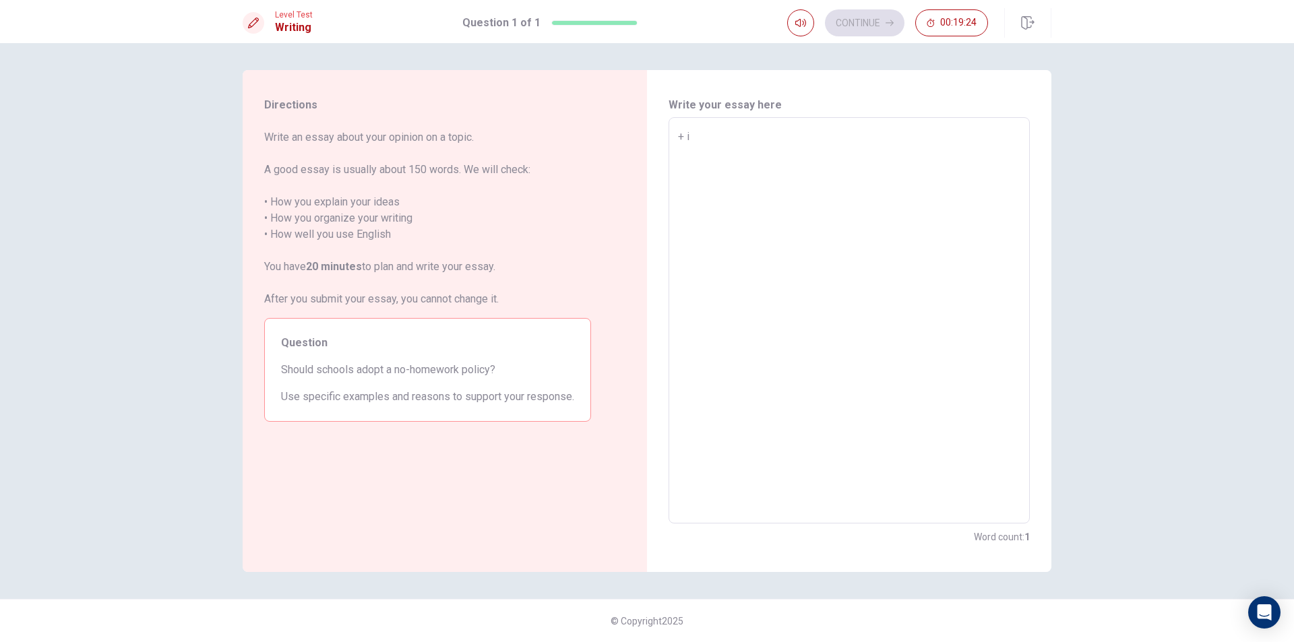
type textarea "+"
type textarea "x"
type textarea "+"
type textarea "x"
type textarea "i"
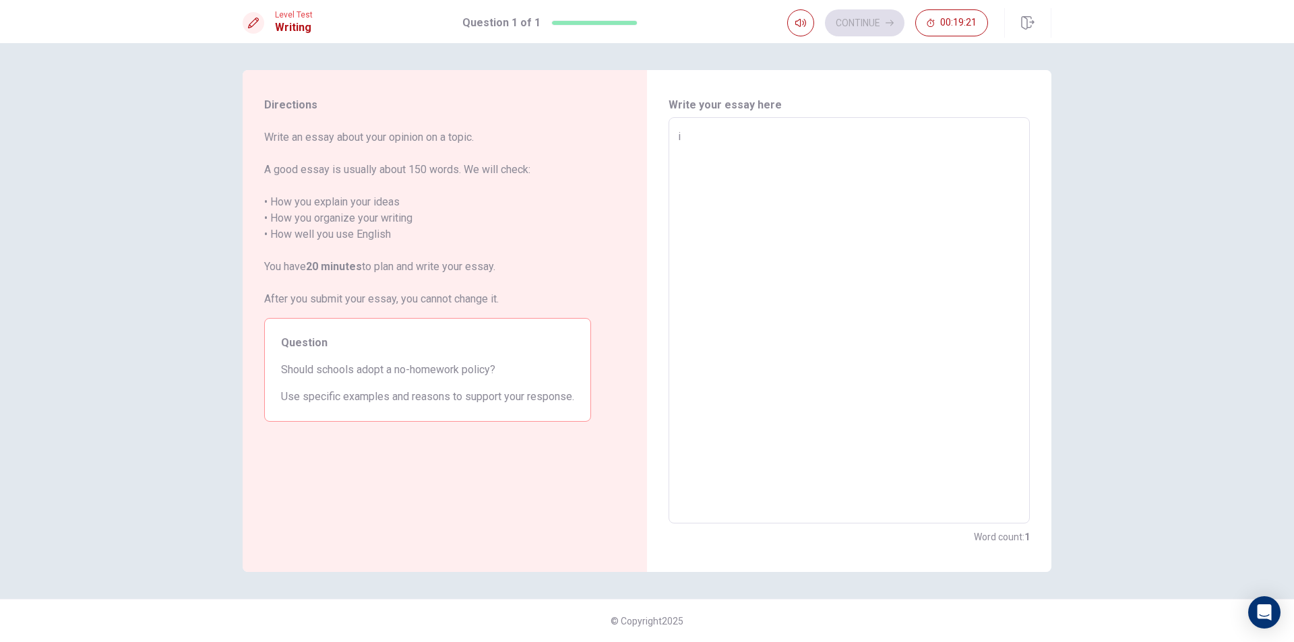
type textarea "x"
type textarea "i"
type textarea "x"
type textarea "i t"
type textarea "x"
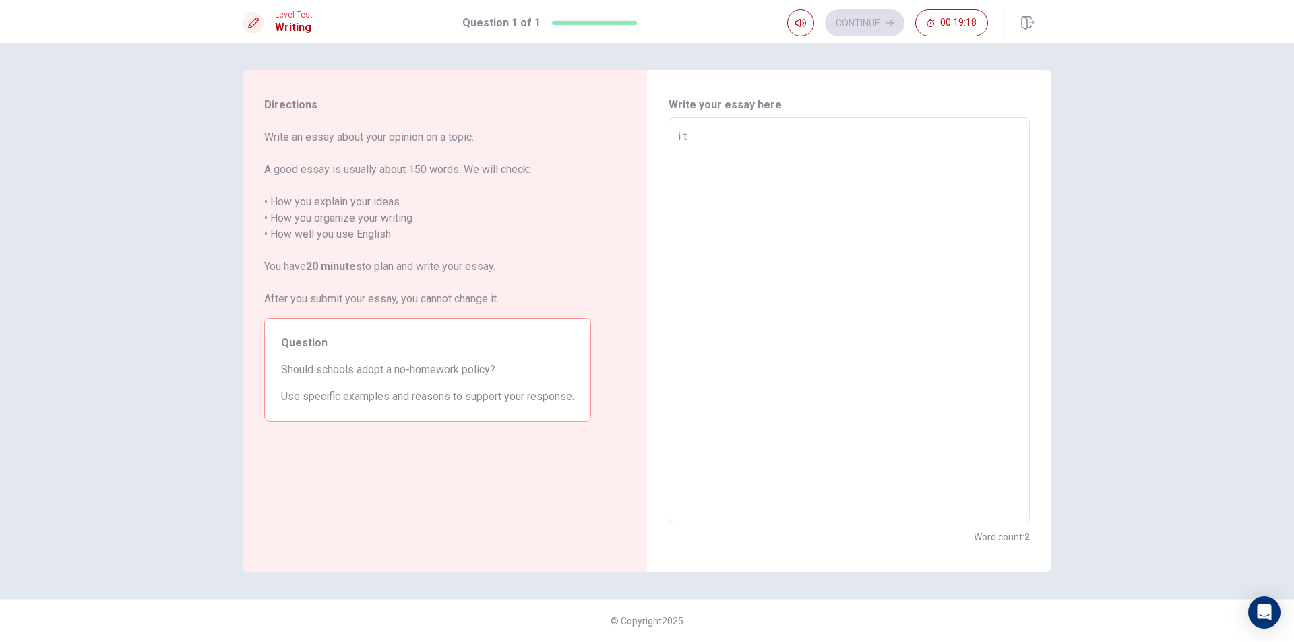
type textarea "i th"
type textarea "x"
type textarea "i thi"
type textarea "x"
type textarea "i thin"
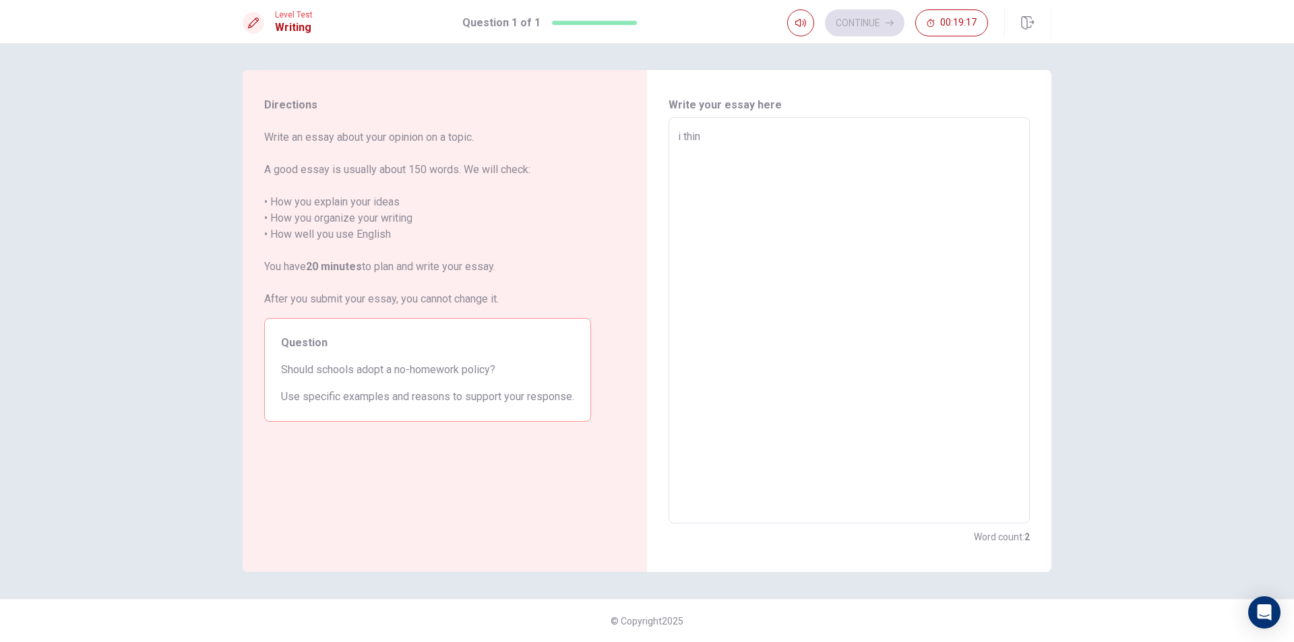
type textarea "x"
type textarea "i think"
type textarea "x"
type textarea "i think"
type textarea "x"
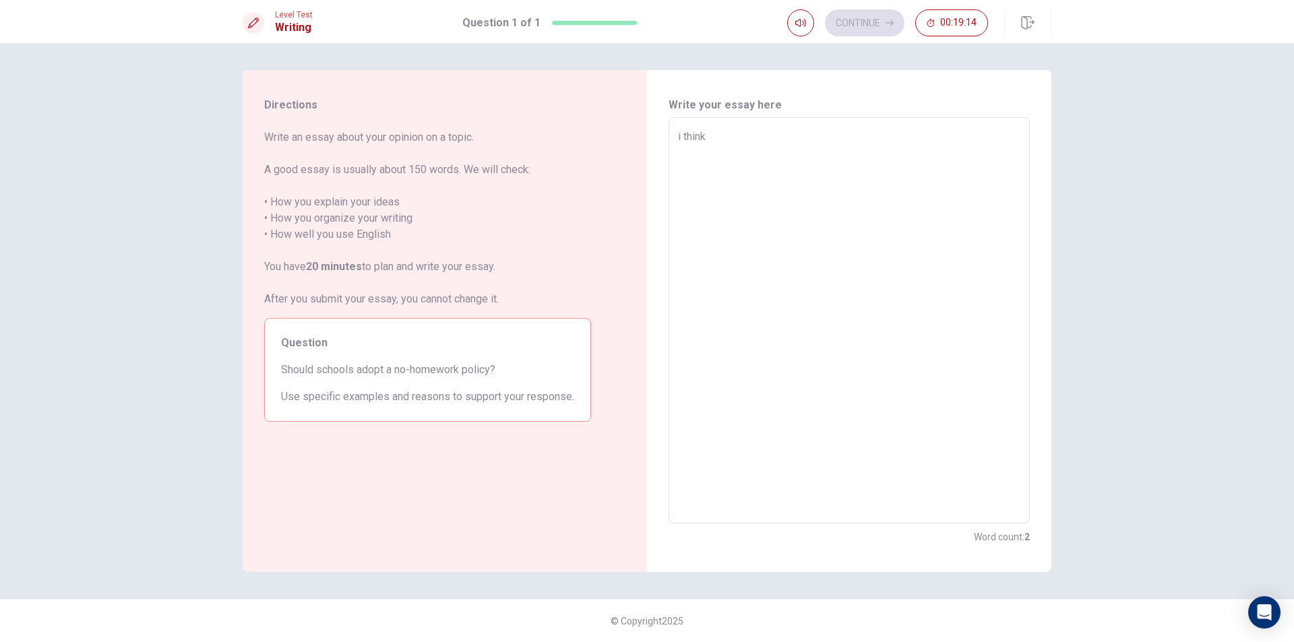
type textarea "i think i"
type textarea "x"
type textarea "i think it"
type textarea "x"
type textarea "i think it"
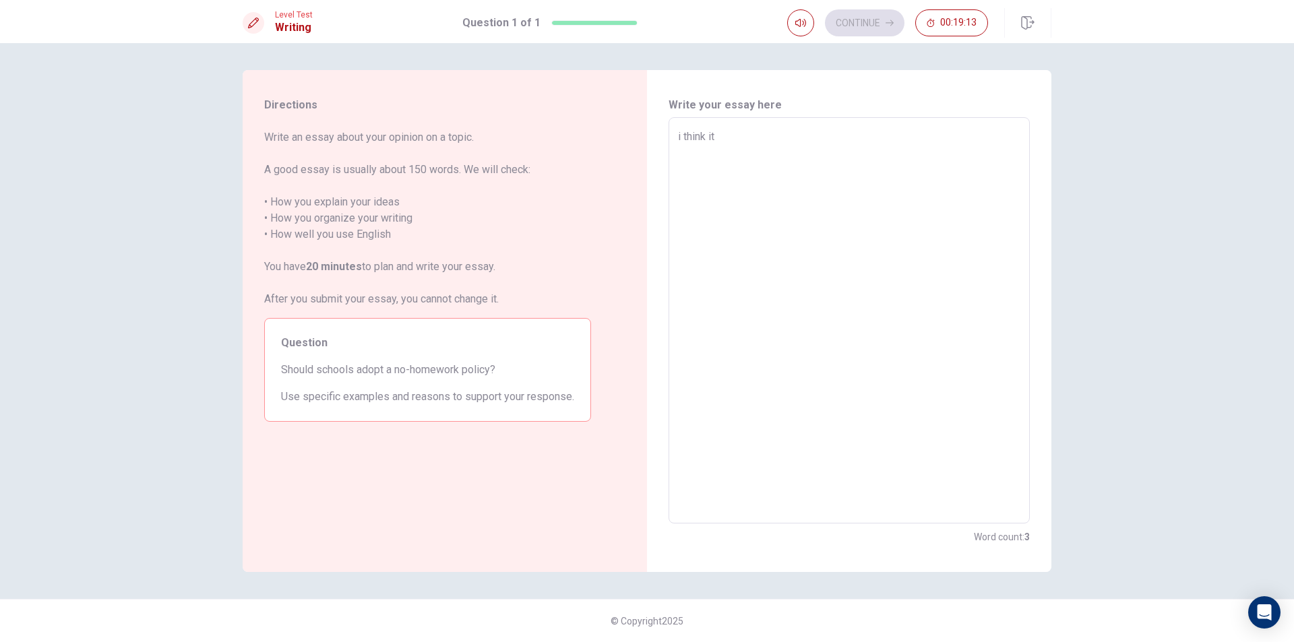
type textarea "x"
type textarea "i think it b"
type textarea "x"
type textarea "i think it be"
type textarea "x"
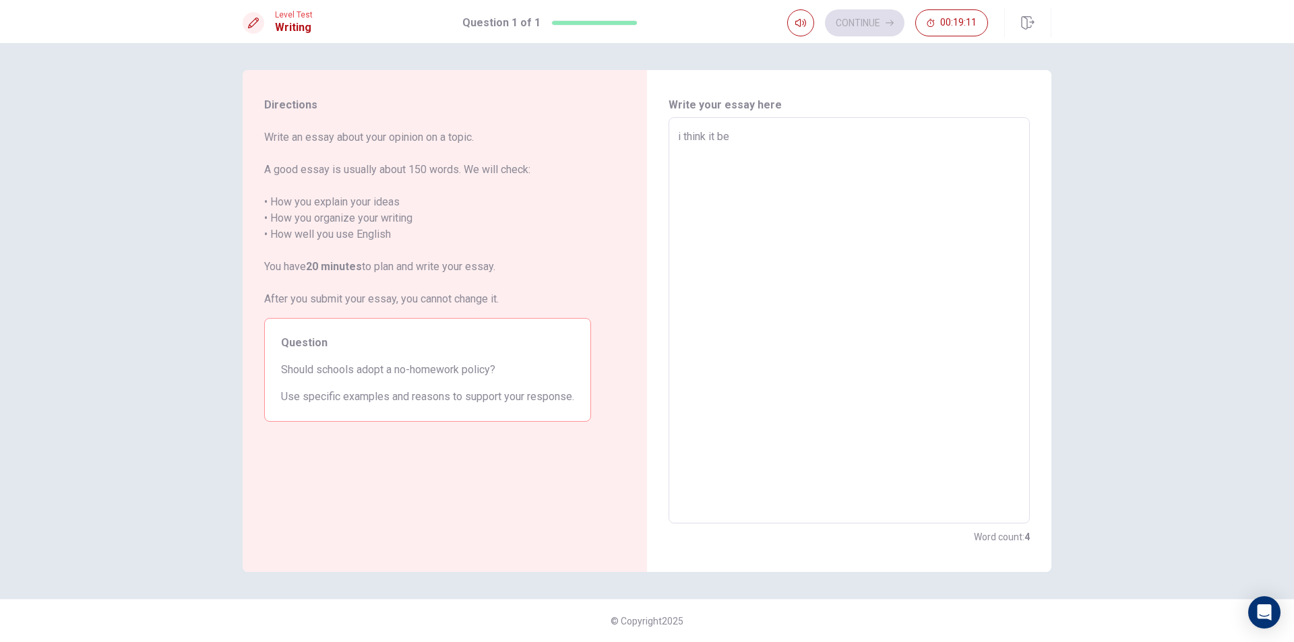
type textarea "i think it be"
type textarea "x"
type textarea "i think it be g"
type textarea "x"
type textarea "i think it be go"
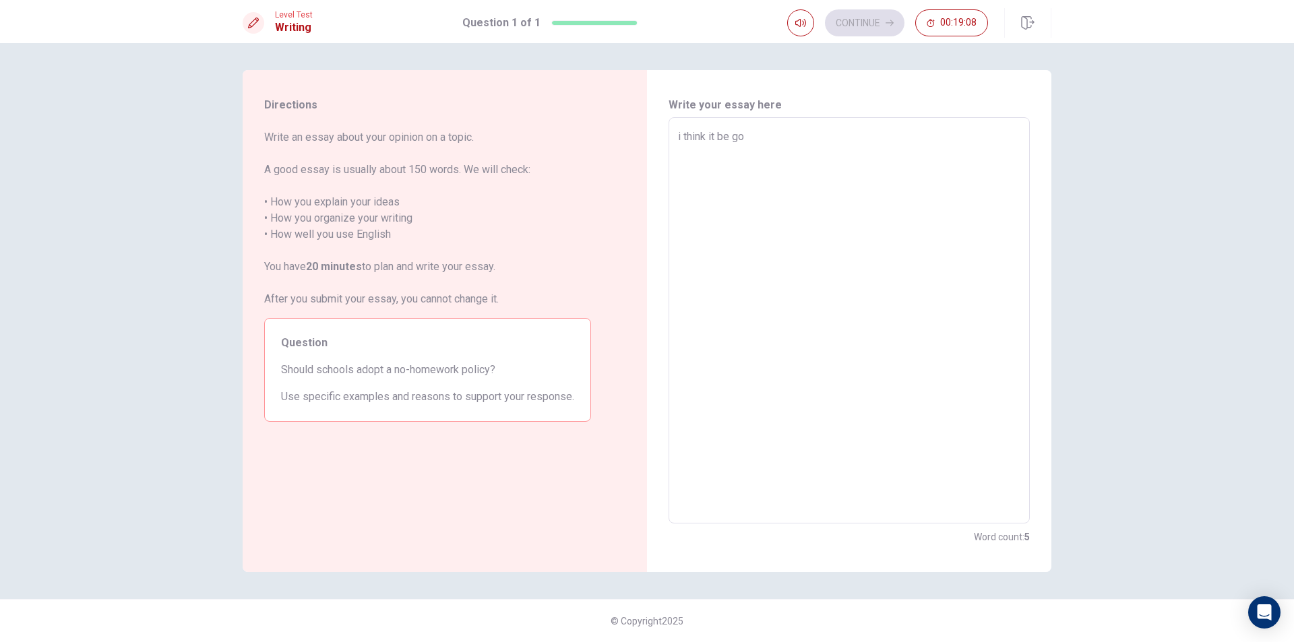
type textarea "x"
type textarea "i think it be goo"
type textarea "x"
type textarea "i think it be good"
type textarea "x"
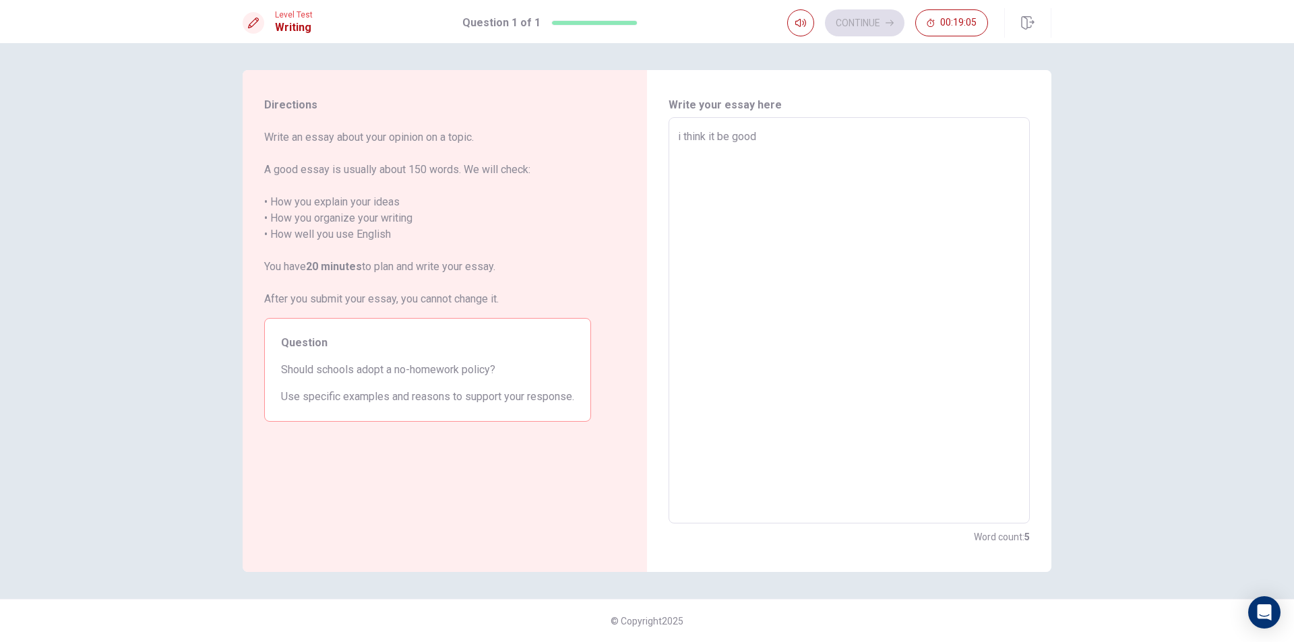
type textarea "i think it be good"
type textarea "x"
type textarea "i think it be good f"
type textarea "x"
type textarea "i think it be good fr"
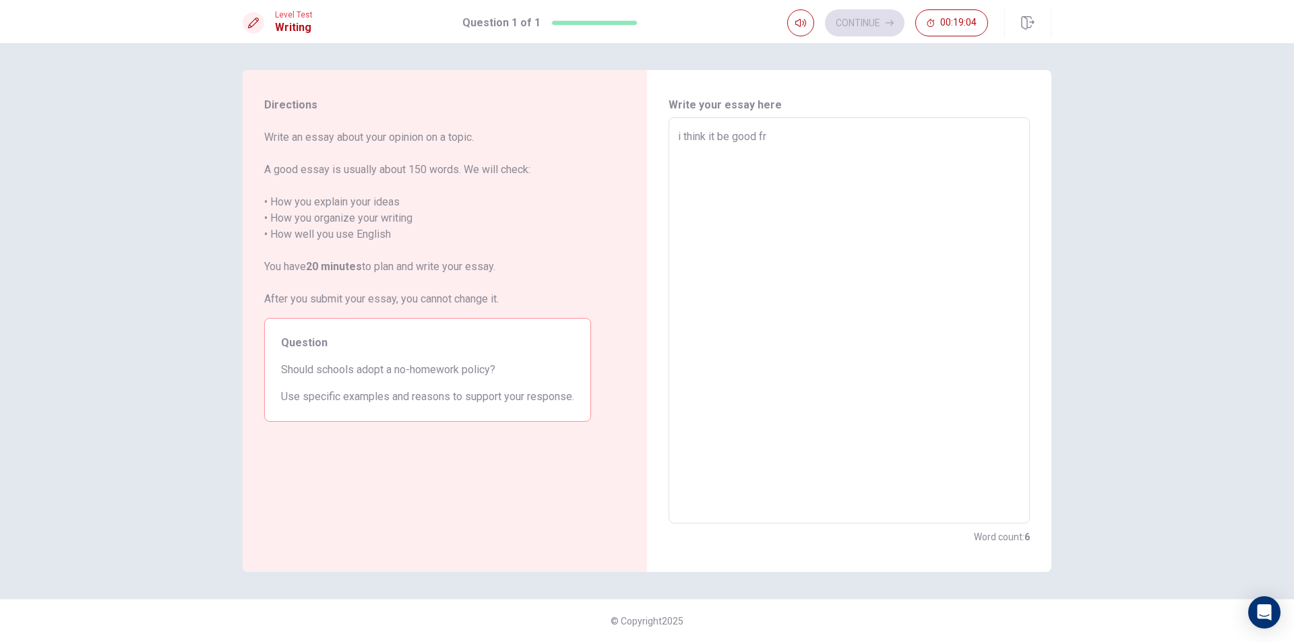
type textarea "x"
type textarea "i think it be good fro"
type textarea "x"
type textarea "i think it be good from"
type textarea "x"
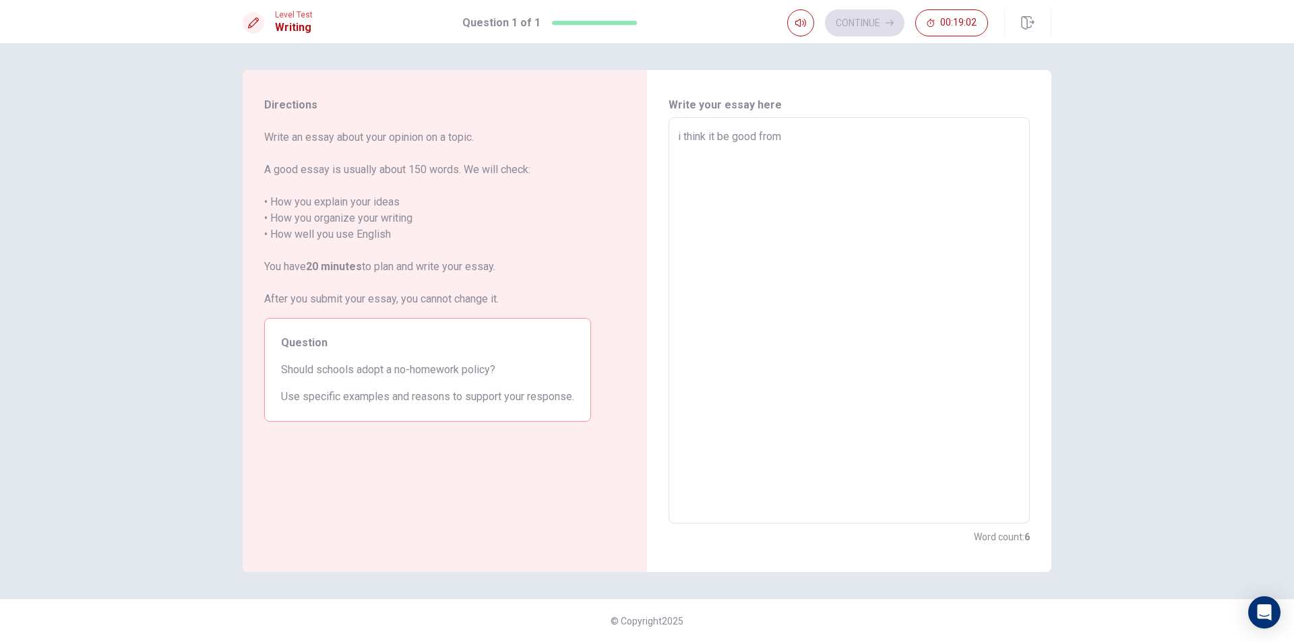
type textarea "i think it be good from"
type textarea "x"
type textarea "i think it be good from s"
type textarea "x"
type textarea "i think it be good from st"
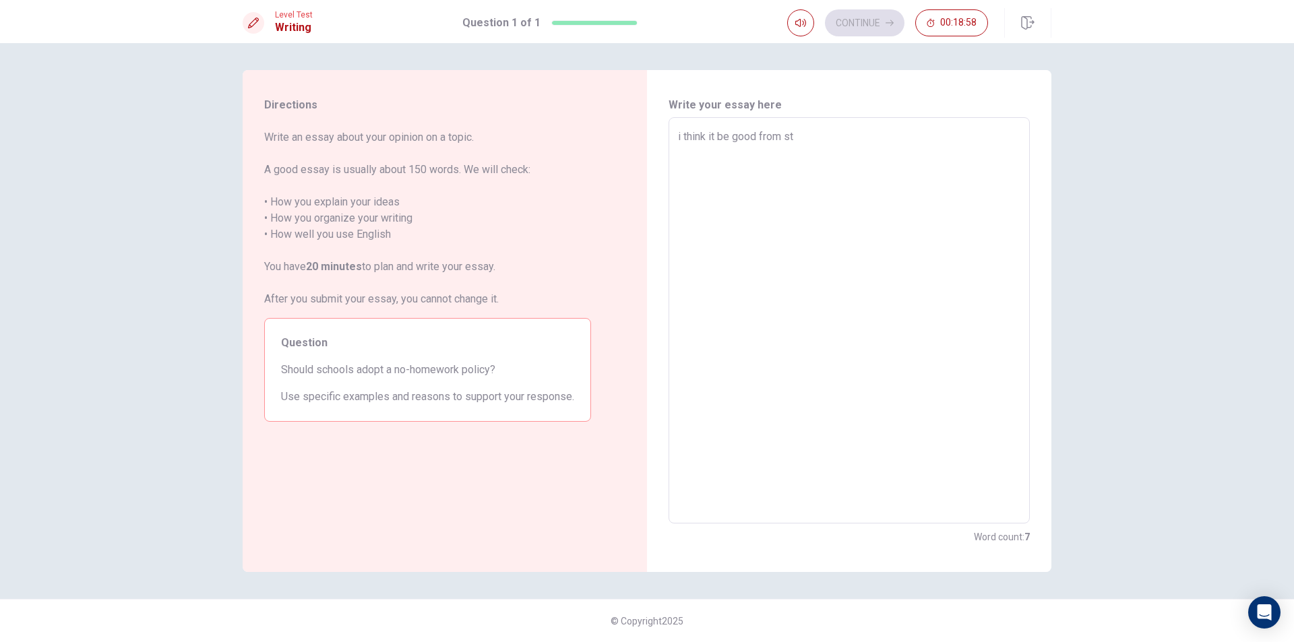
type textarea "x"
type textarea "i think it be good from s"
type textarea "x"
type textarea "i think it be good from"
type textarea "x"
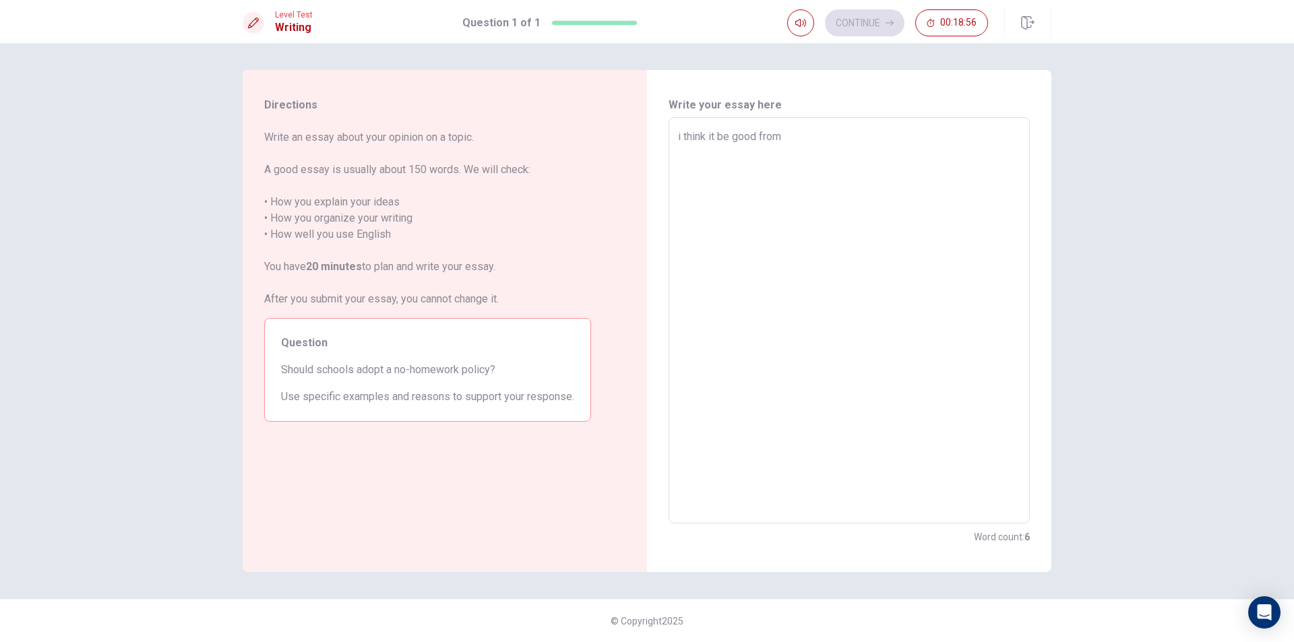
type textarea "i think it be good from e"
type textarea "x"
type textarea "i think it be good from ev"
type textarea "x"
type textarea "i think it be good from eve"
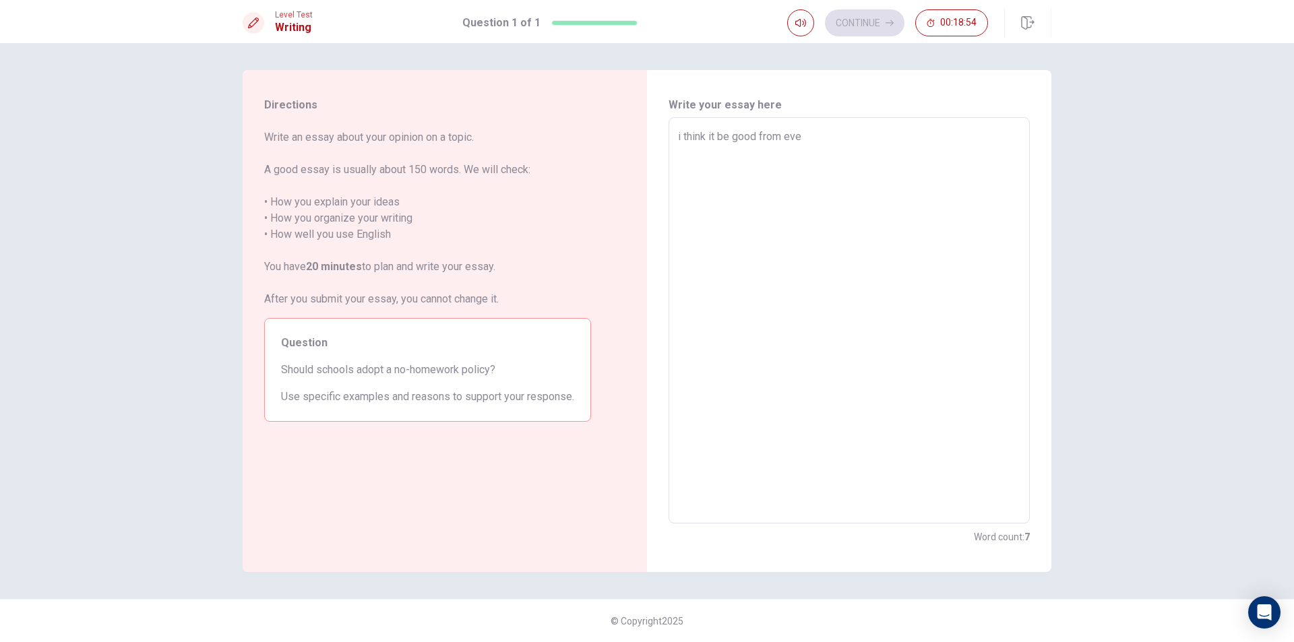
type textarea "x"
type textarea "i think it be good from ev"
type textarea "x"
type textarea "i think it be good from e"
type textarea "x"
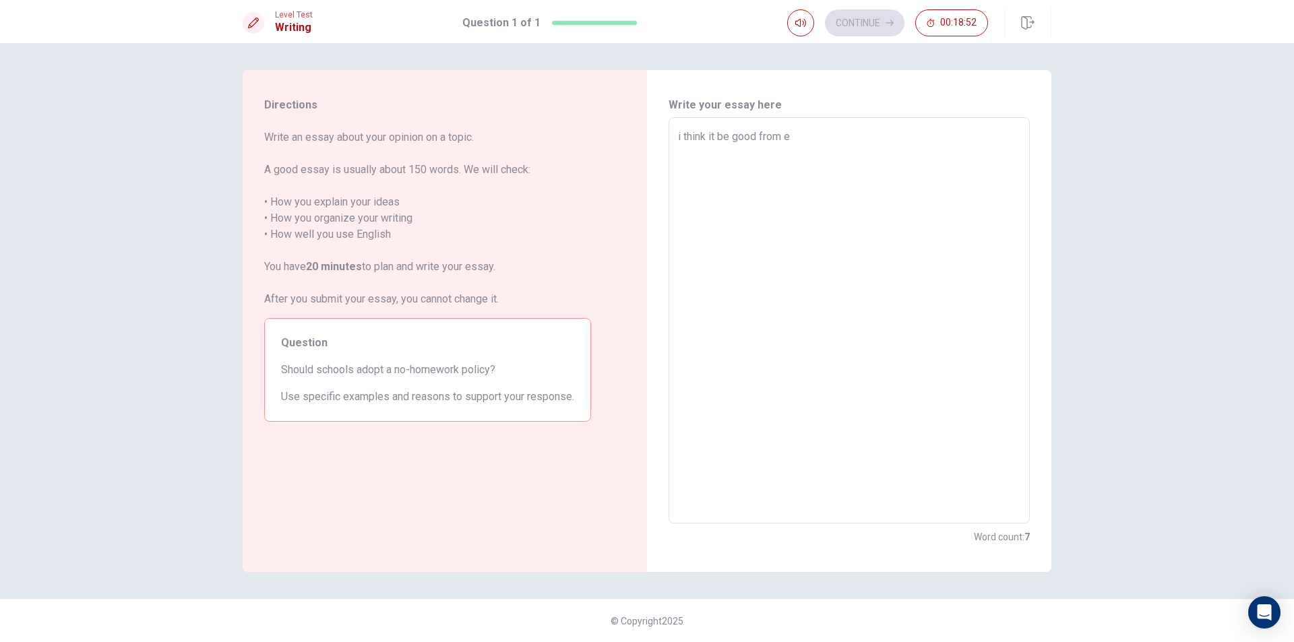
type textarea "i think it be good from"
type textarea "x"
type textarea "i think it be good from"
type textarea "x"
type textarea "i think it be good fro"
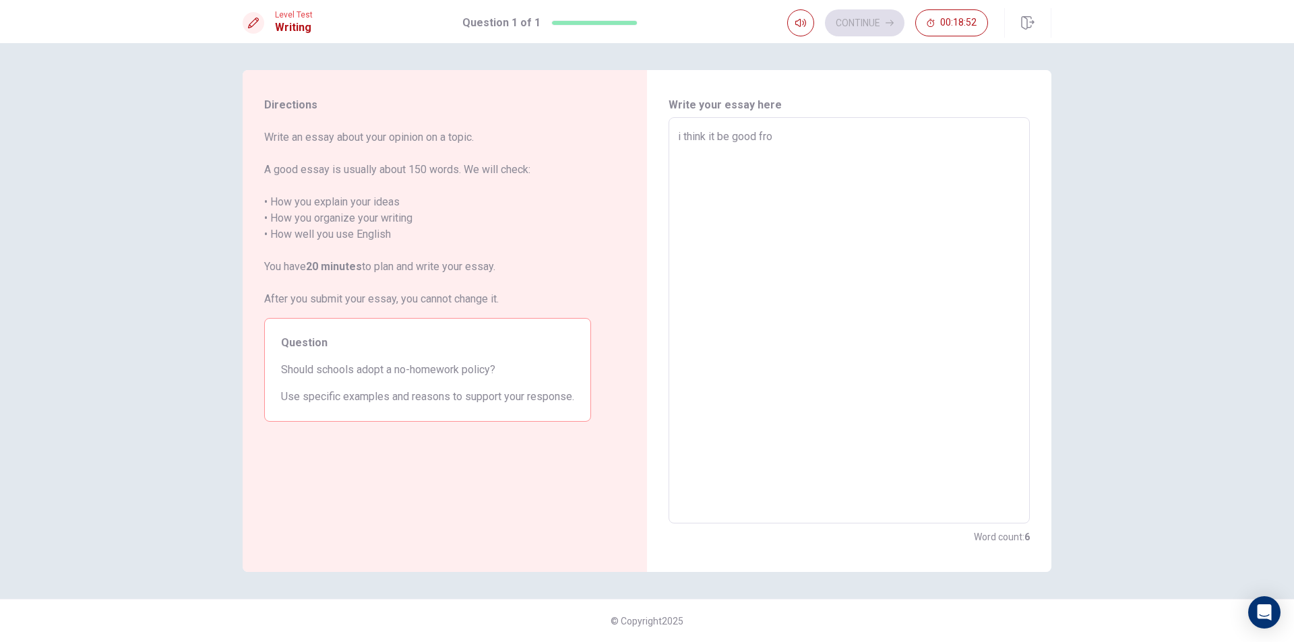
type textarea "x"
type textarea "i think it be good fr"
type textarea "x"
type textarea "i think it be good f"
type textarea "x"
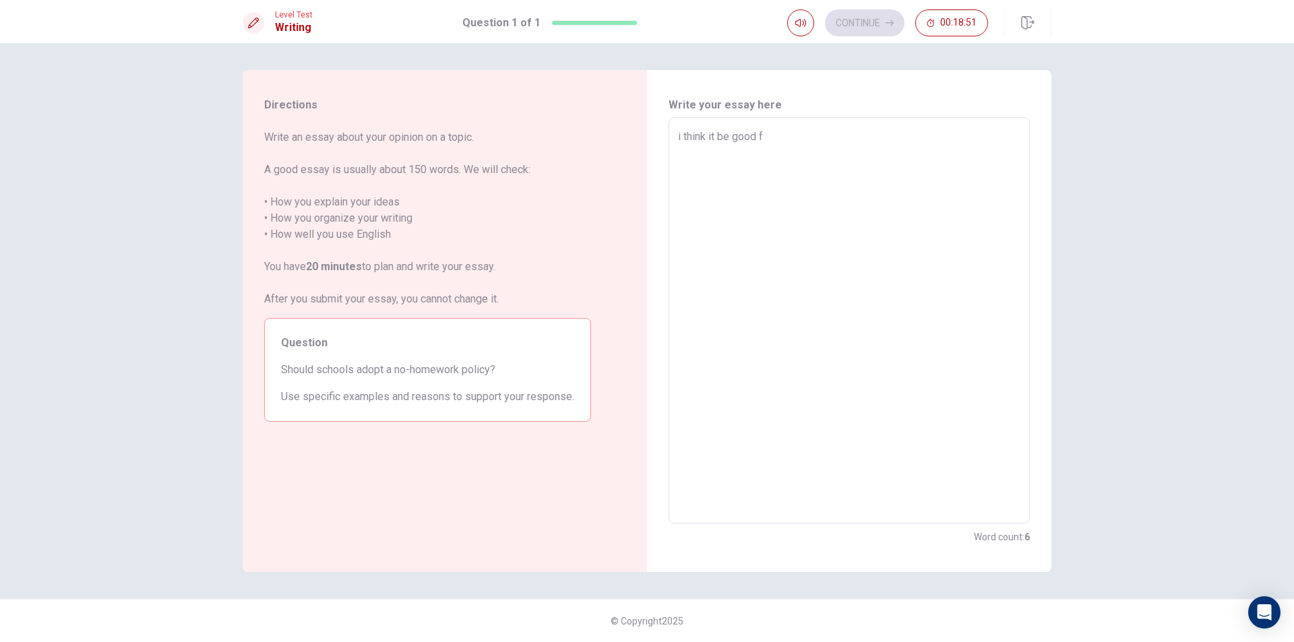
type textarea "i think it be good"
type textarea "x"
type textarea "i think it be good n"
type textarea "x"
type textarea "i think it be good no"
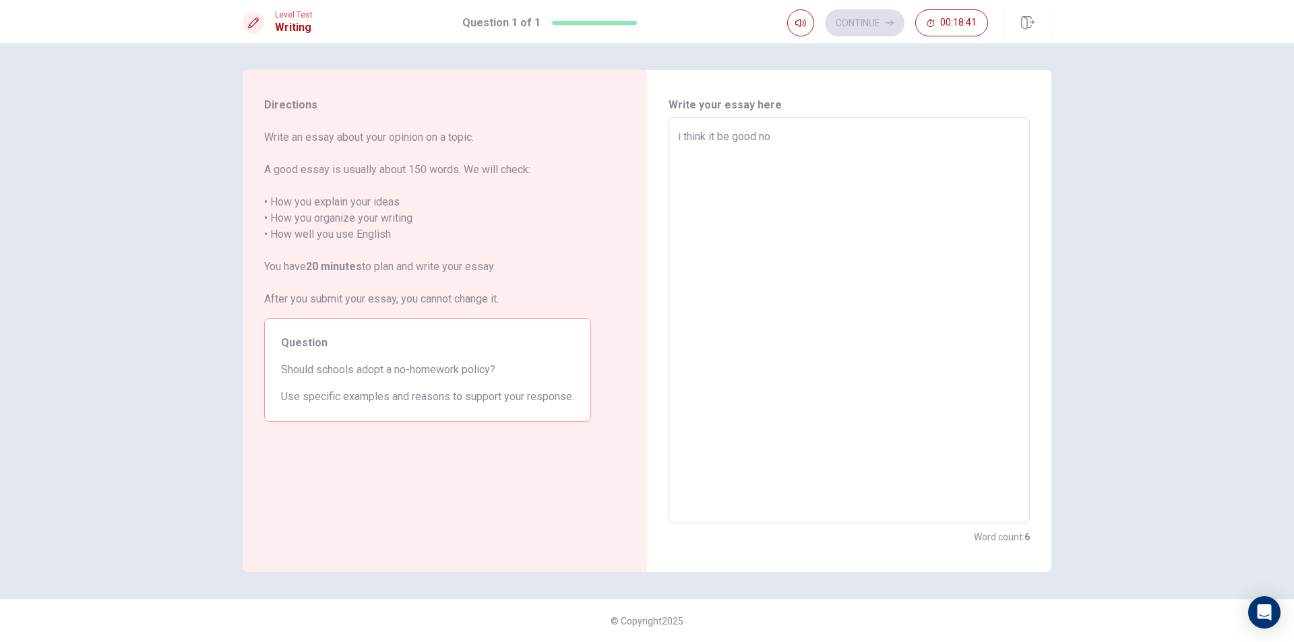
type textarea "x"
type textarea "i think it be good no"
type textarea "x"
type textarea "i think it be good no"
type textarea "x"
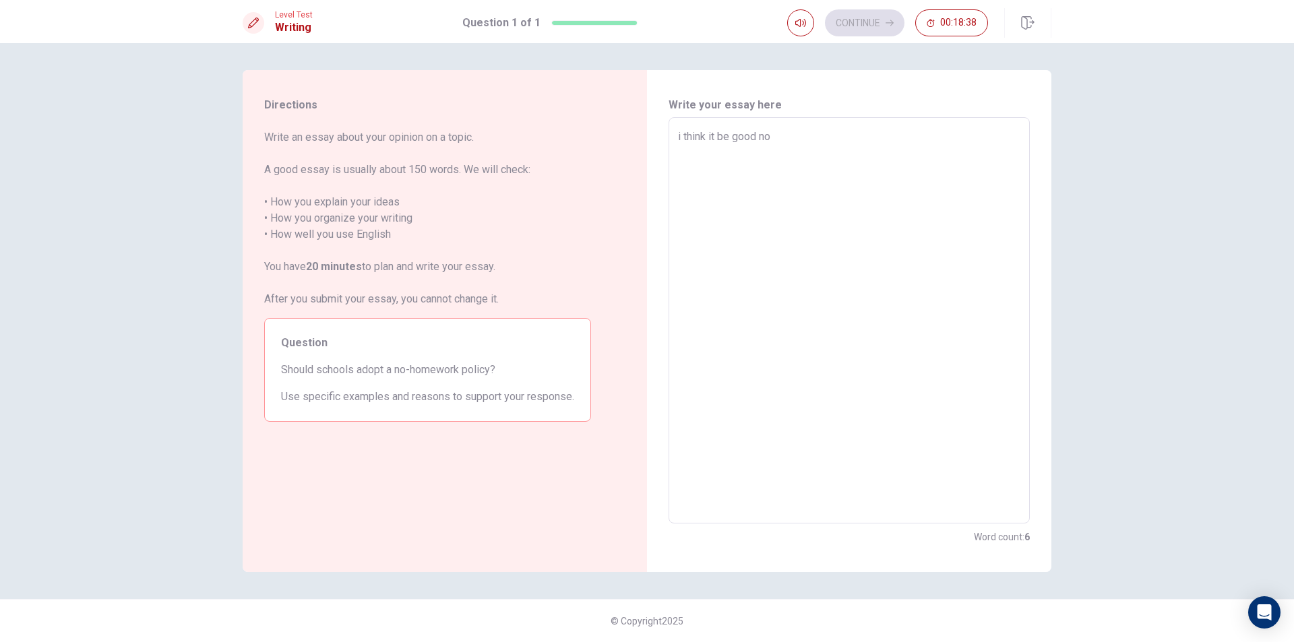
type textarea "i think it be good no-"
type textarea "x"
type textarea "i think it be good no-h"
type textarea "x"
type textarea "i think it be good no-ho"
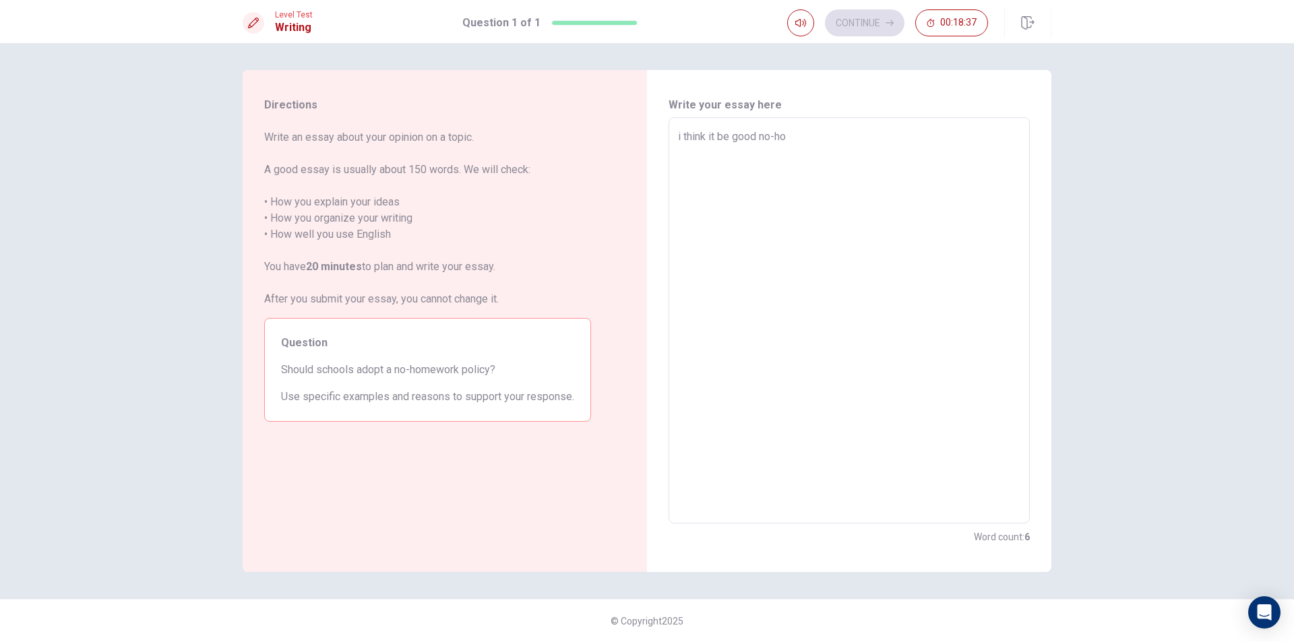
type textarea "x"
type textarea "i think it be good no-hom"
type textarea "x"
type textarea "i think it be good no-home"
type textarea "x"
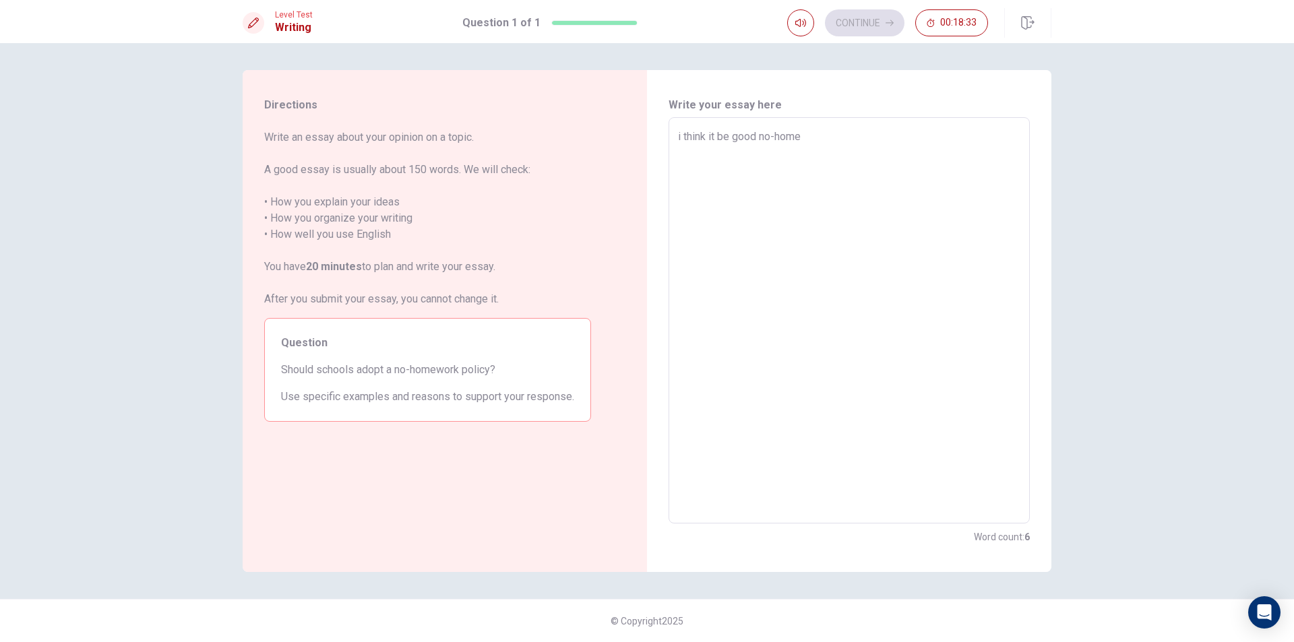
type textarea "i think it be good no-homew"
type textarea "x"
type textarea "i think it be good no-homewo"
type textarea "x"
type textarea "i think it be good no-homewor"
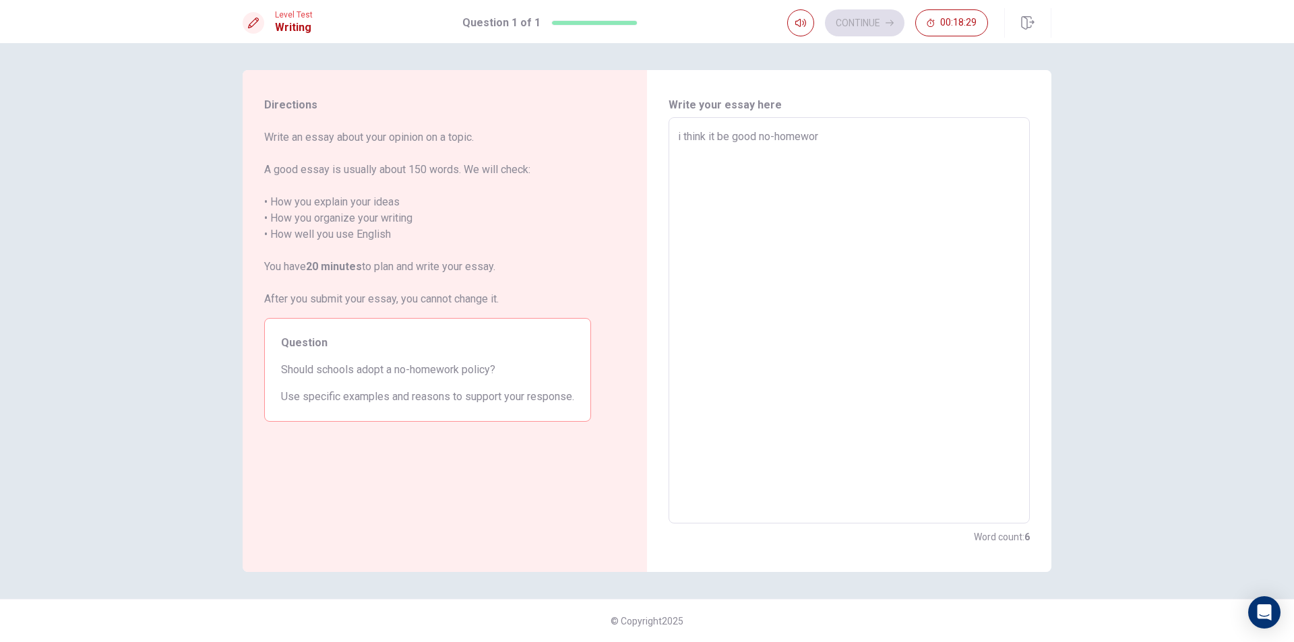
type textarea "x"
type textarea "i think it be good no-homework"
type textarea "x"
type textarea "i think it be good no-homework"
type textarea "x"
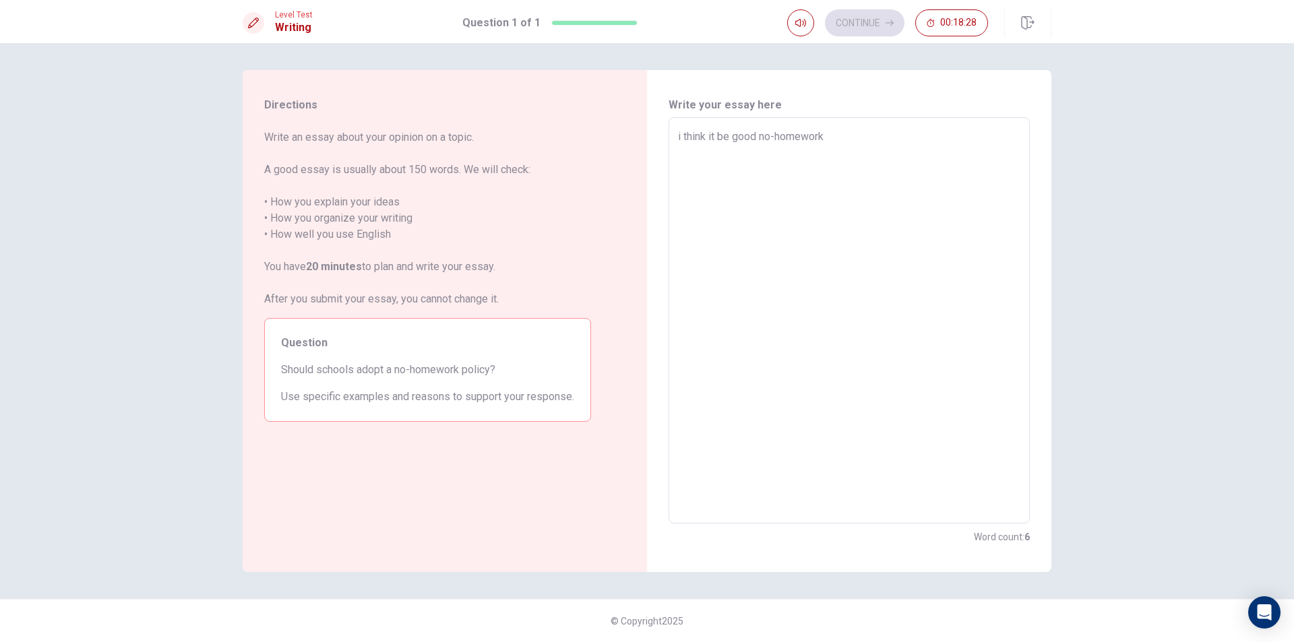
type textarea "i think it be good no-homework i"
type textarea "x"
type textarea "i think it be good no-homework it"
type textarea "x"
type textarea "i think it be good no-homework it"
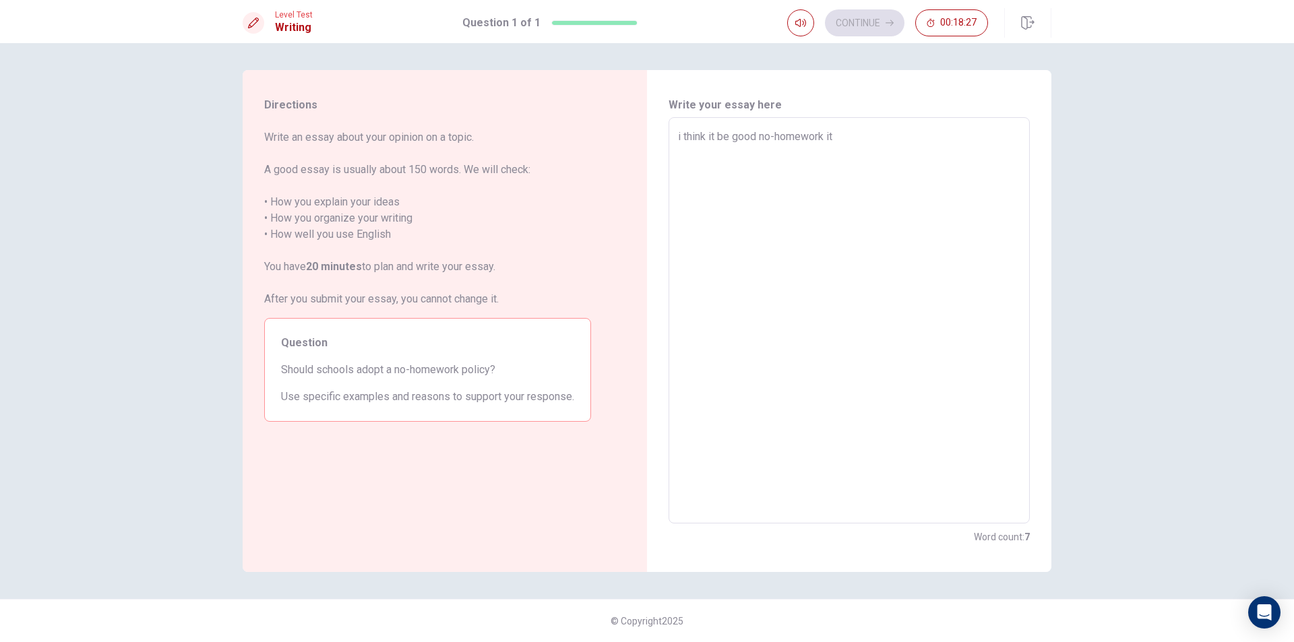
type textarea "x"
type textarea "i think it be good no-homework it m"
type textarea "x"
type textarea "i think it be good no-homework it me"
type textarea "x"
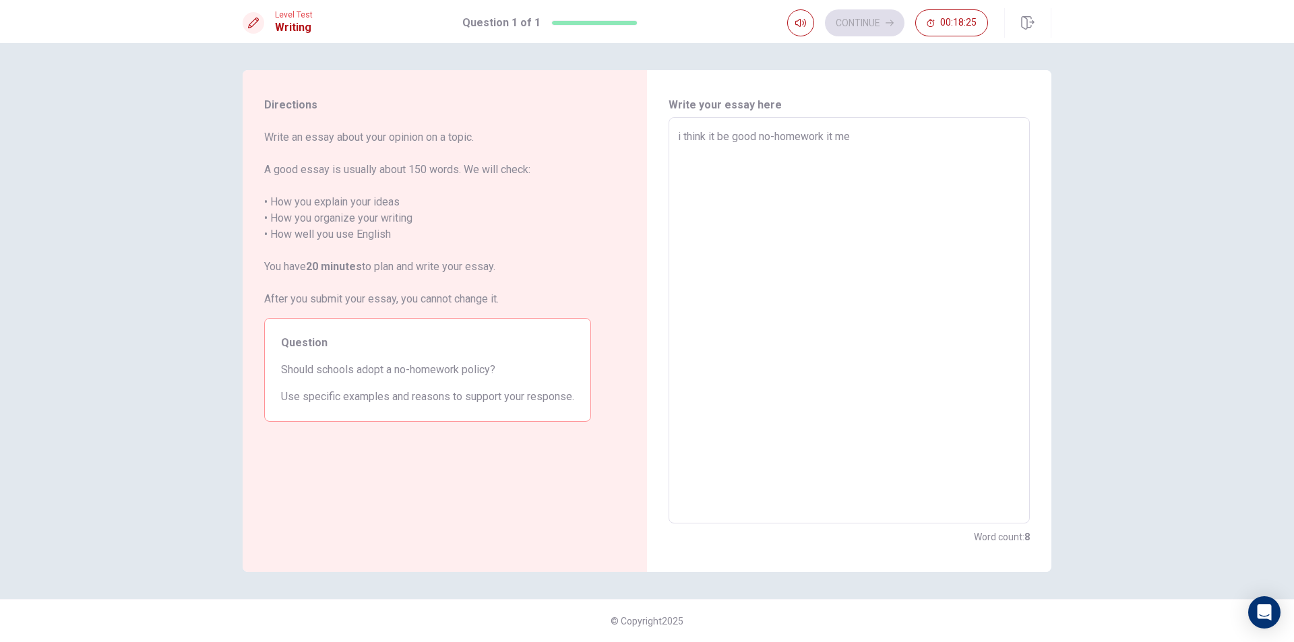
type textarea "i think it be good no-homework it mea"
type textarea "x"
type textarea "i think it be good no-homework it mean"
type textarea "x"
type textarea "i think it be good no-homework it mean"
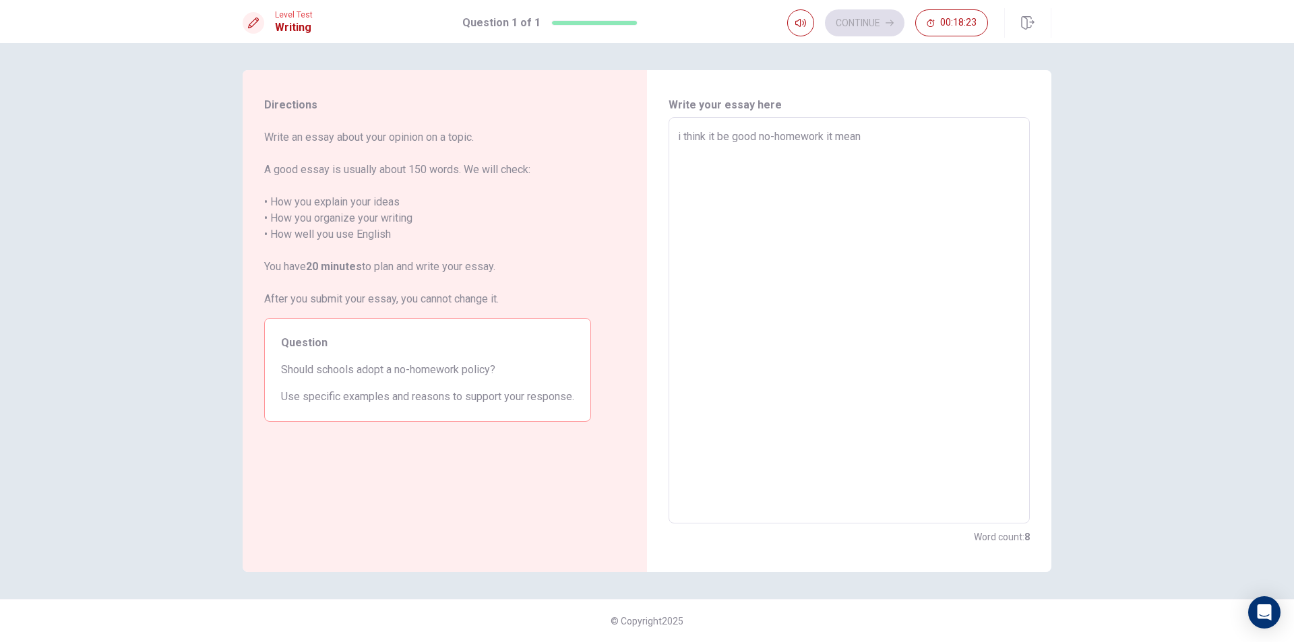
type textarea "x"
type textarea "i think it be good no-homework it mean w"
type textarea "x"
type textarea "i think it be good no-homework it mean we"
type textarea "x"
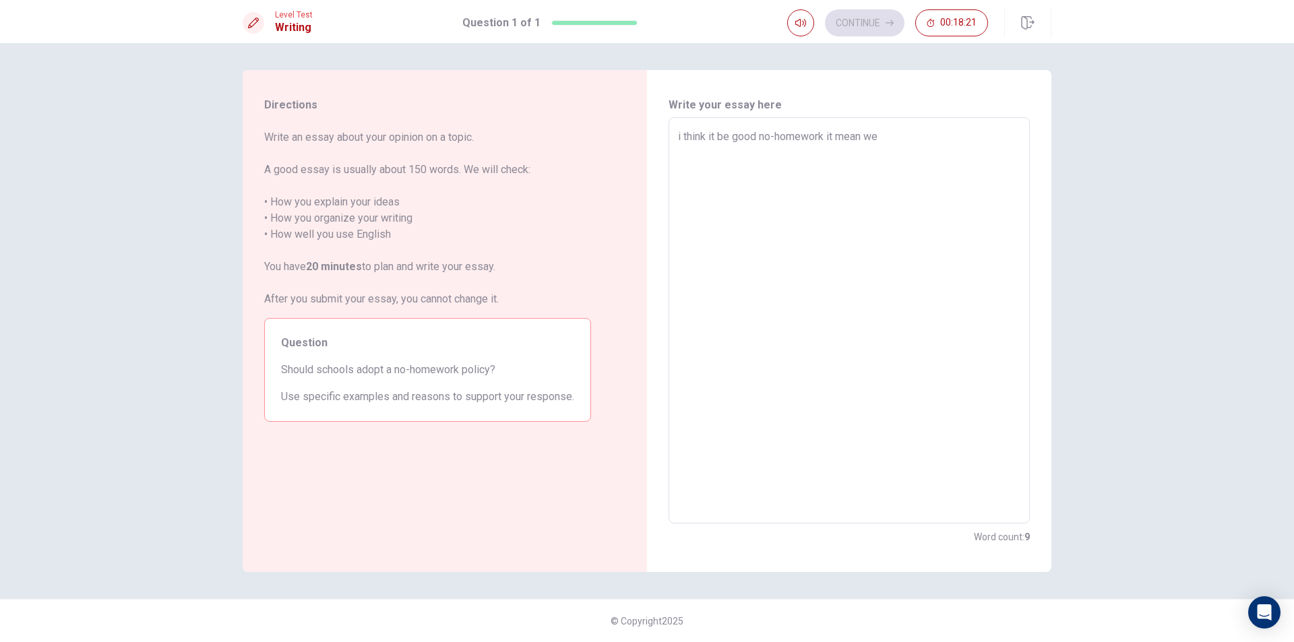
type textarea "i think it be good no-homework it mean we"
type textarea "x"
type textarea "i think it be good no-homework it mean we c"
type textarea "x"
type textarea "i think it be good no-homework it mean we ca"
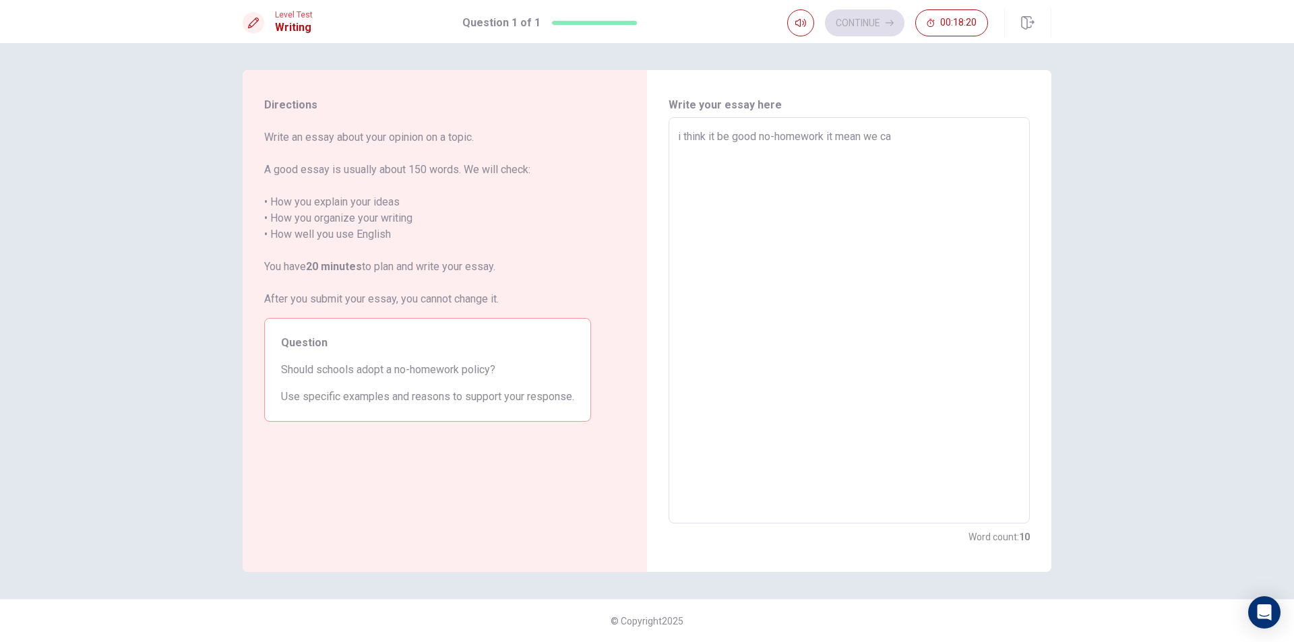
type textarea "x"
type textarea "i think it be good no-homework it mean we can"
type textarea "x"
type textarea "i think it be good no-homework it mean we can"
type textarea "x"
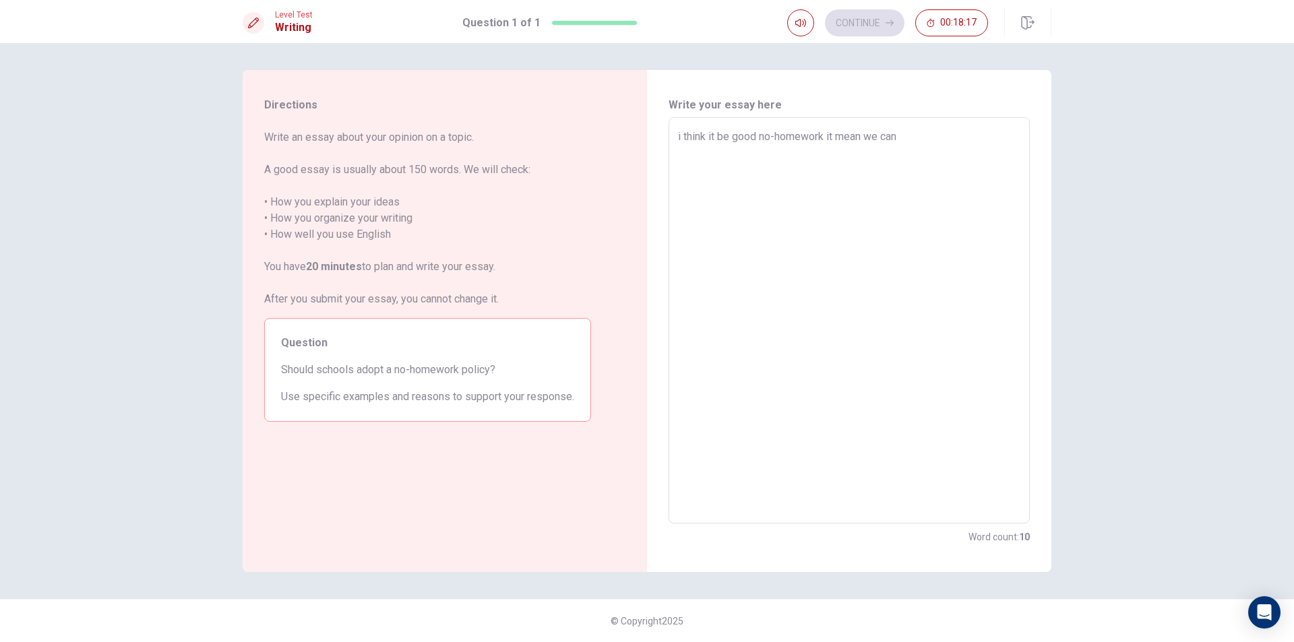
type textarea "i think it be good no-homework it mean we can h"
type textarea "x"
type textarea "i think it be good no-homework it mean we can ha"
type textarea "x"
type textarea "i think it be good no-homework it mean we can hav"
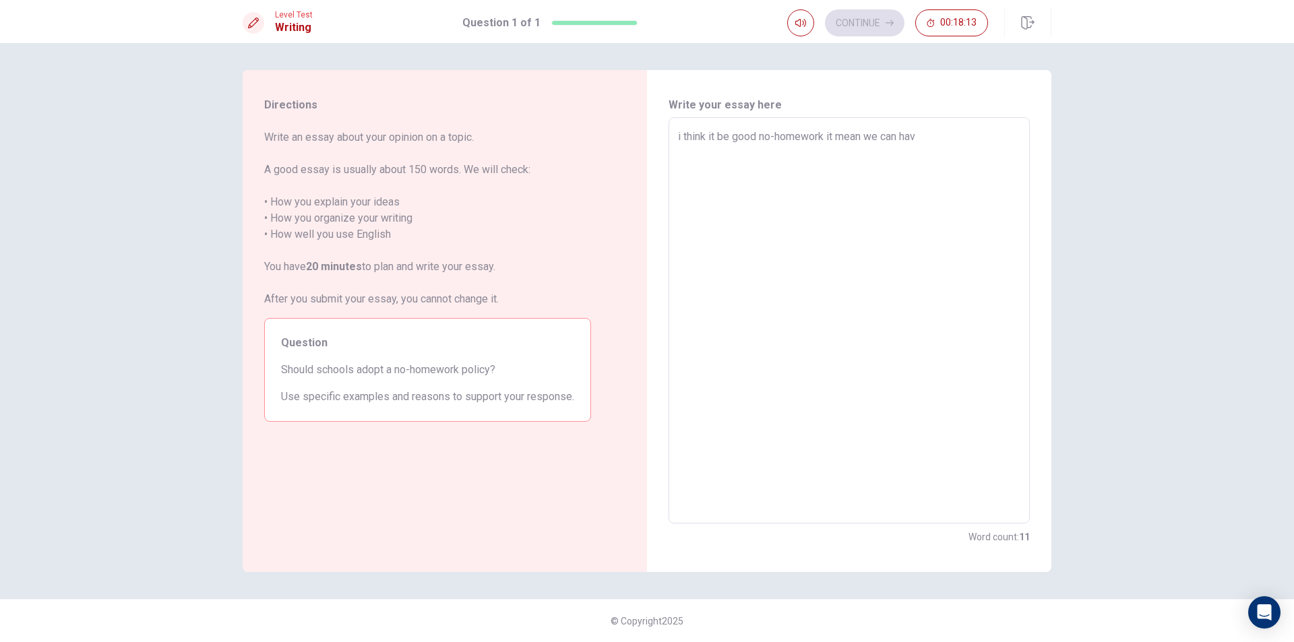
type textarea "x"
type textarea "i think it be good no-homework it mean we can have"
type textarea "x"
type textarea "i think it be good no-homework it mean we can have"
type textarea "x"
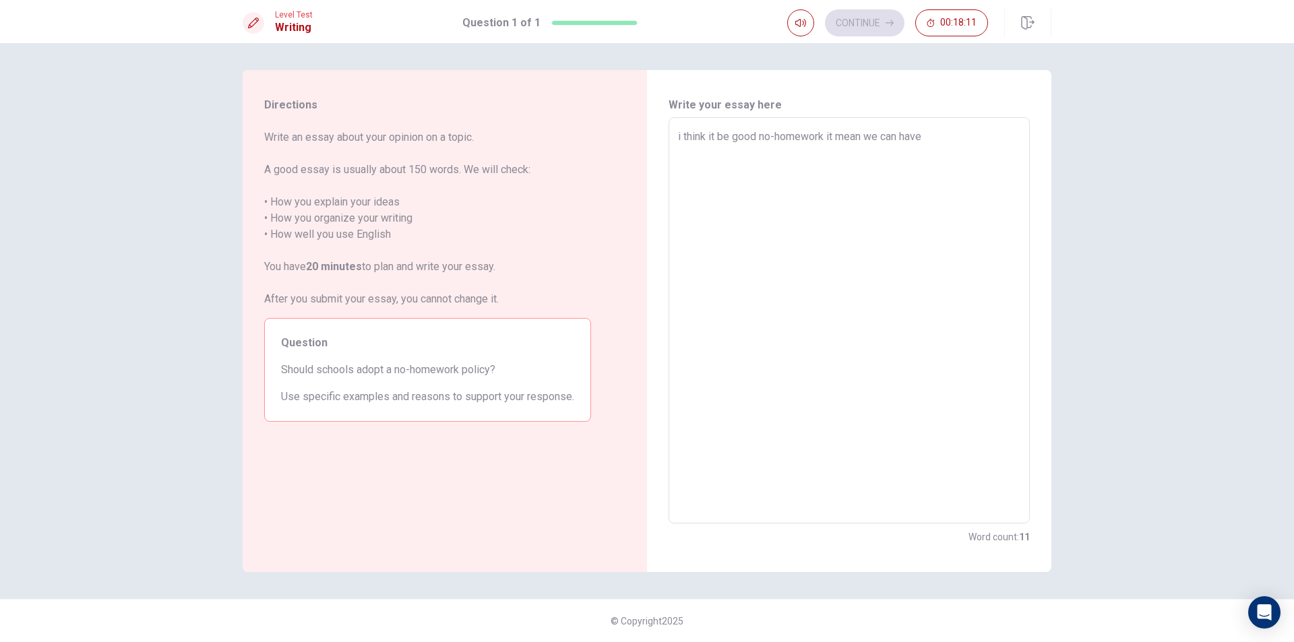
type textarea "i think it be good no-homework it mean we can have t"
type textarea "x"
type textarea "i think it be good no-homework it mean we can have ti"
type textarea "x"
type textarea "i think it be good no-homework it mean we can have [PERSON_NAME]"
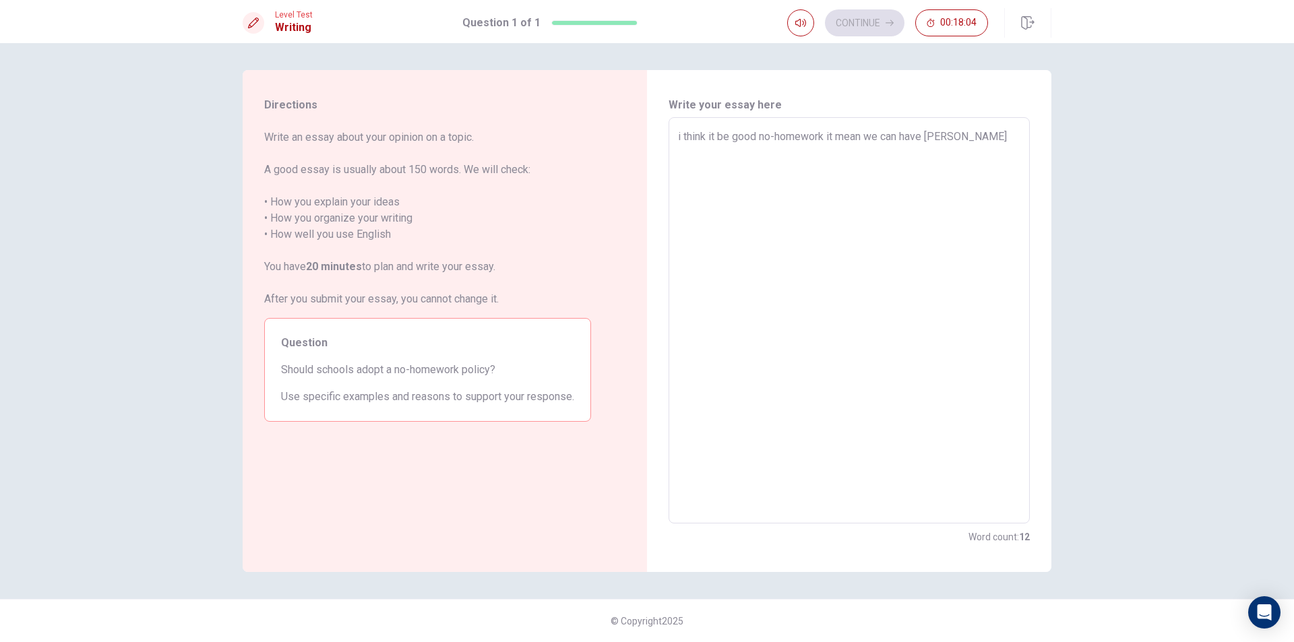
type textarea "x"
type textarea "i think it be good no-homework it mean we can have time"
type textarea "x"
type textarea "i think it be good no-homework it mean we can have time"
type textarea "x"
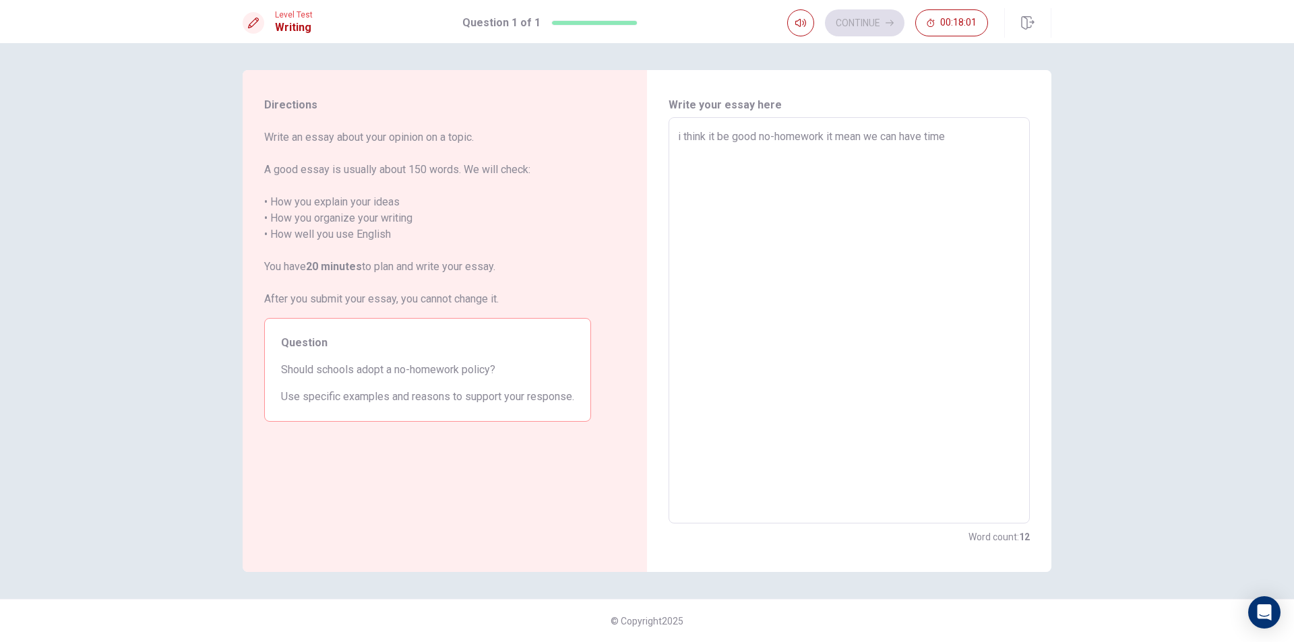
type textarea "i think it be good no-homework it mean we can have time t"
type textarea "x"
type textarea "i think it be good no-homework it mean we can have time to"
type textarea "x"
type textarea "i think it be good no-homework it mean we can have time to"
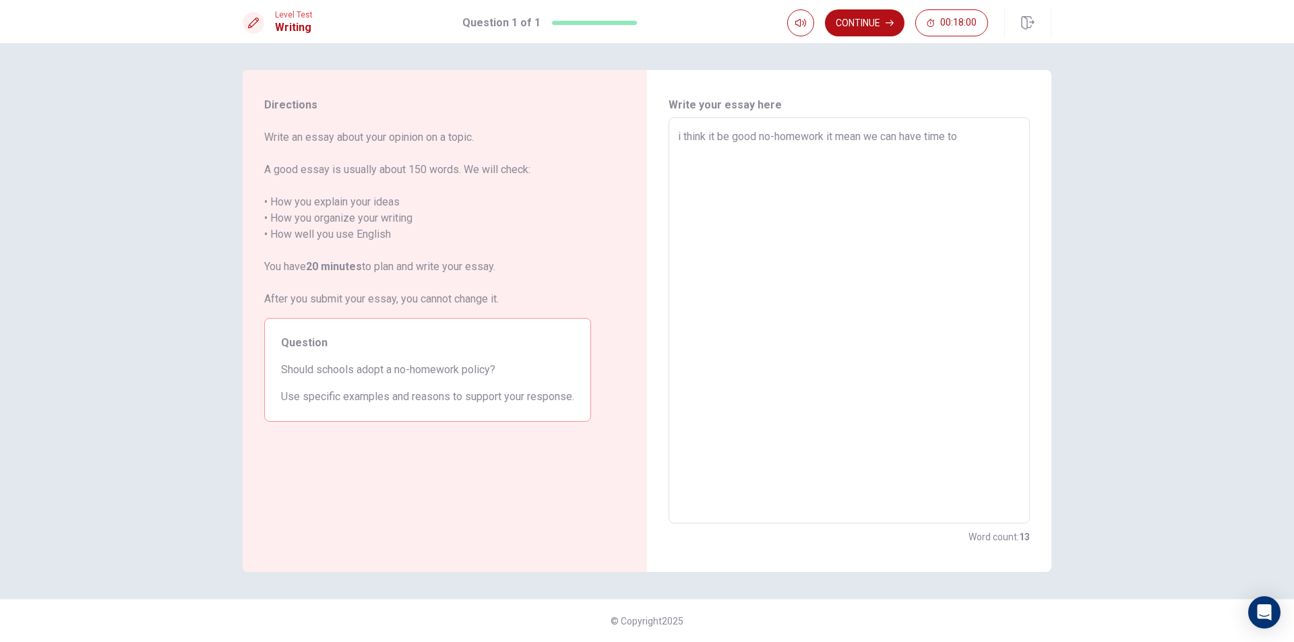
type textarea "x"
type textarea "i think it be good no-homework it mean we can have time to d"
type textarea "x"
type textarea "i think it be good no-homework it mean we can have time to dk"
type textarea "x"
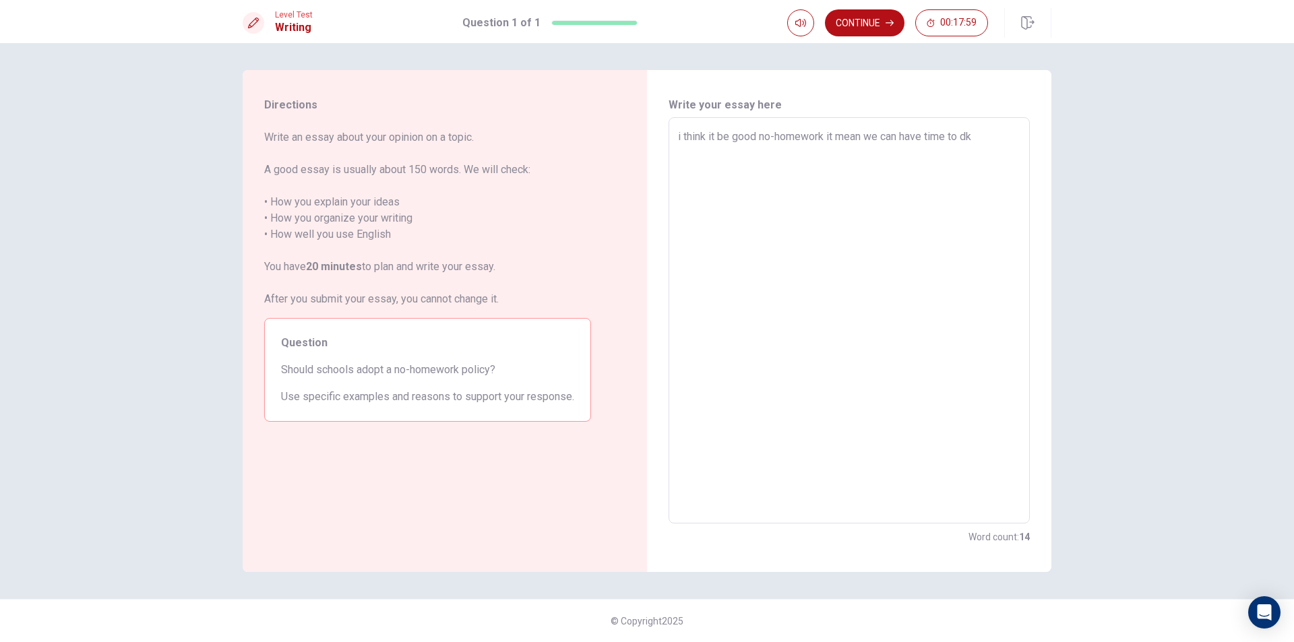
type textarea "i think it be good no-homework it mean we can have time to d"
type textarea "x"
type textarea "i think it be good no-homework it mean we can have time to do"
type textarea "x"
type textarea "i think it be good no-homework it mean we can have time to do"
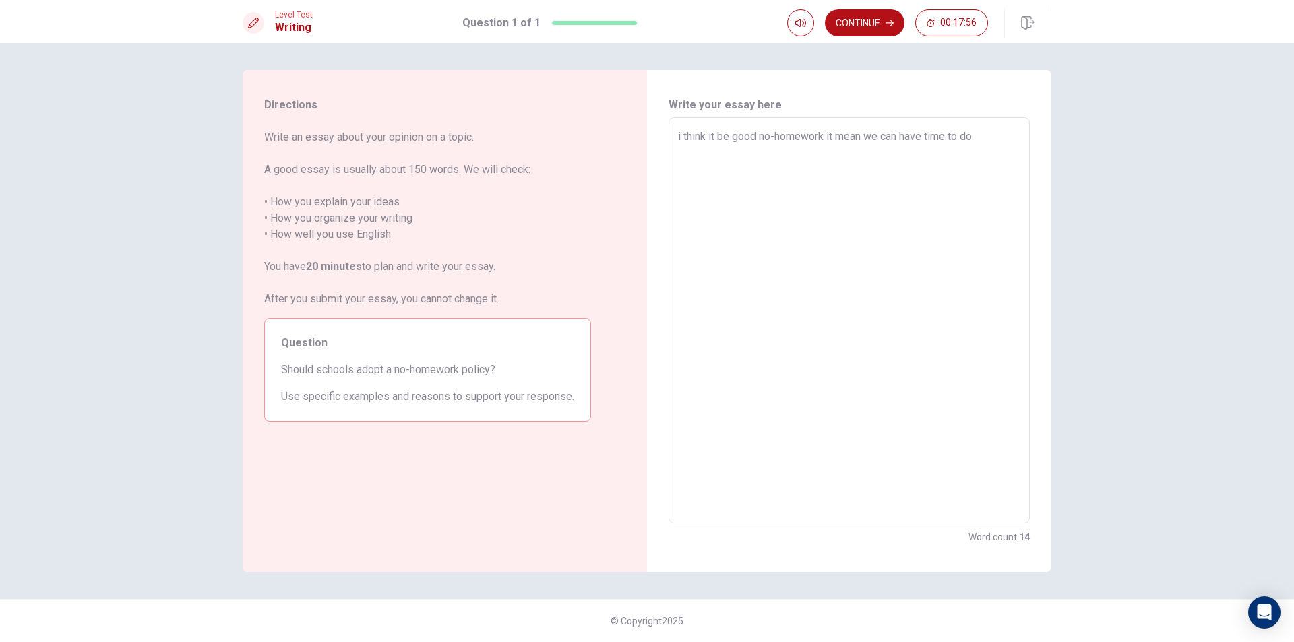
type textarea "x"
type textarea "i think it be good no-homework it mean we can have time to do s"
type textarea "x"
type textarea "i think it be good no-homework it mean we can have time to do so"
type textarea "x"
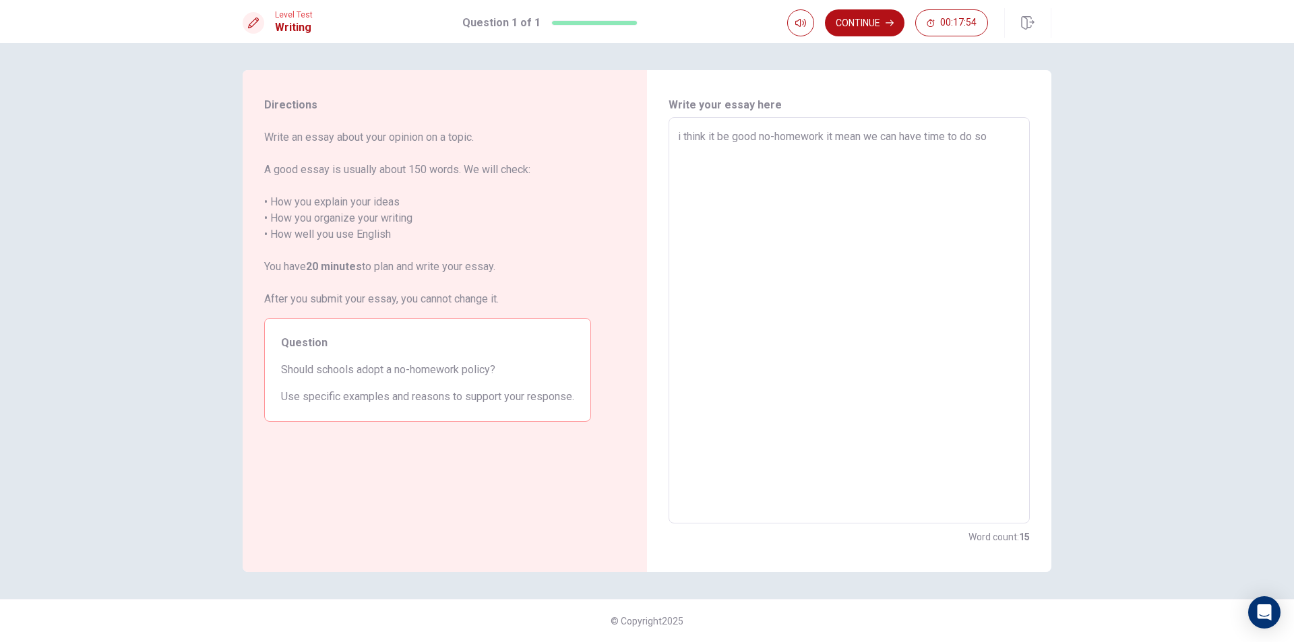
type textarea "i think it be good no-homework it mean we can have time to do som"
type textarea "x"
type textarea "i think it be good no-homework it mean we can have time to do some"
type textarea "x"
type textarea "i think it be good no-homework it mean we can have time to do somet"
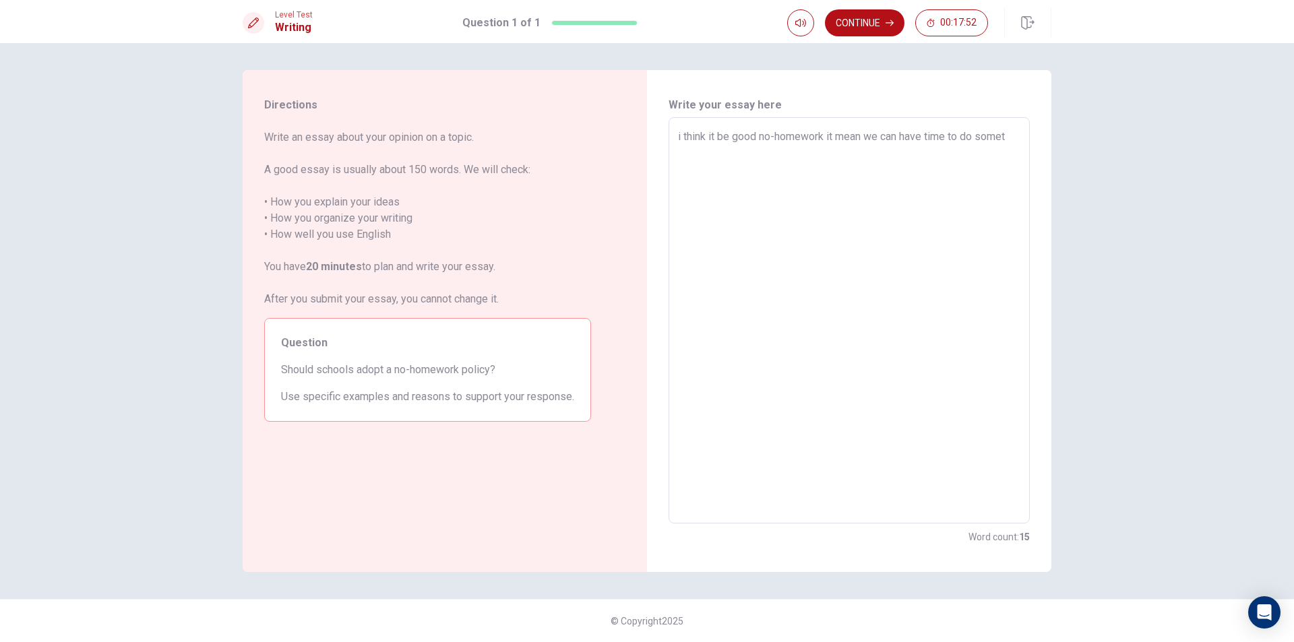
type textarea "x"
click at [869, 32] on button "Continue" at bounding box center [865, 22] width 80 height 27
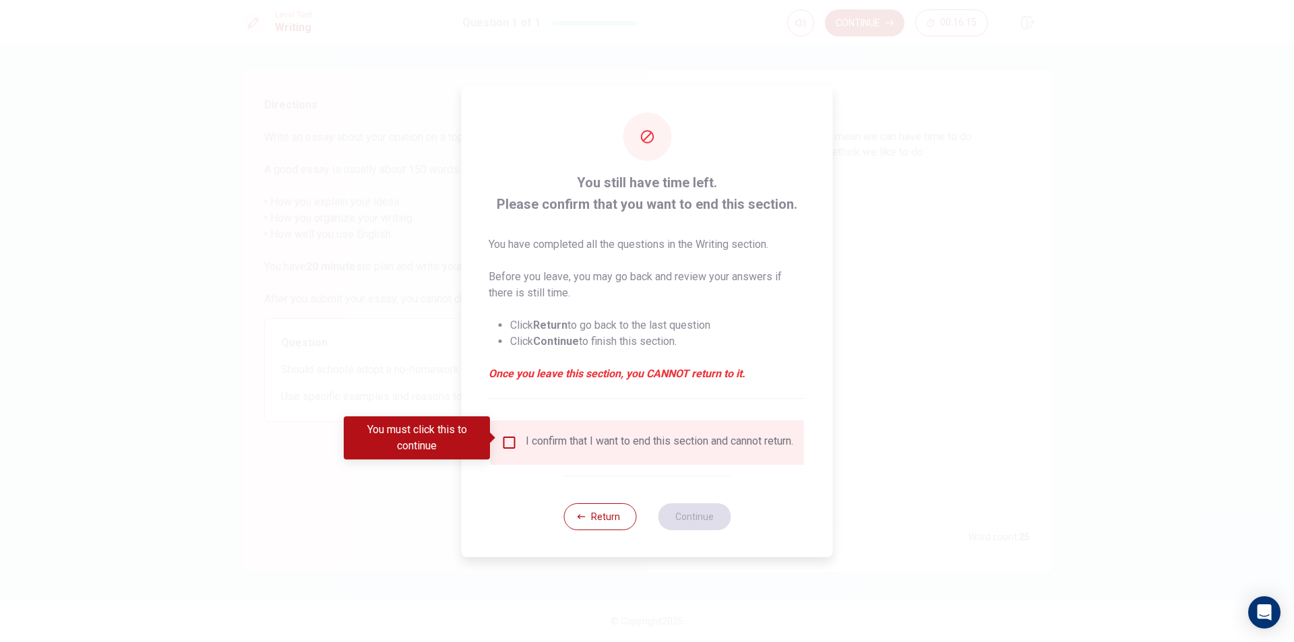
click at [597, 464] on div "I confirm that I want to end this section and cannot return." at bounding box center [646, 442] width 313 height 44
click at [597, 449] on div "I confirm that I want to end this section and cannot return." at bounding box center [659, 443] width 267 height 16
click at [501, 435] on input "You must click this to continue" at bounding box center [509, 443] width 16 height 16
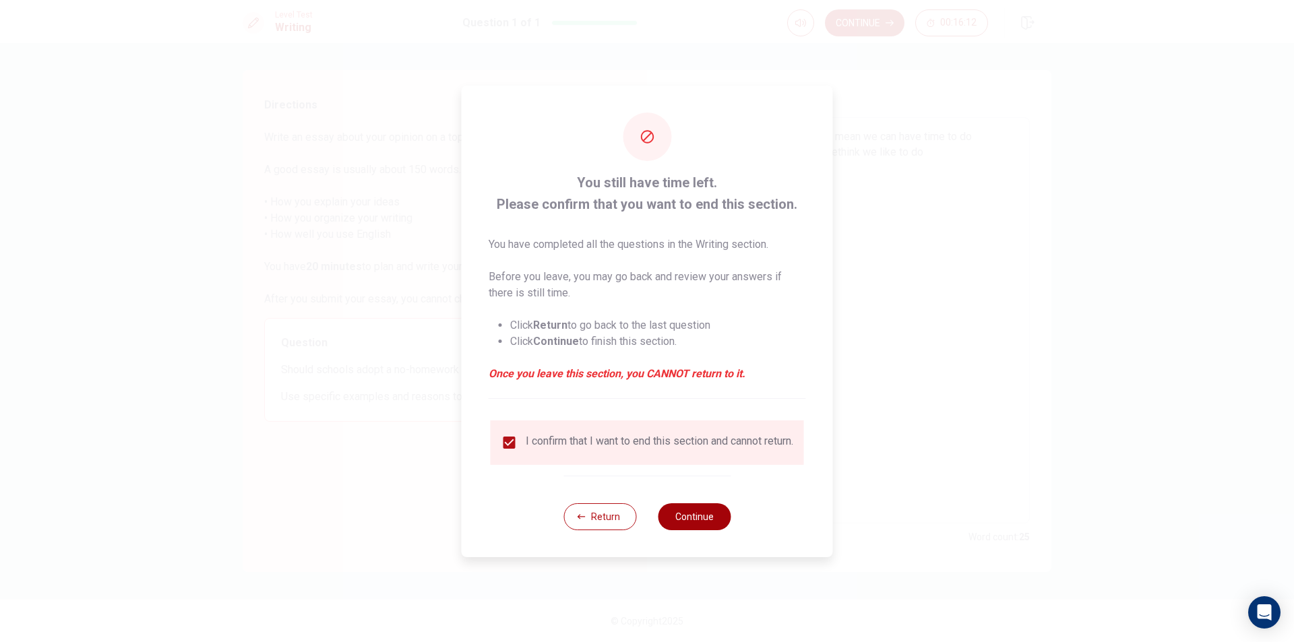
click at [704, 526] on button "Continue" at bounding box center [694, 516] width 73 height 27
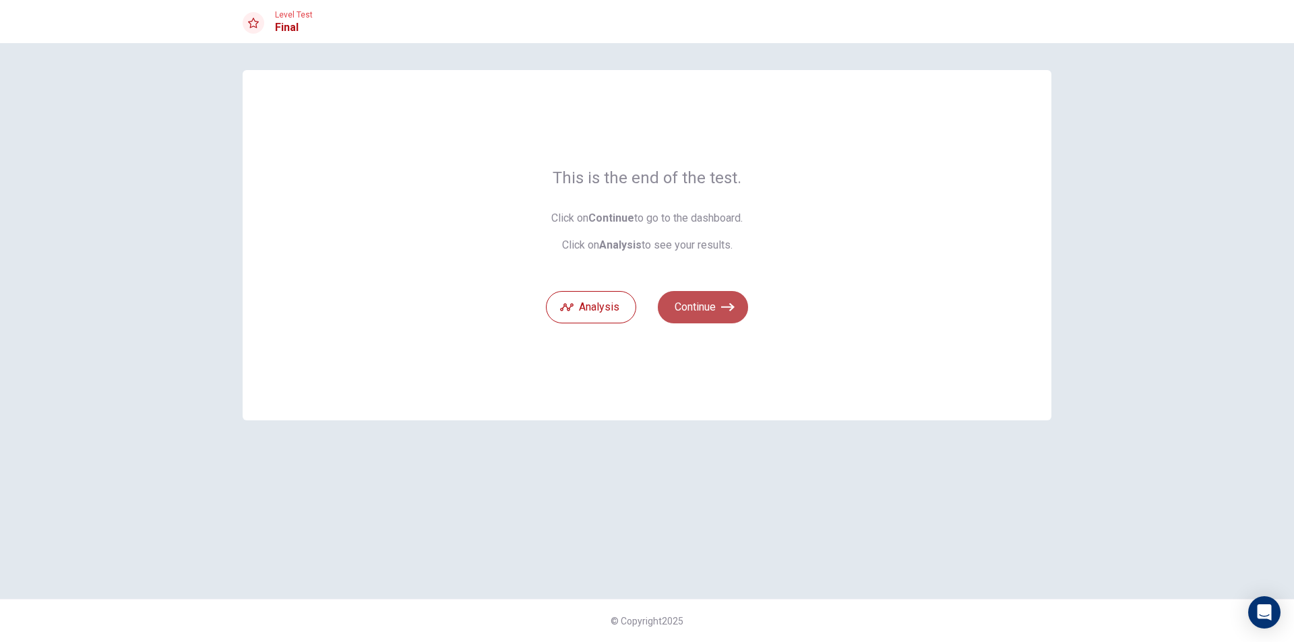
click at [700, 300] on button "Continue" at bounding box center [703, 307] width 90 height 32
